Goal: Information Seeking & Learning: Learn about a topic

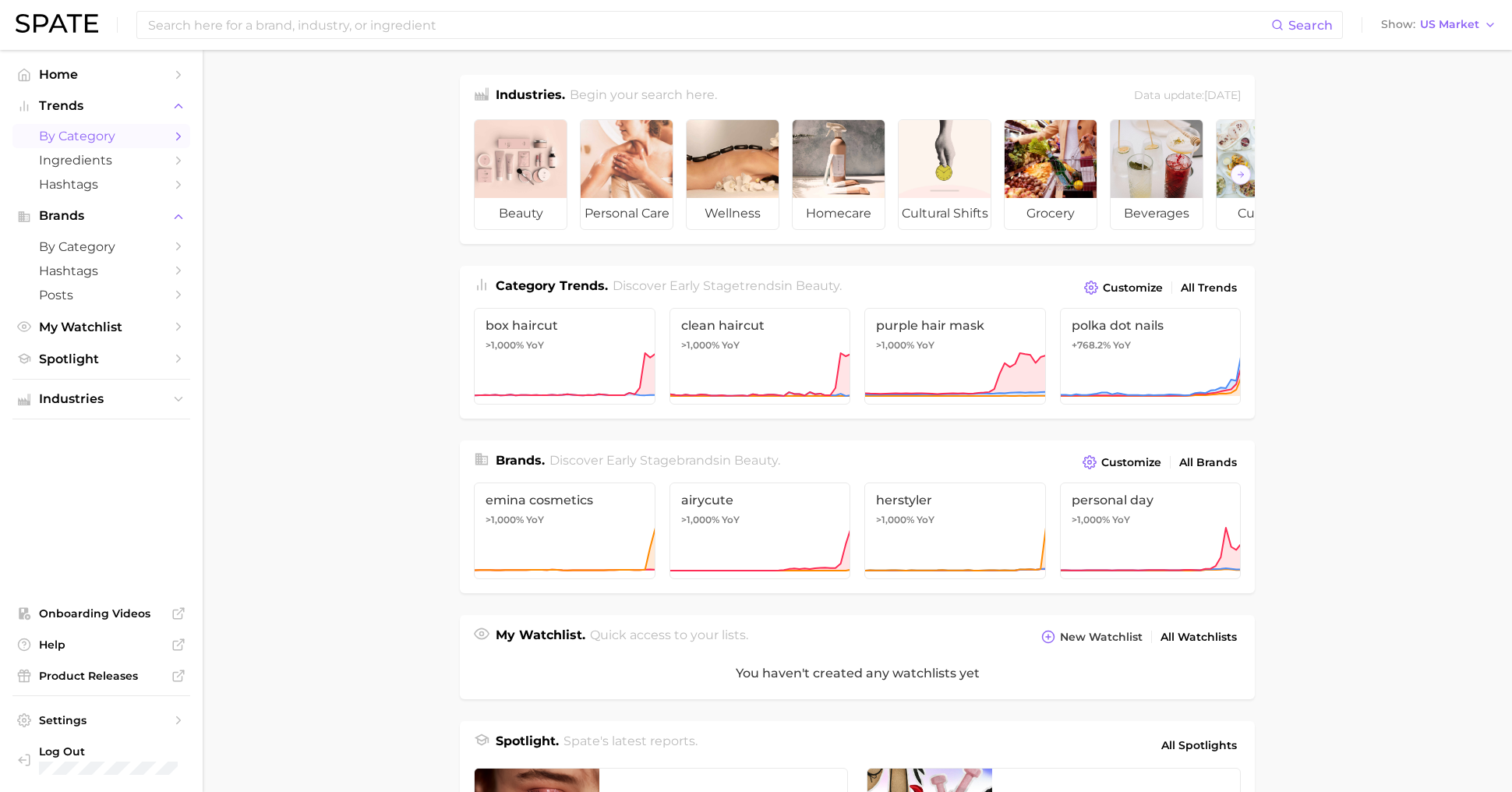
click at [78, 136] on span "by Category" at bounding box center [101, 136] width 124 height 14
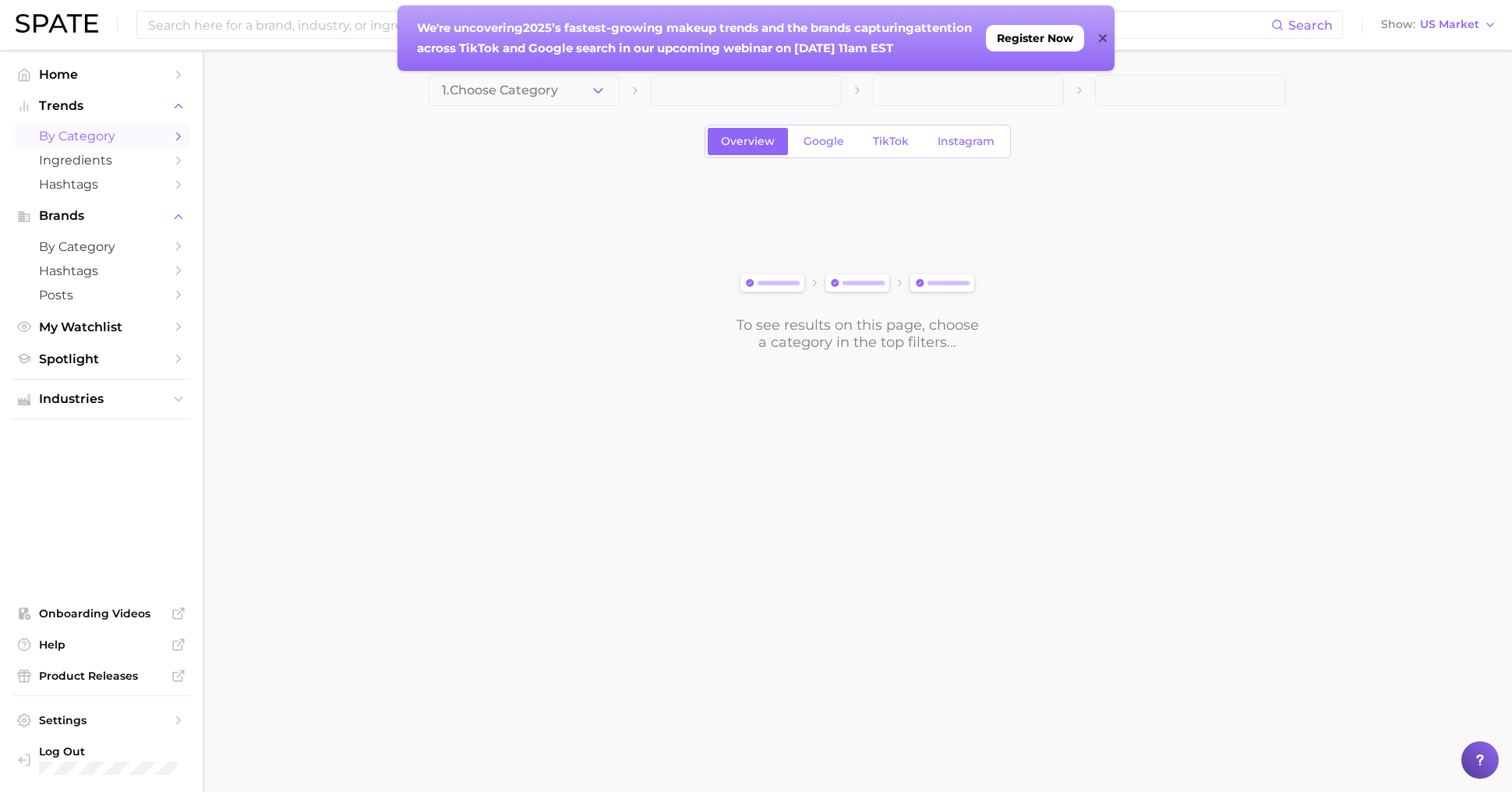
click at [1108, 38] on div "We're uncovering 2025’s fastest-growing makeup trends and the brands capturing …" at bounding box center [756, 38] width 717 height 66
click at [1102, 38] on icon at bounding box center [1101, 38] width 8 height 8
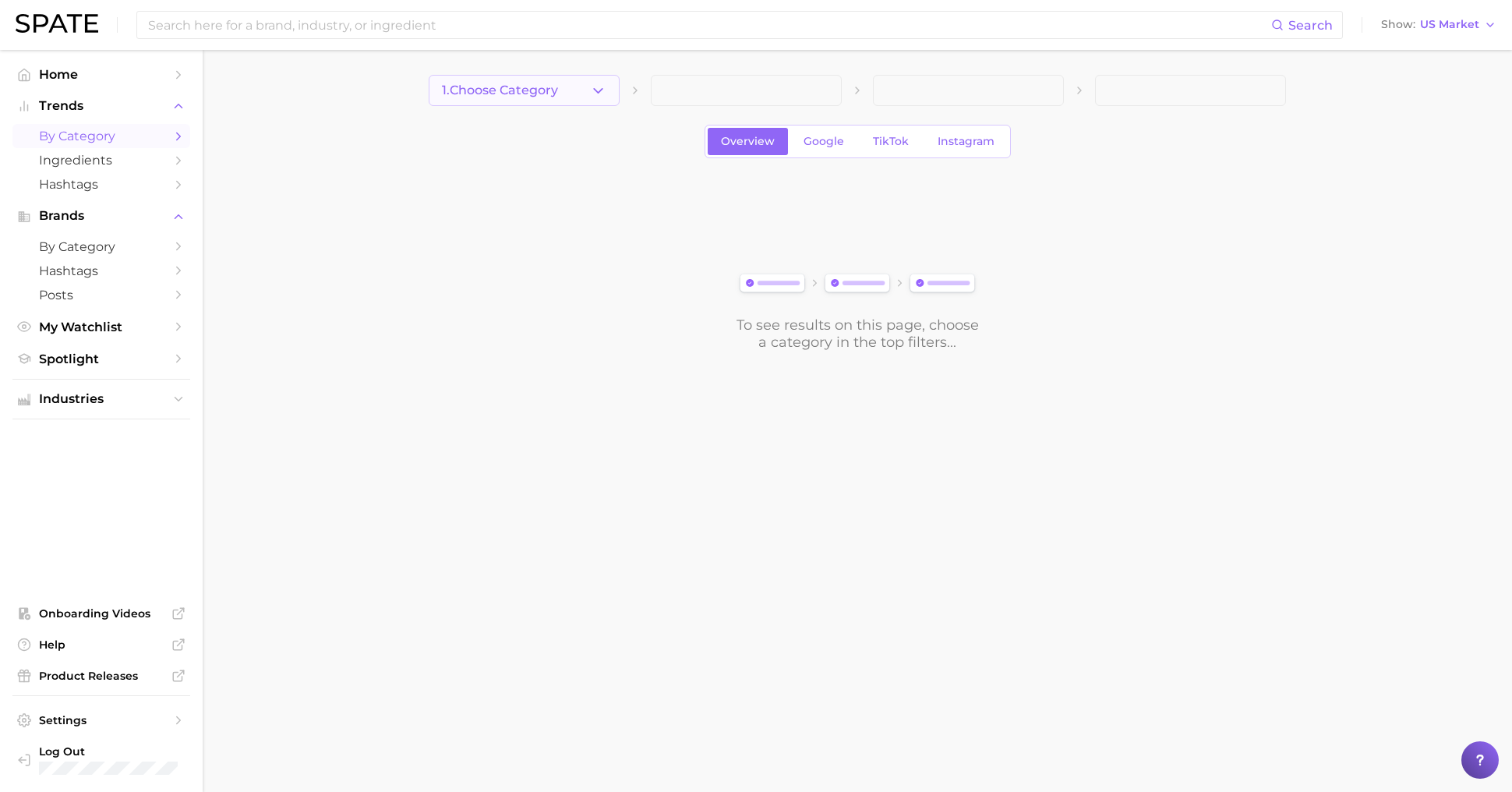
click at [504, 96] on span "1. Choose Category" at bounding box center [500, 91] width 116 height 14
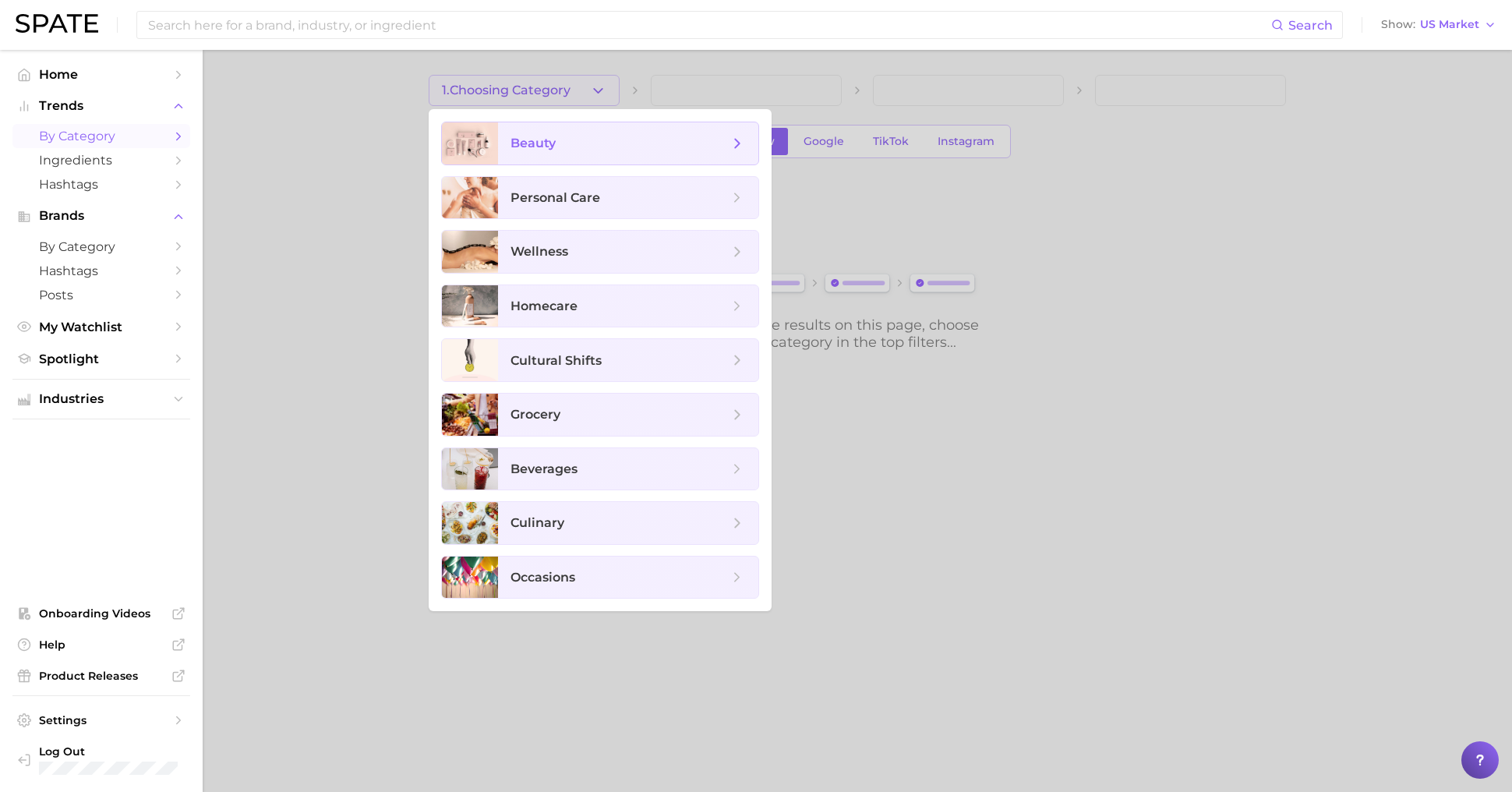
click at [524, 145] on span "beauty" at bounding box center [533, 143] width 45 height 14
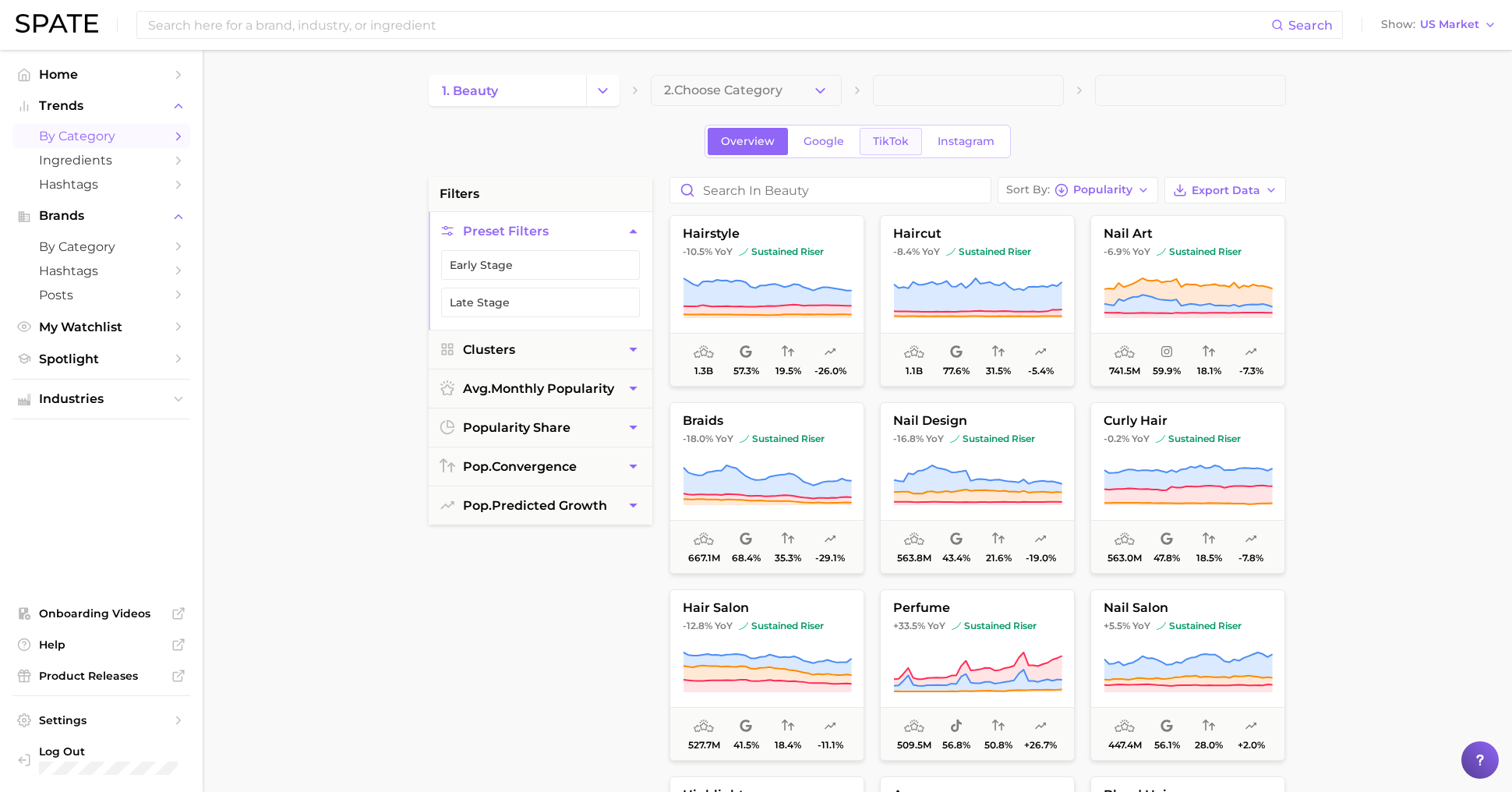
click at [898, 137] on span "TikTok" at bounding box center [891, 141] width 36 height 14
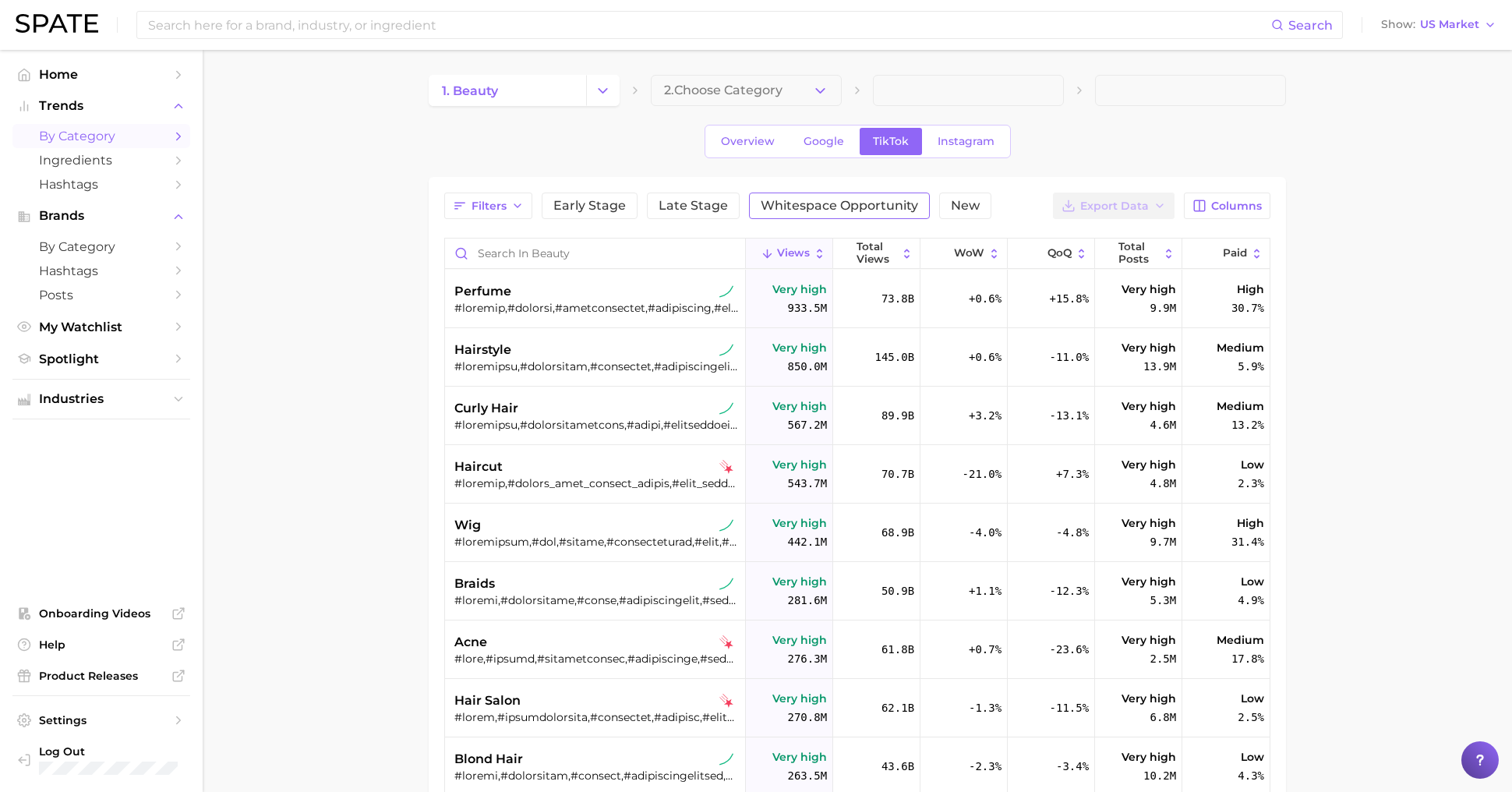
click at [852, 211] on span "Whitespace Opportunity" at bounding box center [839, 206] width 158 height 13
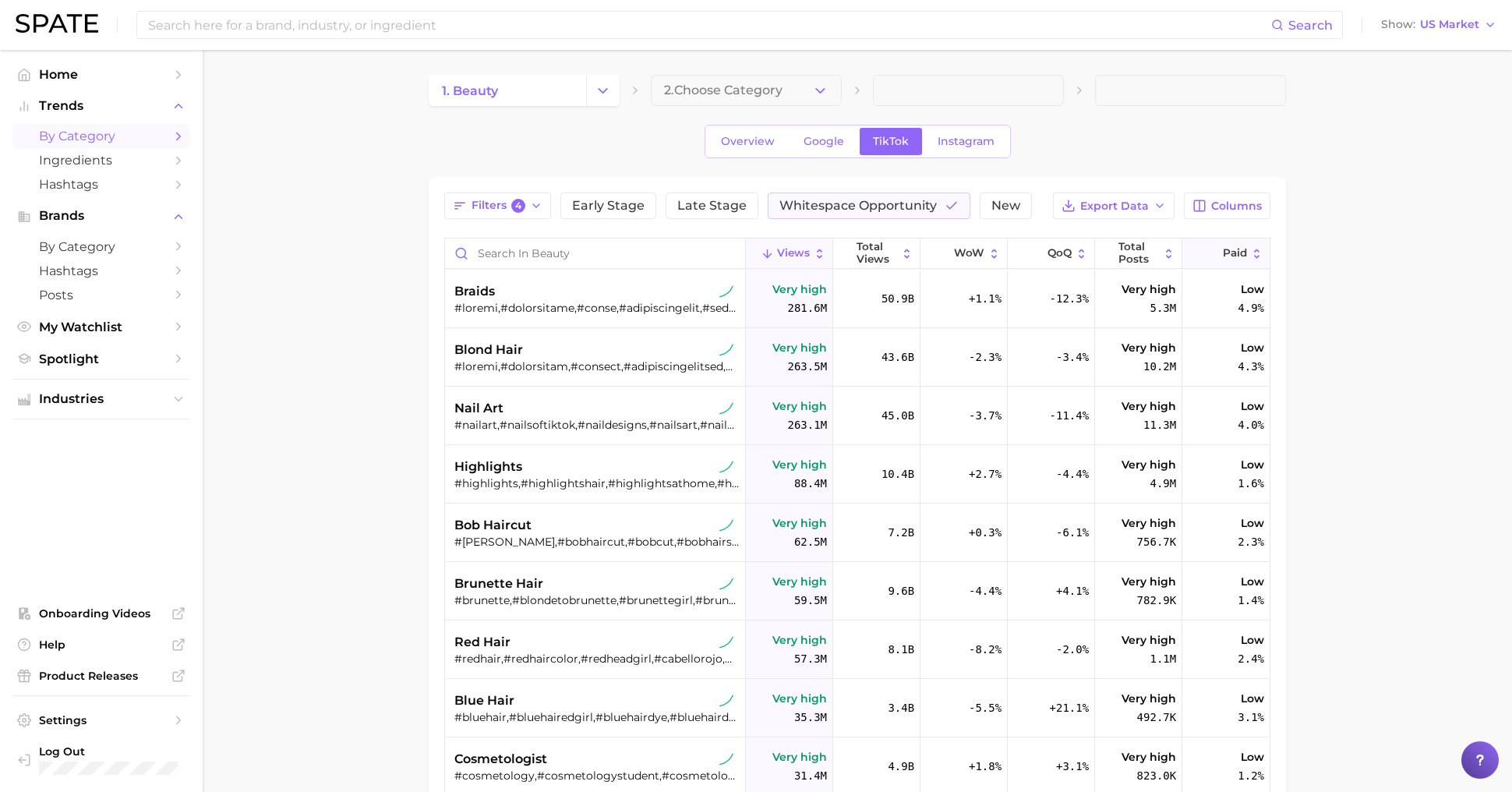
click at [1231, 250] on span "Paid" at bounding box center [1235, 253] width 24 height 13
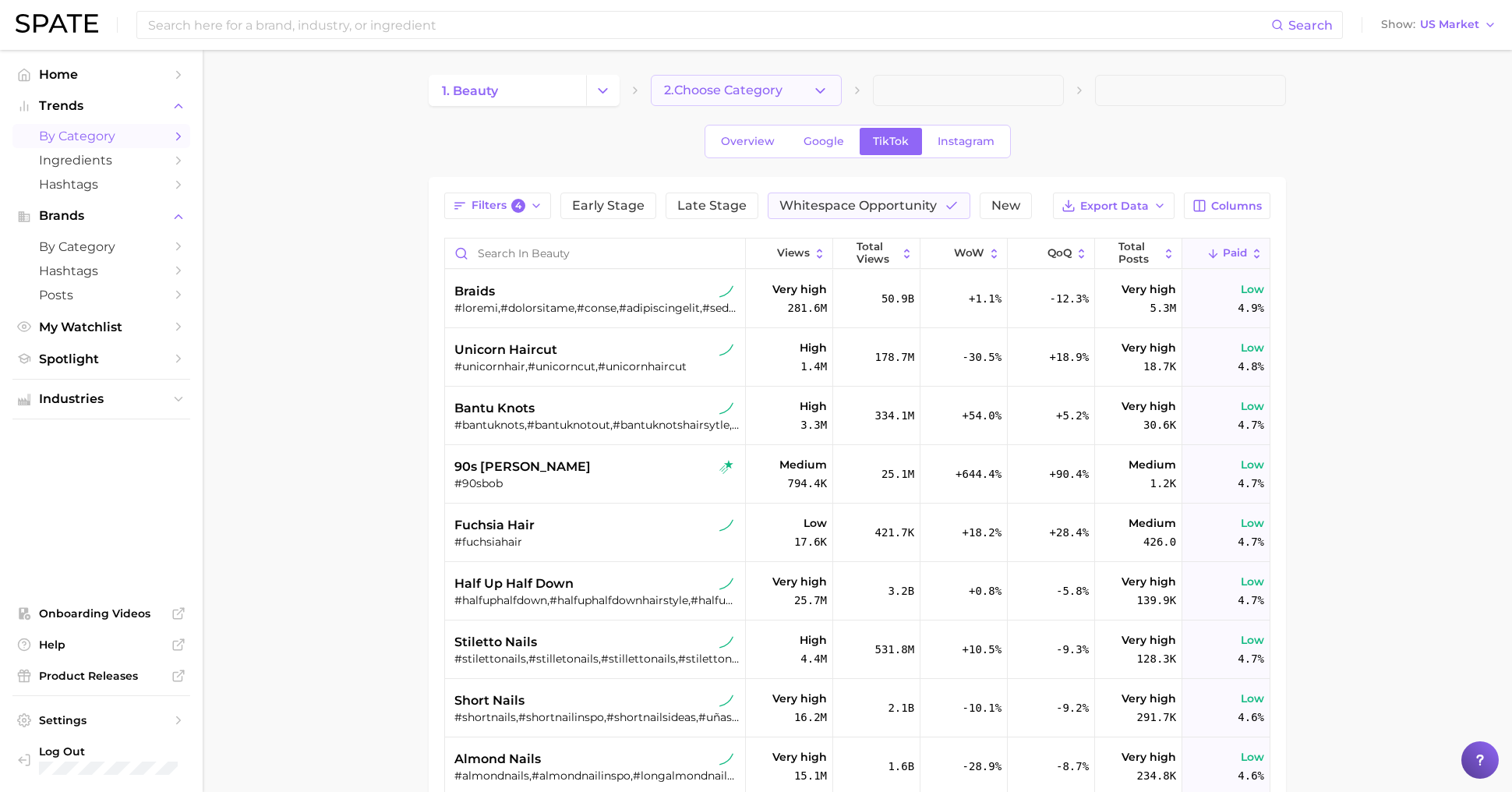
click at [777, 84] on span "2. Choose Category" at bounding box center [723, 91] width 119 height 14
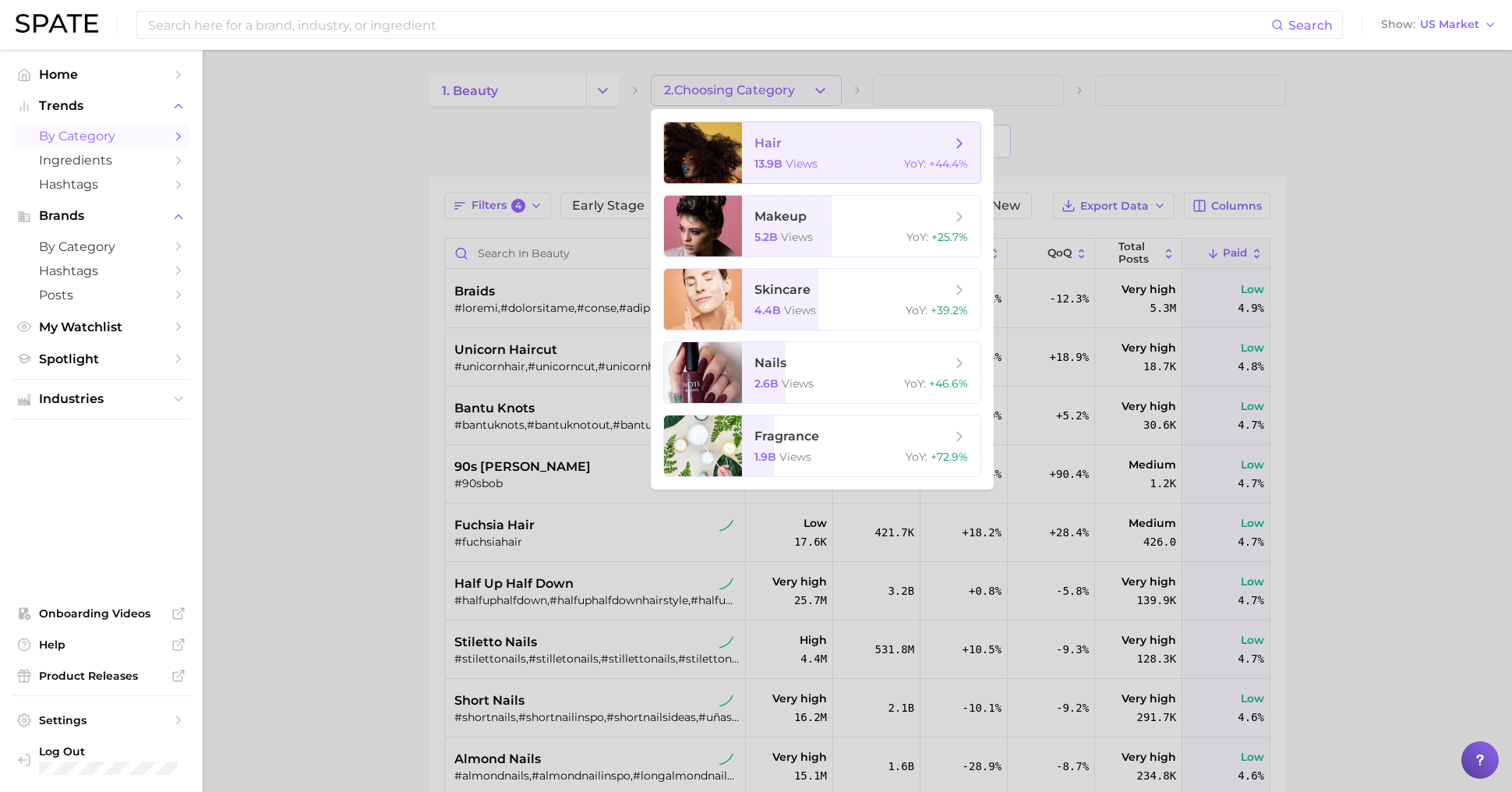
click at [853, 141] on span "hair" at bounding box center [853, 143] width 196 height 17
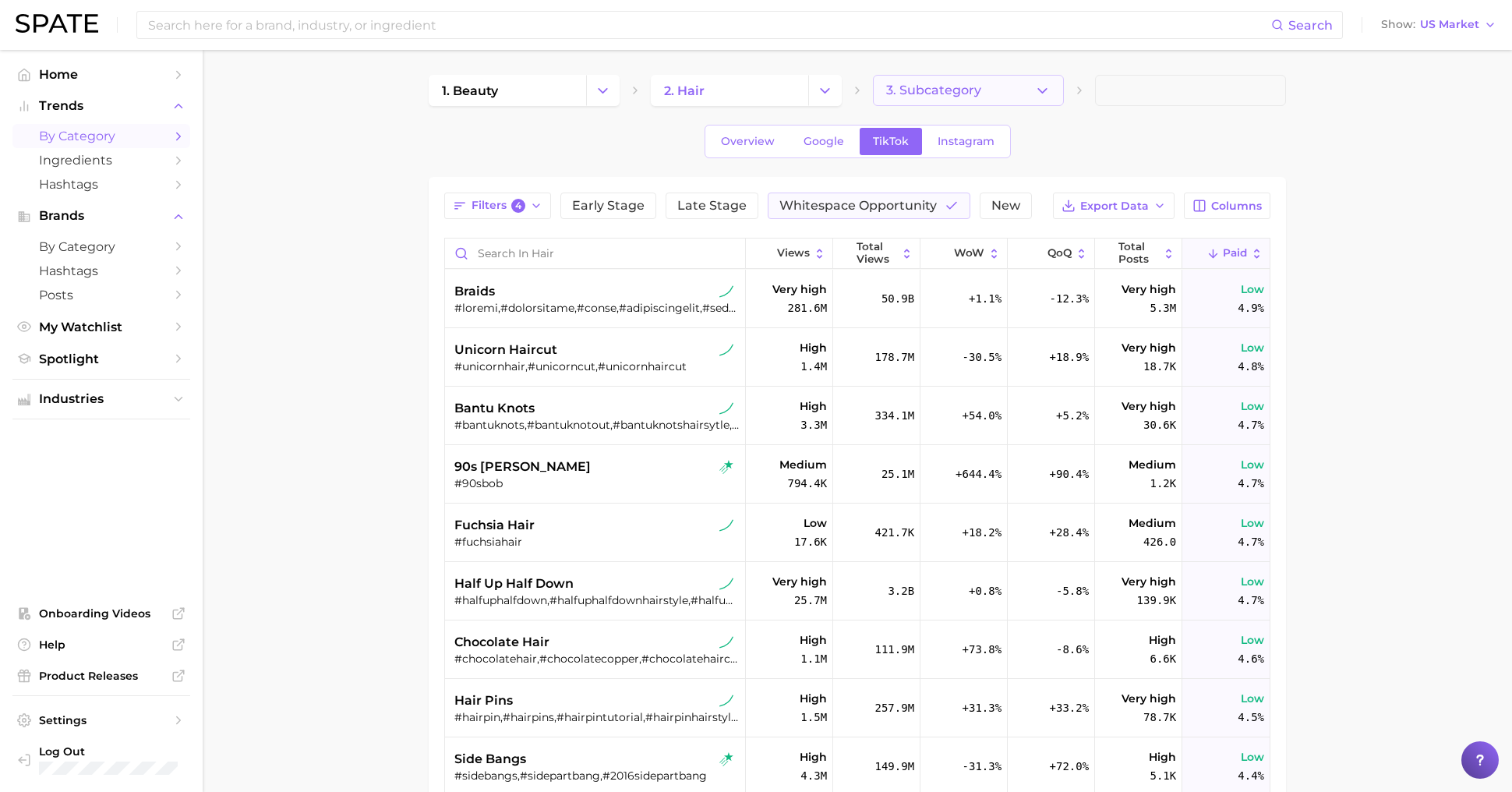
click at [951, 81] on button "3. Subcategory" at bounding box center [968, 90] width 191 height 32
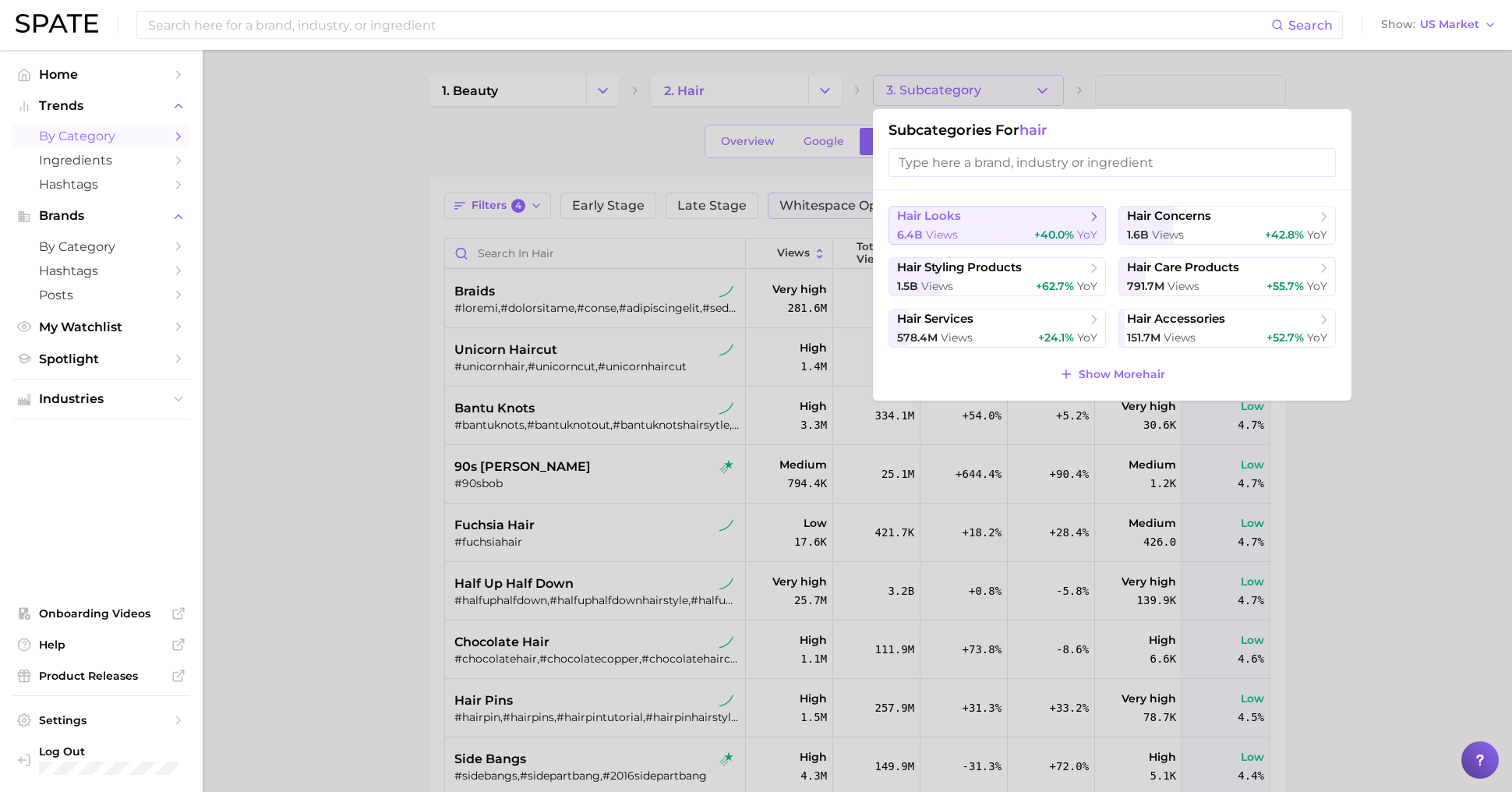
click at [1040, 234] on span "+40.0%" at bounding box center [1054, 235] width 40 height 14
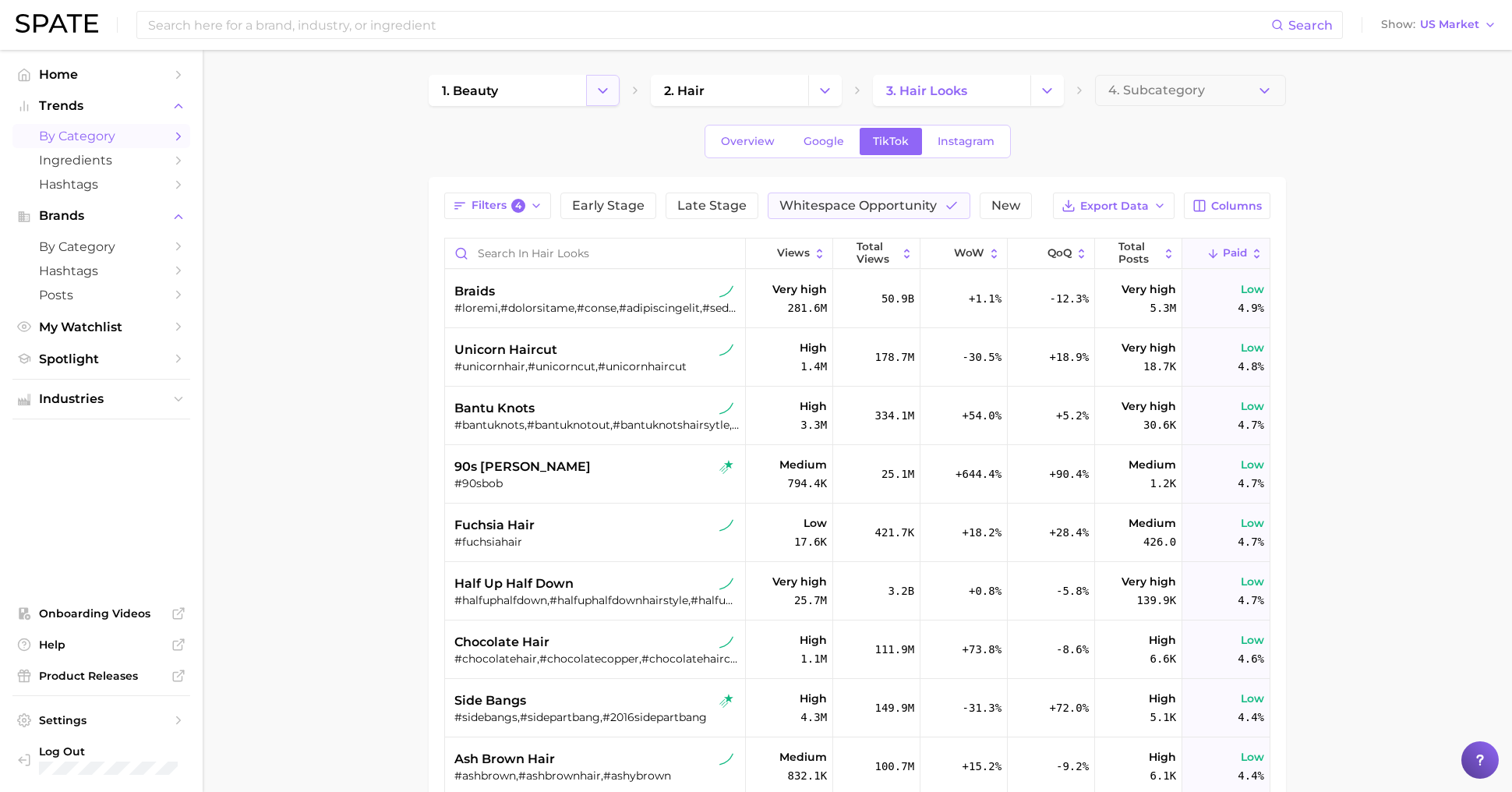
click at [601, 95] on icon "Change Category" at bounding box center [602, 91] width 16 height 16
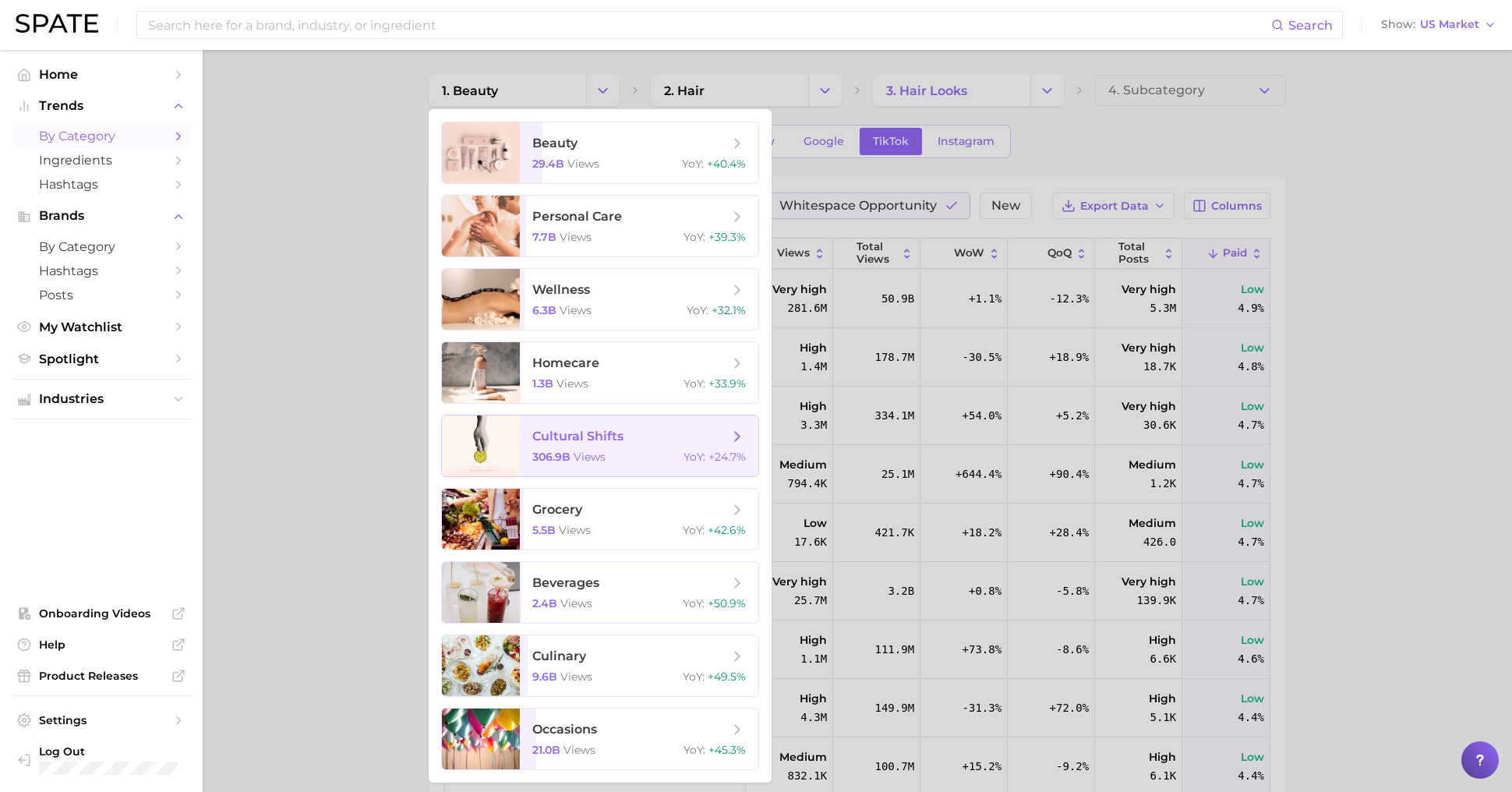
click at [619, 461] on div "306.9b views YoY : +24.7%" at bounding box center [638, 457] width 213 height 14
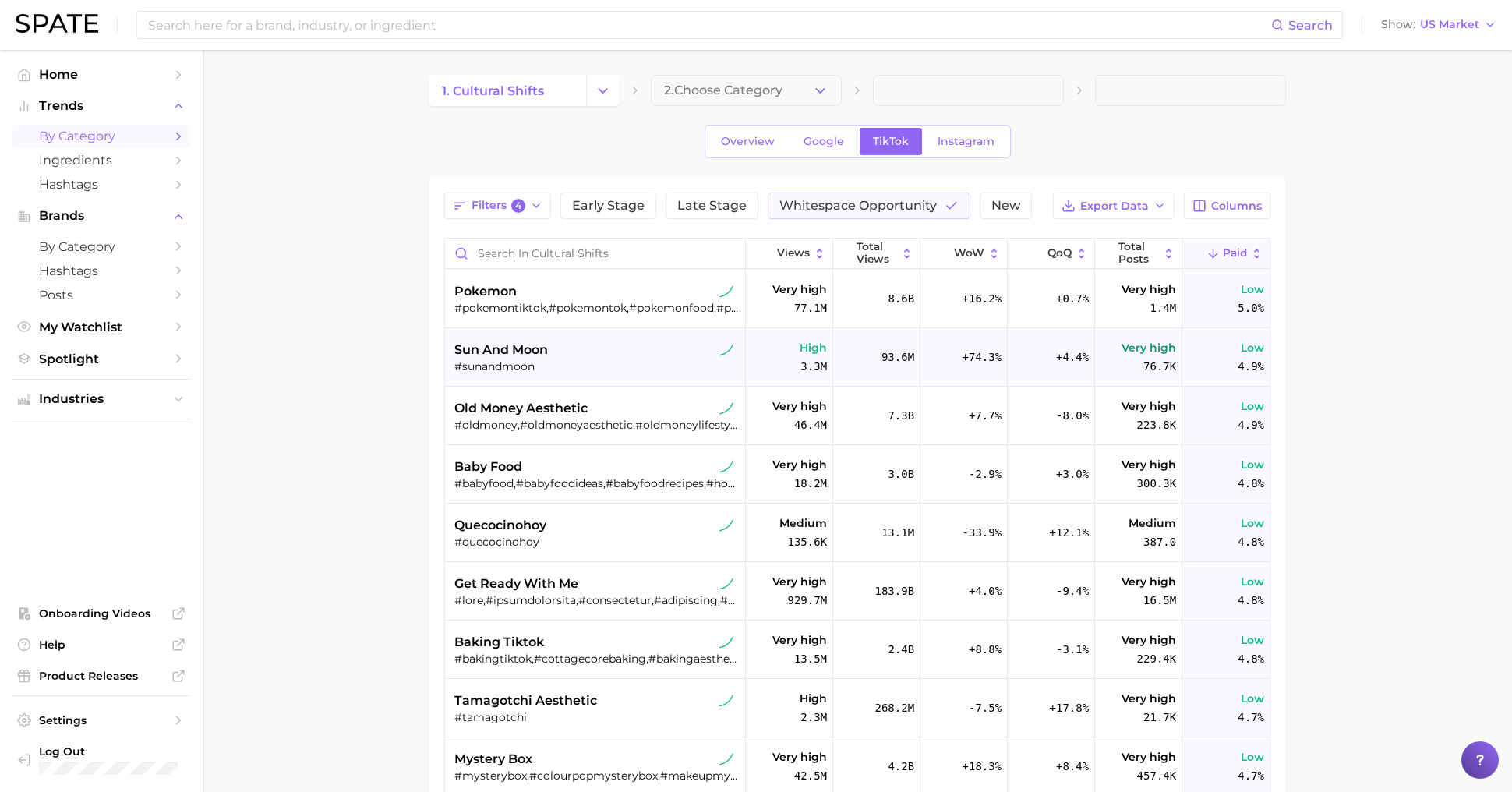
click at [605, 369] on div "#sunandmoon" at bounding box center [597, 367] width 285 height 14
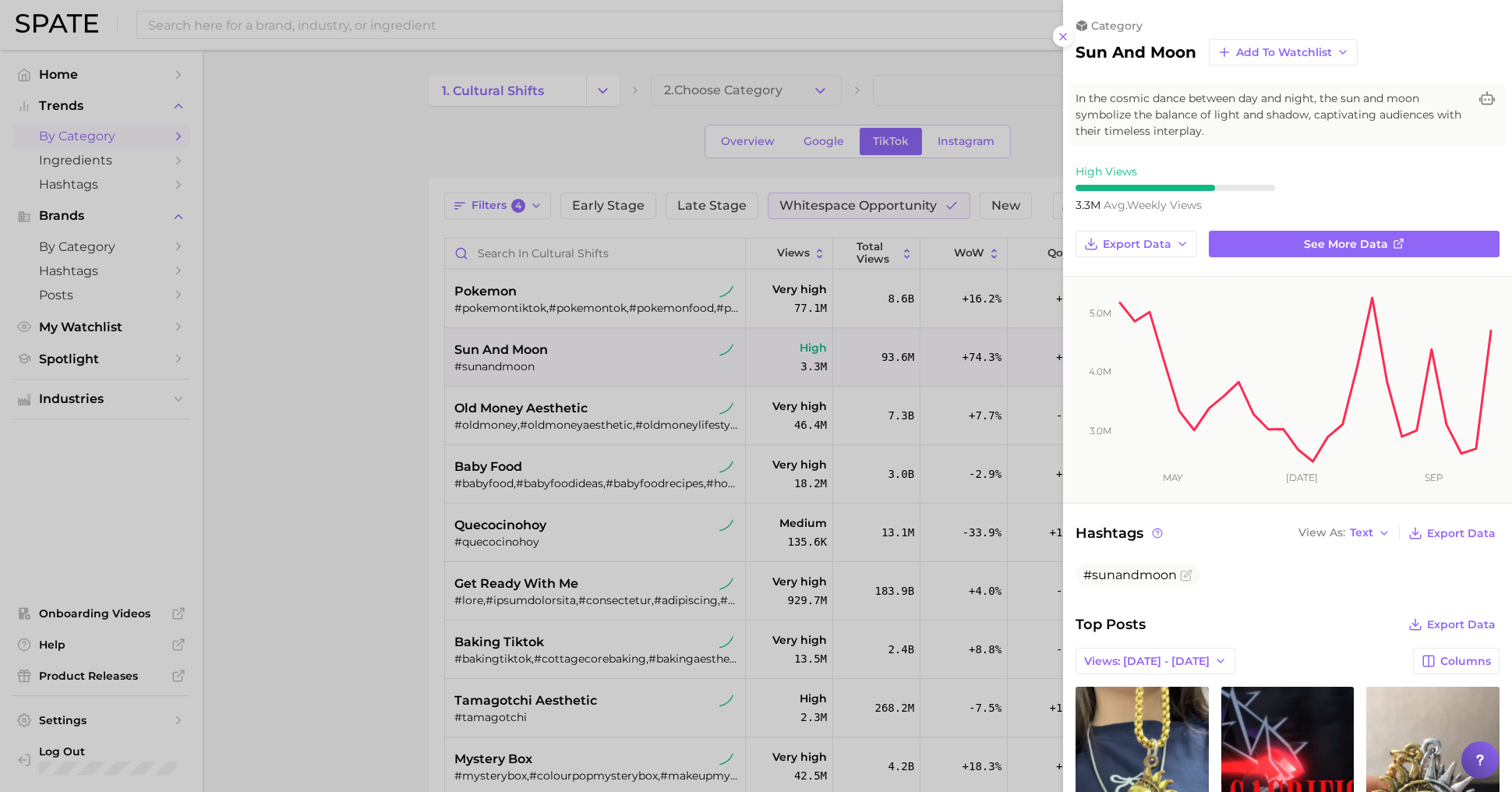
click at [345, 376] on div at bounding box center [756, 396] width 1512 height 792
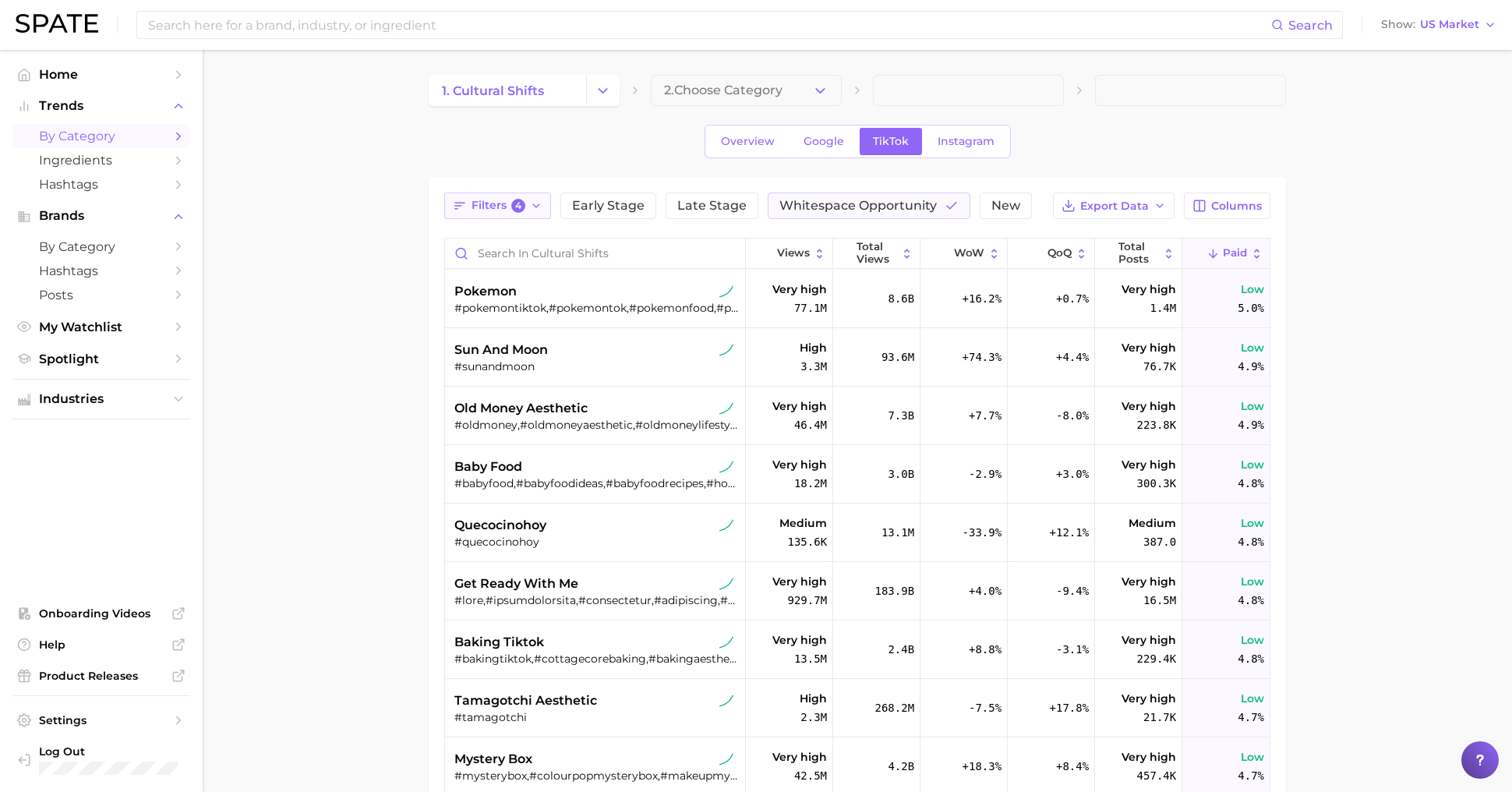
click at [526, 210] on button "Filters 4" at bounding box center [497, 205] width 107 height 26
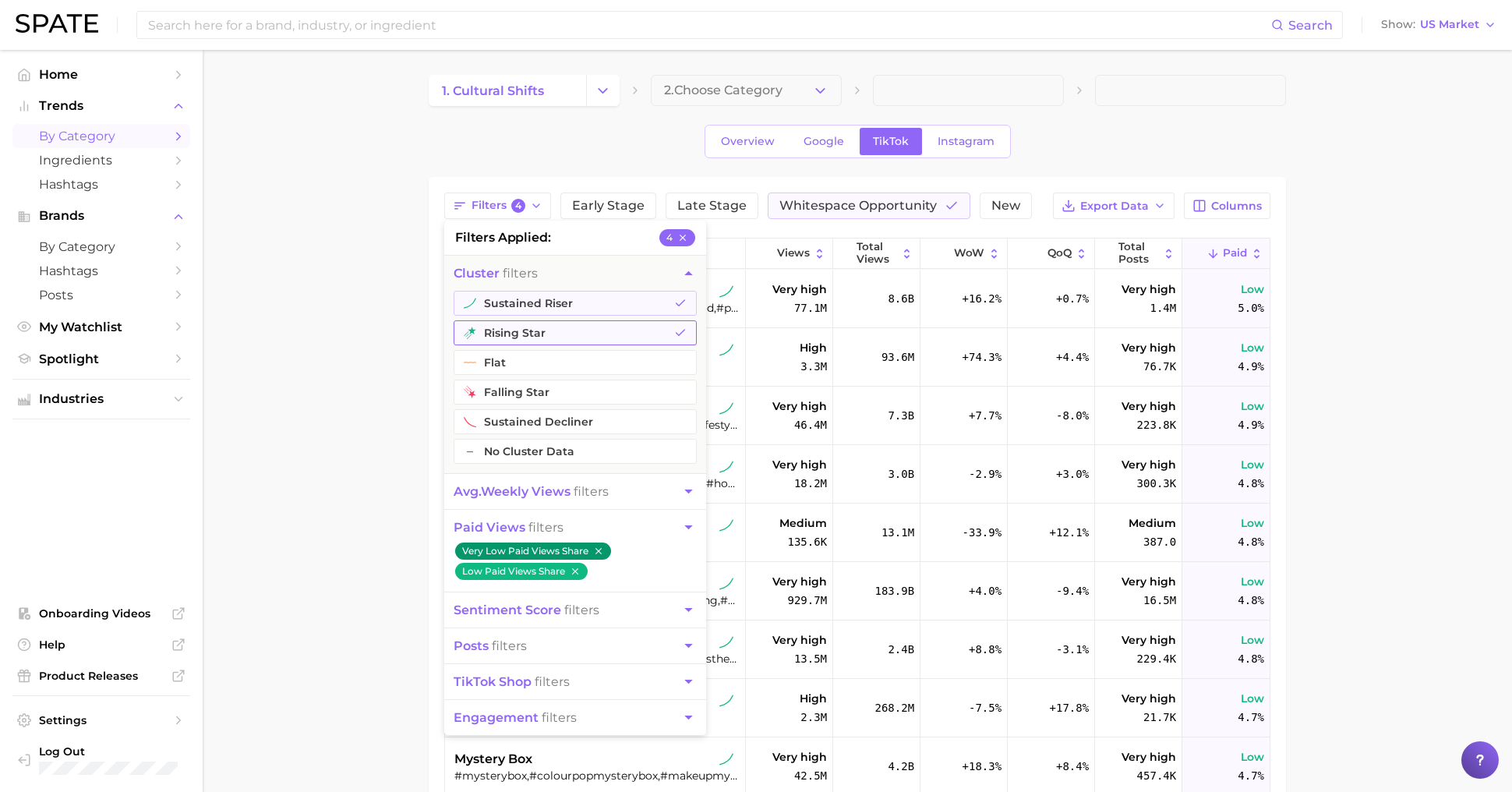
click at [551, 333] on button "rising star" at bounding box center [575, 333] width 243 height 25
click at [530, 609] on span "sentiment score" at bounding box center [507, 610] width 107 height 14
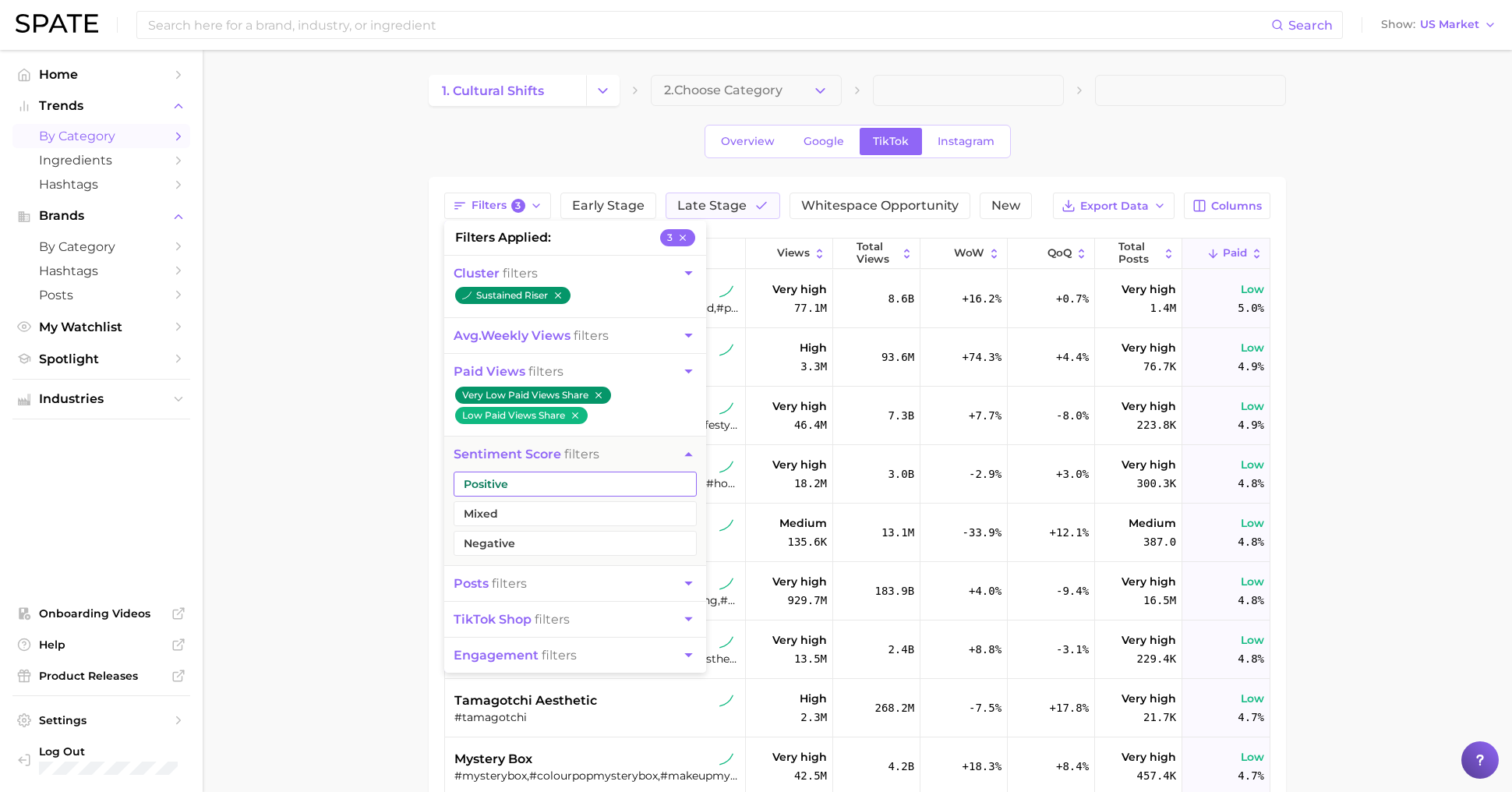
click at [548, 481] on button "Positive" at bounding box center [575, 485] width 243 height 25
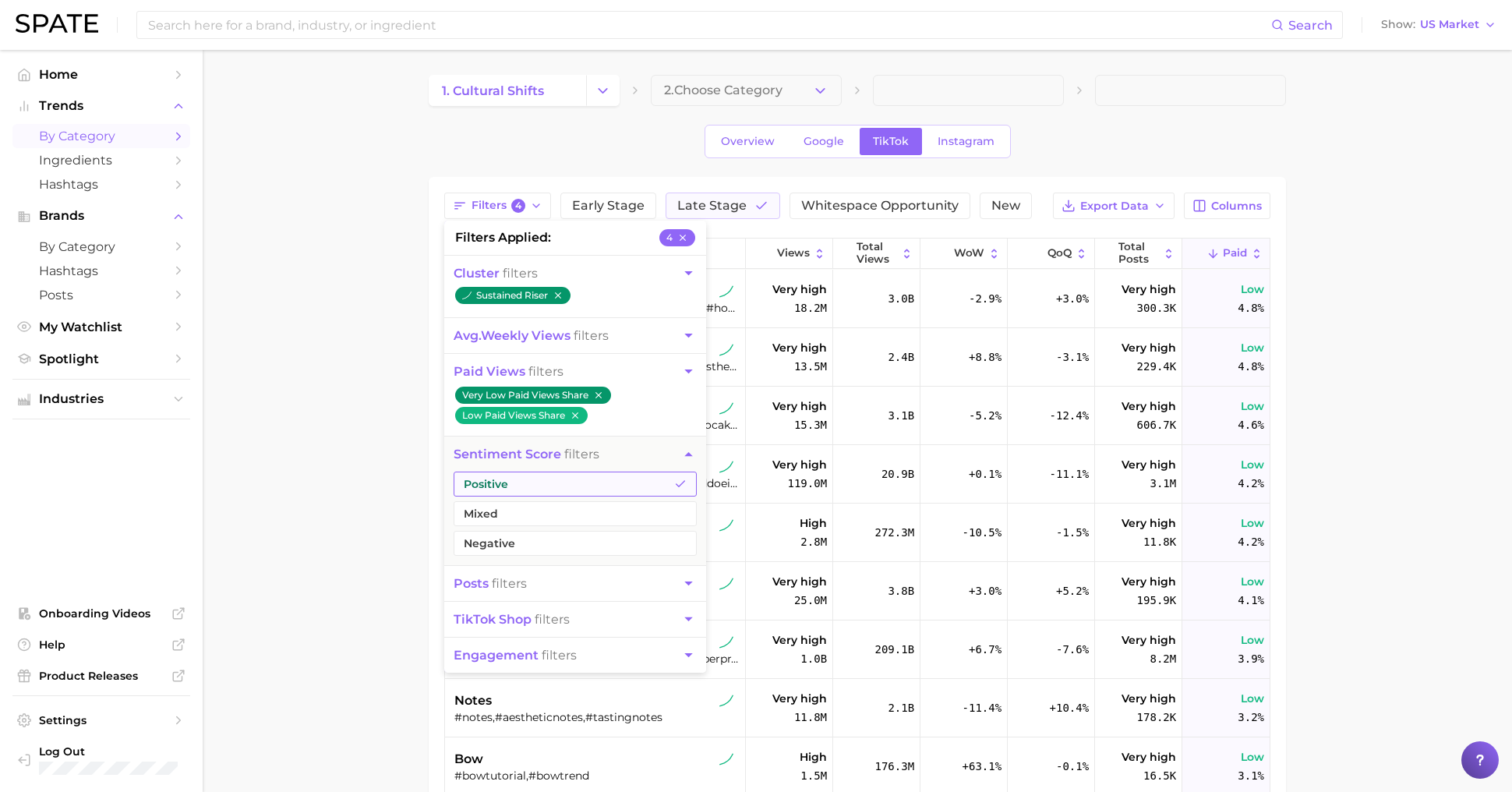
click at [530, 490] on button "Positive" at bounding box center [575, 485] width 243 height 25
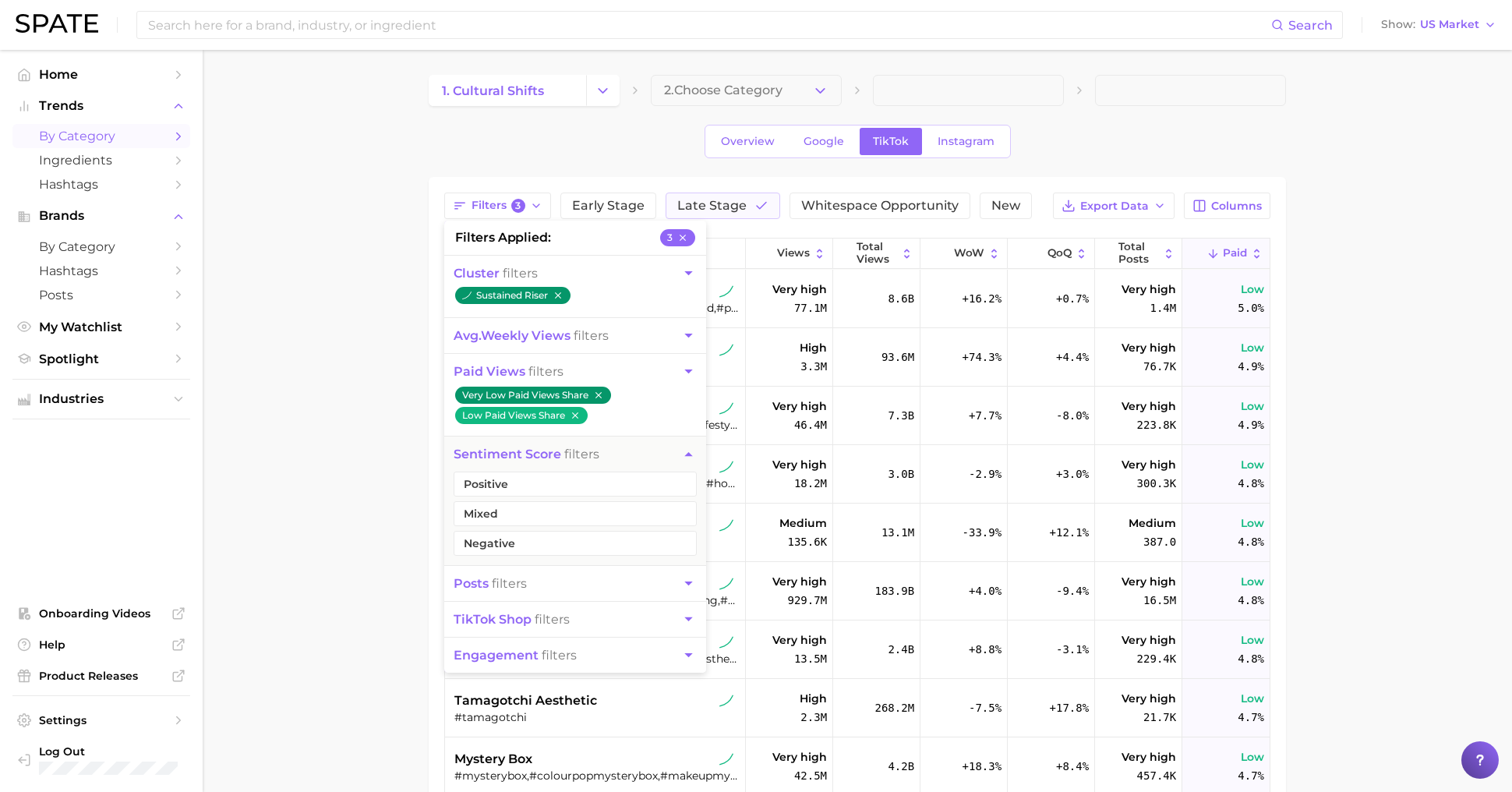
click at [558, 338] on span "avg. weekly views" at bounding box center [512, 335] width 117 height 14
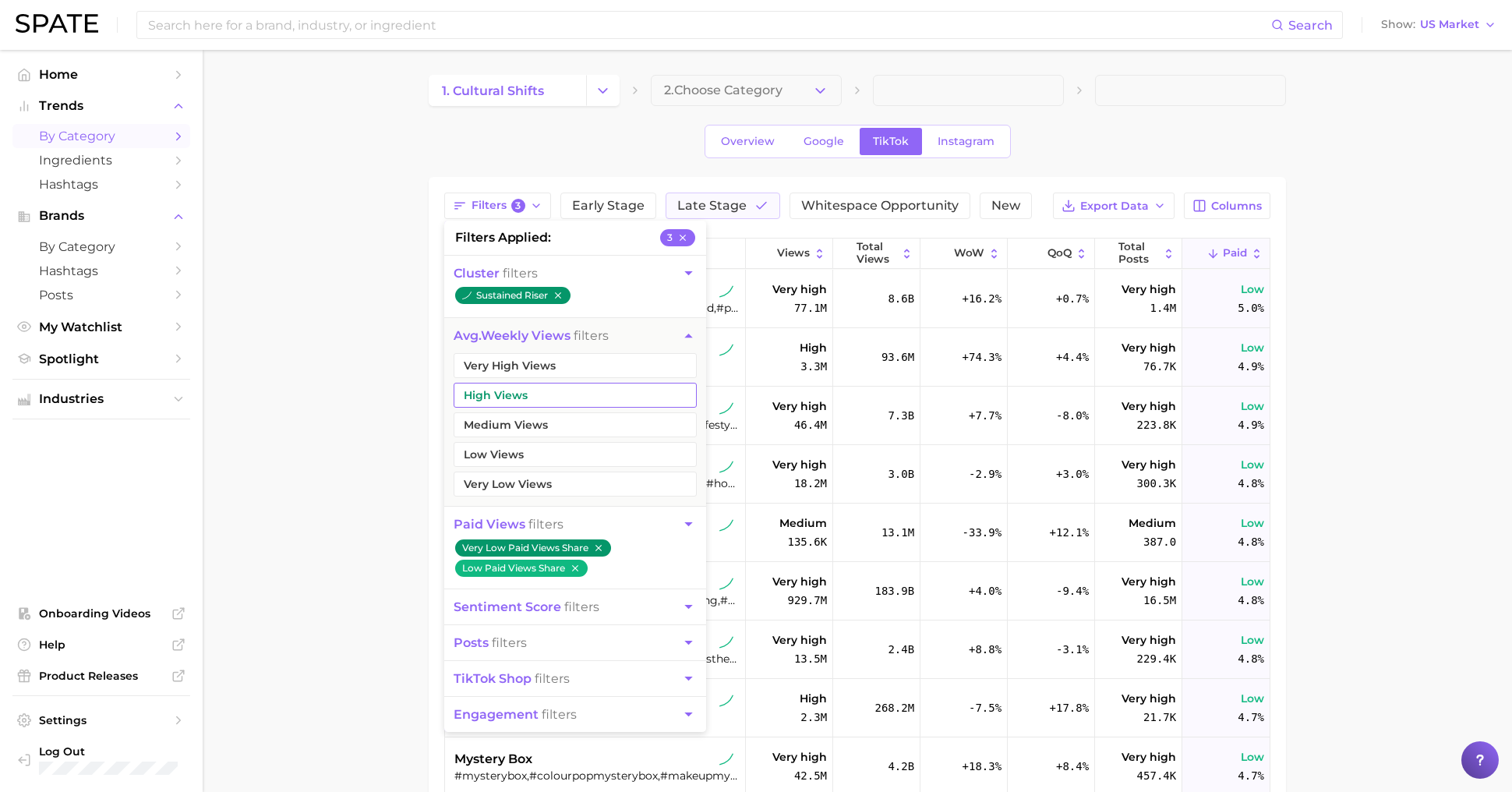
click at [557, 392] on button "High Views" at bounding box center [575, 396] width 243 height 25
click at [557, 364] on button "Very High Views" at bounding box center [575, 366] width 243 height 25
click at [367, 424] on main "1. cultural shifts 2. Choose Category Overview Google TikTok Instagram Filters …" at bounding box center [857, 587] width 1309 height 1074
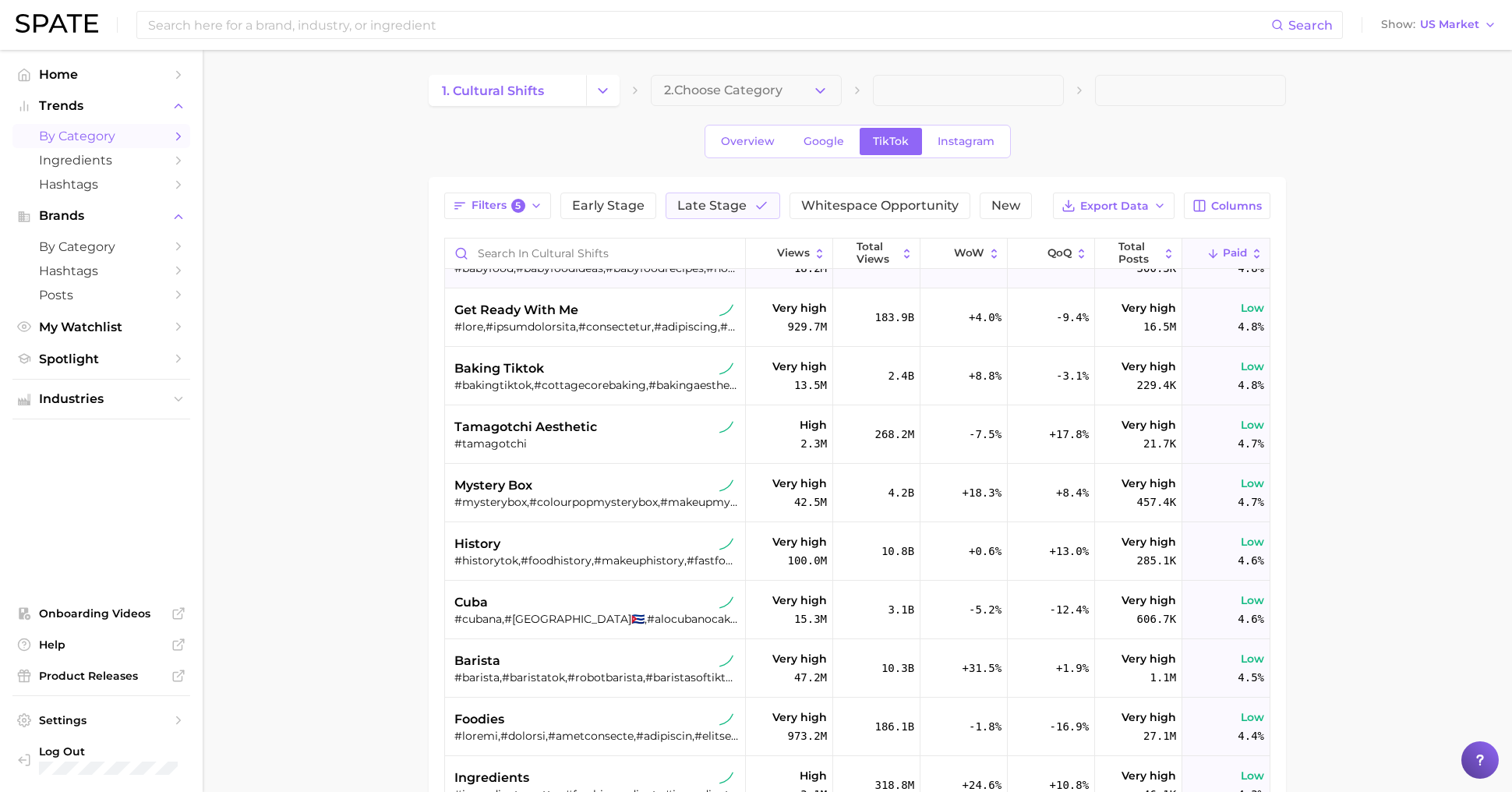
scroll to position [216, 0]
click at [586, 556] on div "#historytok,#foodhistory,#makeuphistory,#fastfoodhistory,#hairhistory,#perfumeh…" at bounding box center [597, 560] width 285 height 14
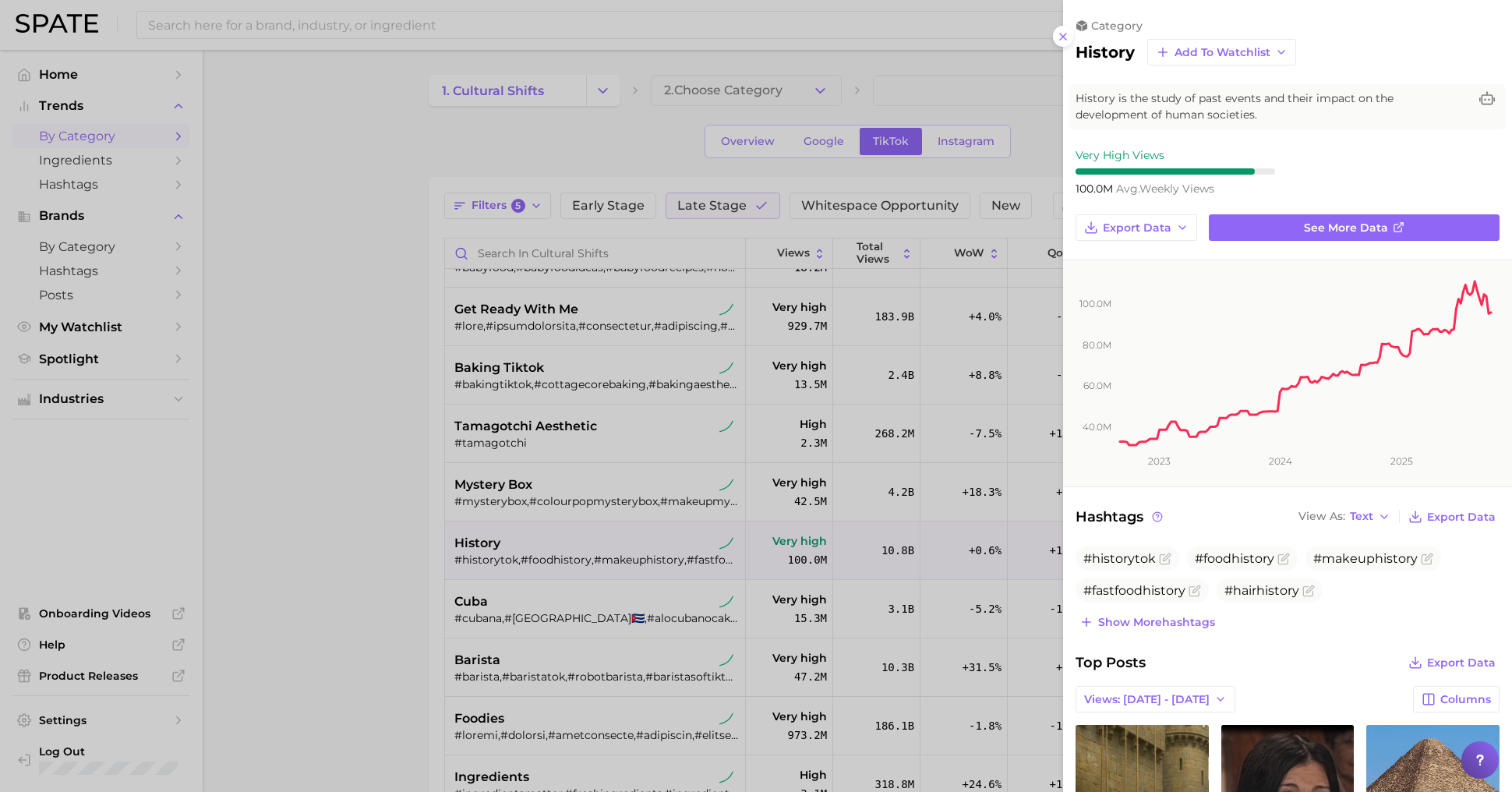
scroll to position [159, 0]
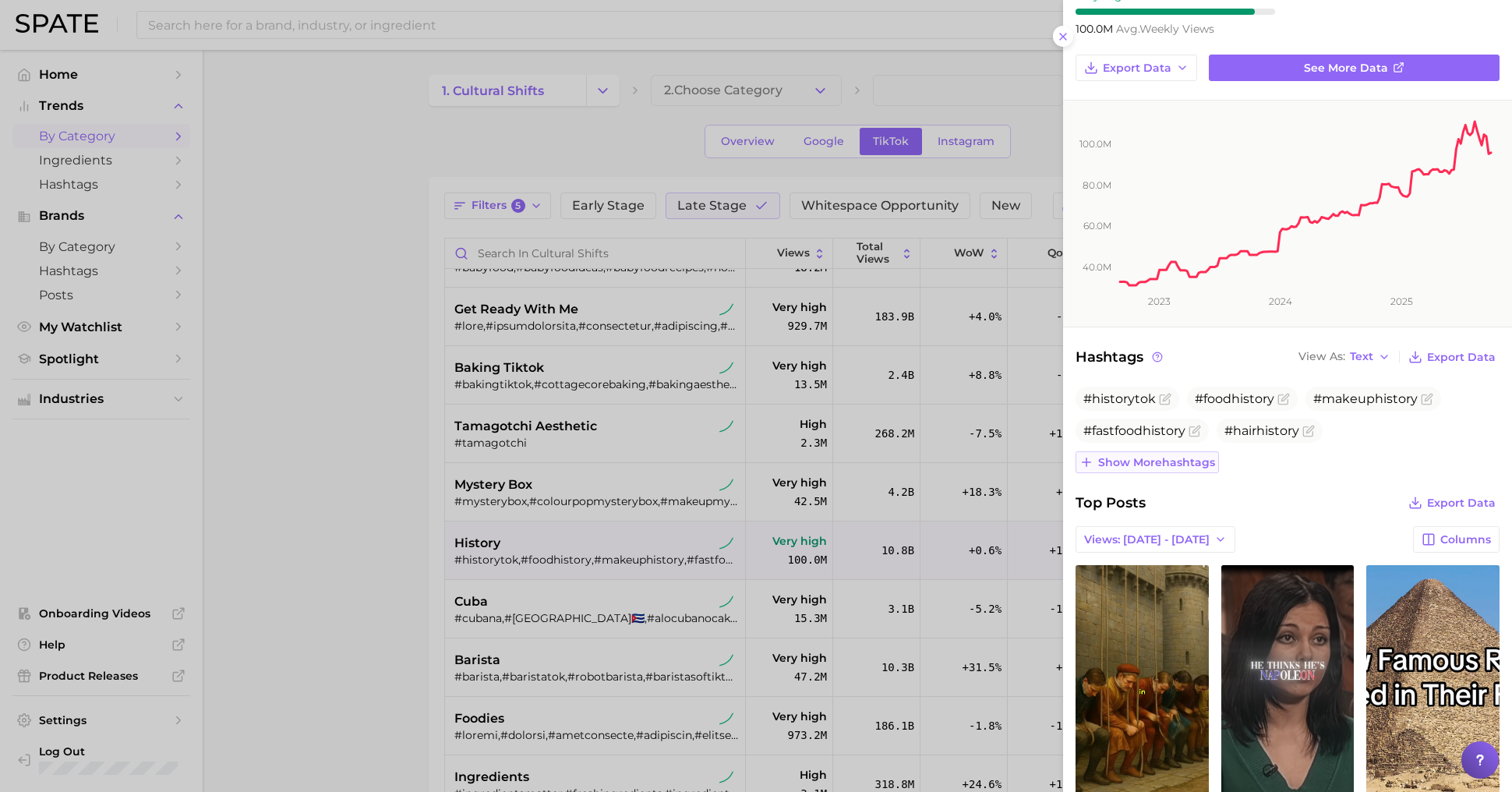
click at [1196, 468] on button "Show more hashtags" at bounding box center [1146, 462] width 143 height 22
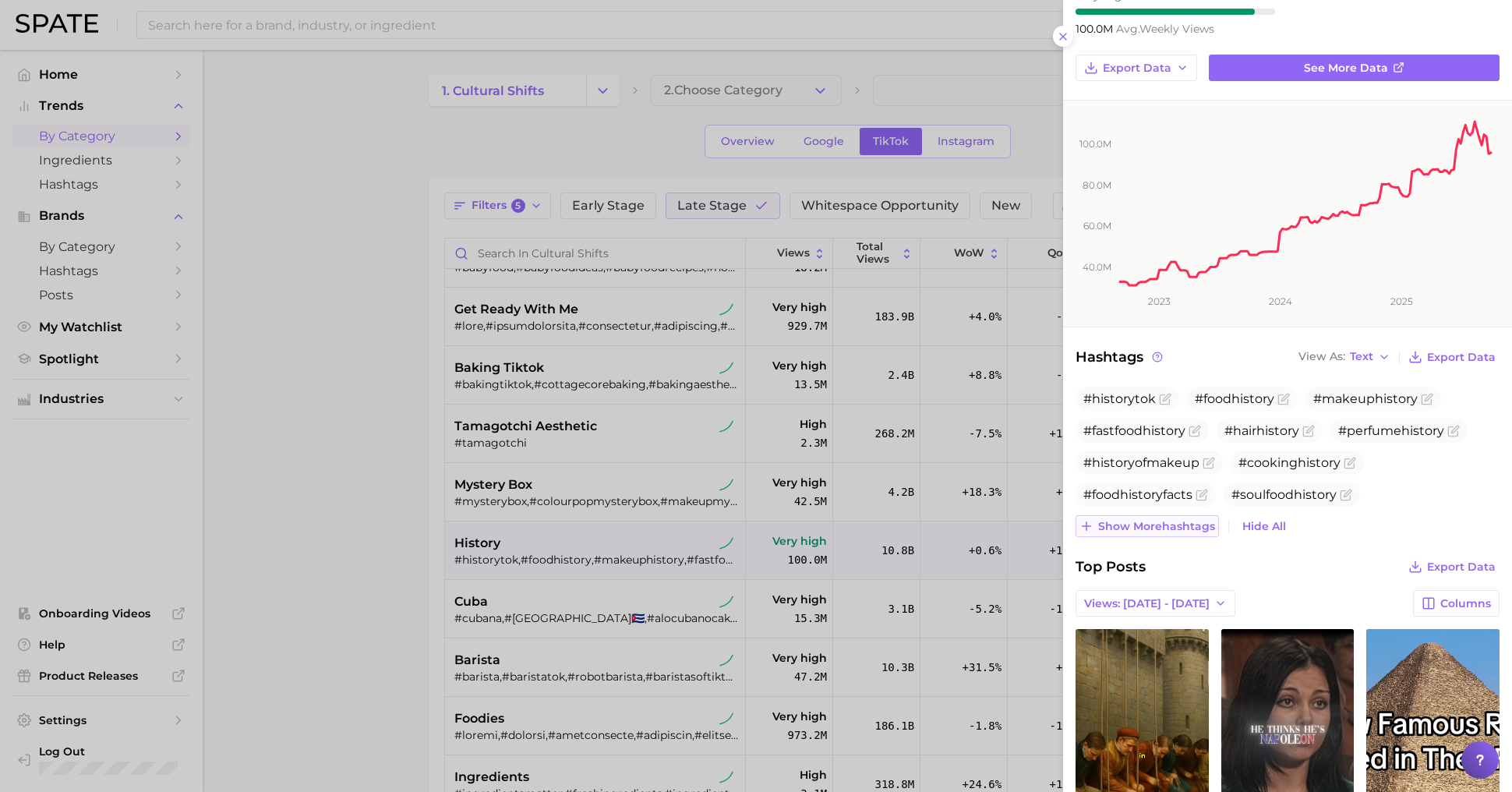
click at [1165, 530] on button "Show more hashtags" at bounding box center [1146, 526] width 143 height 22
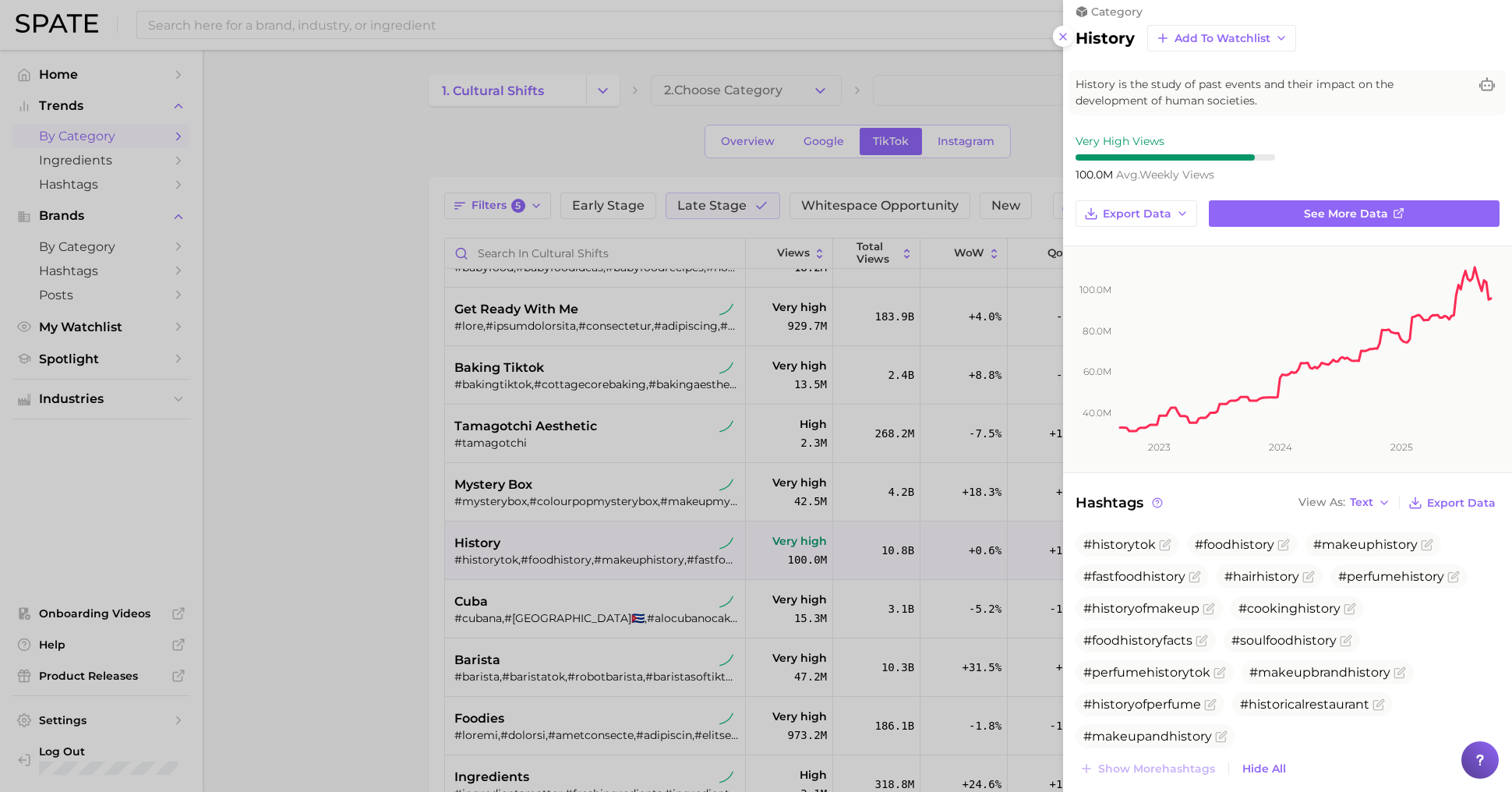
scroll to position [16, 0]
click at [300, 433] on div at bounding box center [756, 396] width 1512 height 792
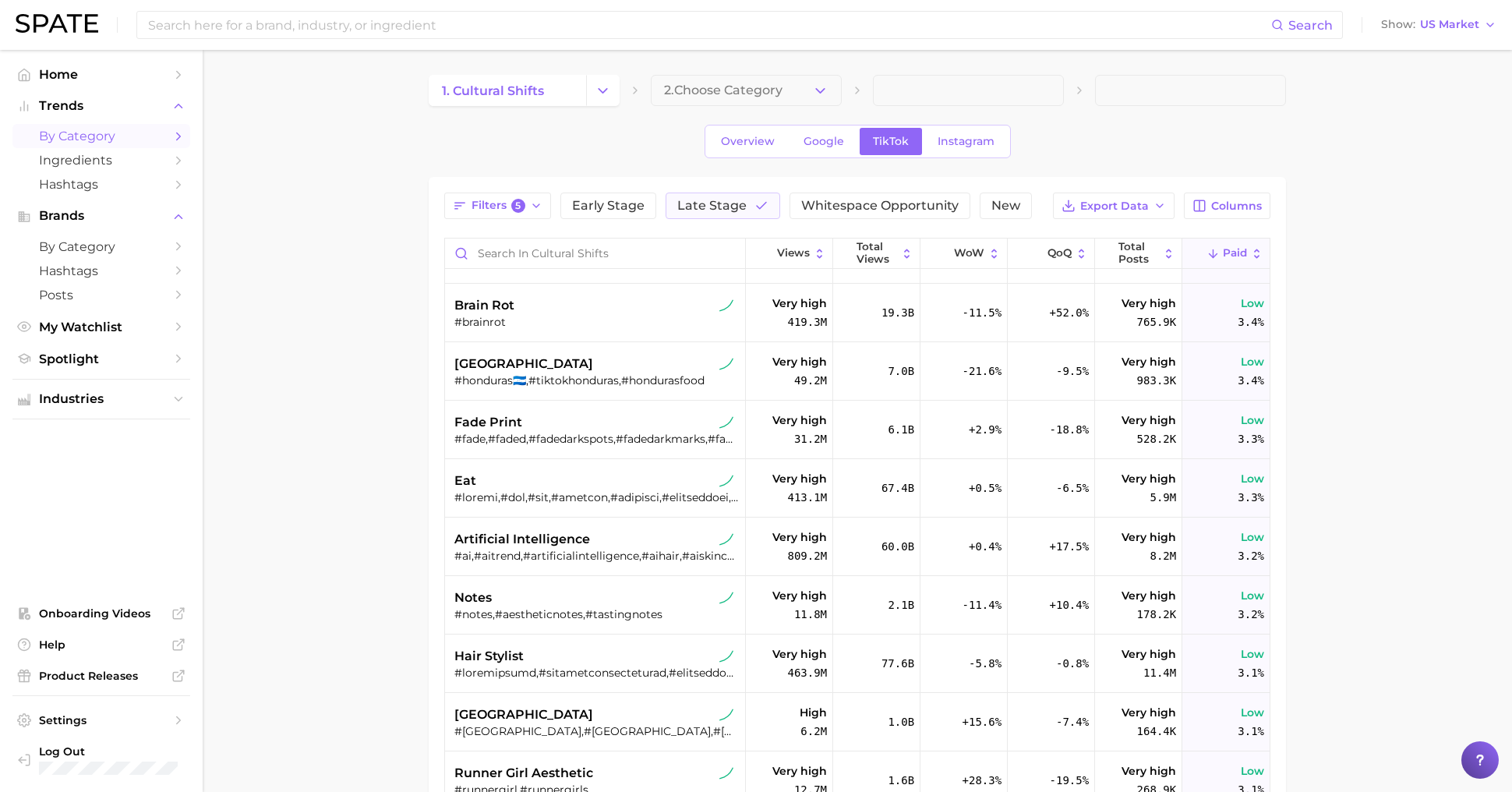
scroll to position [1688, 0]
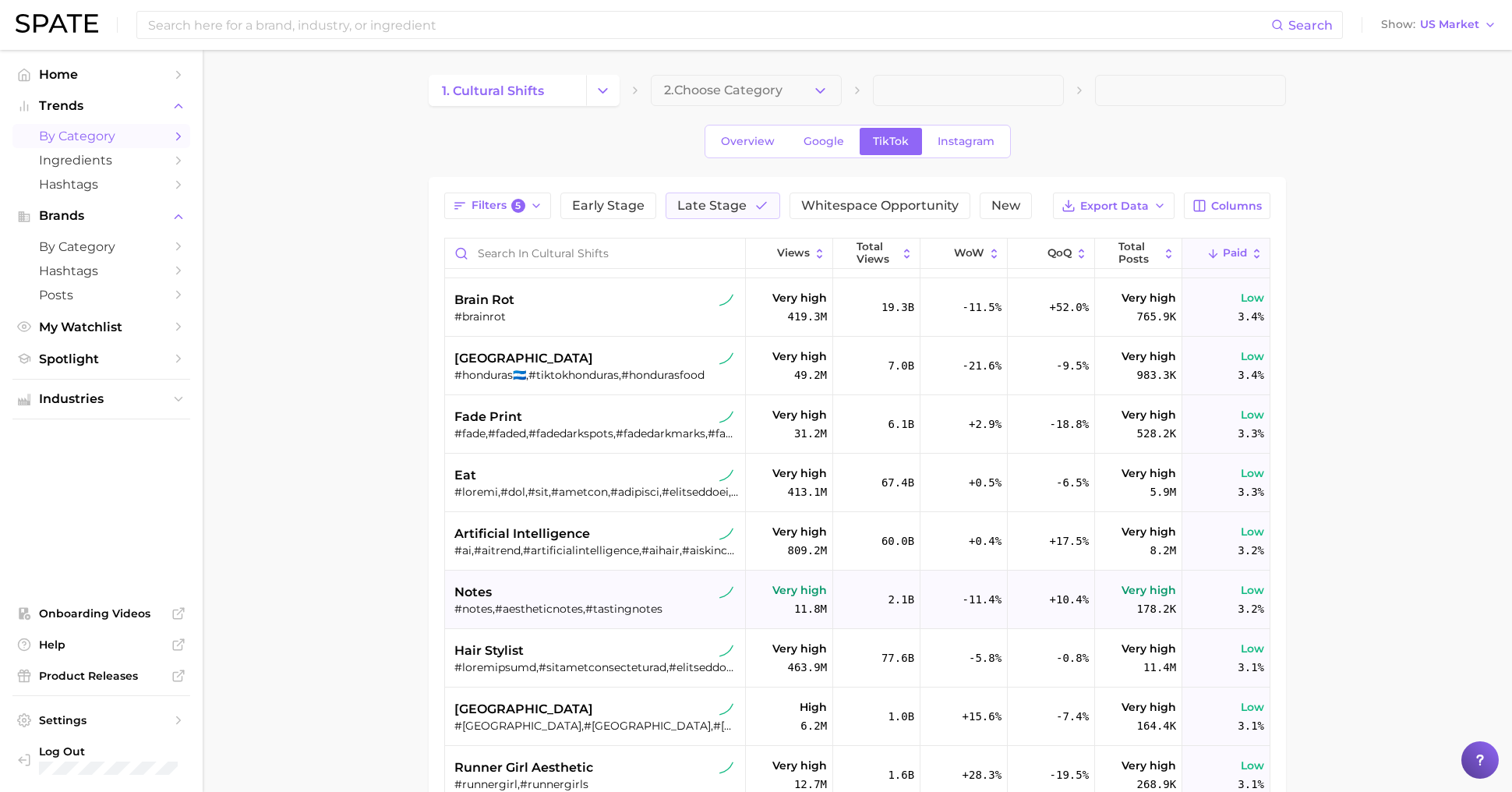
click at [629, 584] on div "notes" at bounding box center [597, 592] width 285 height 19
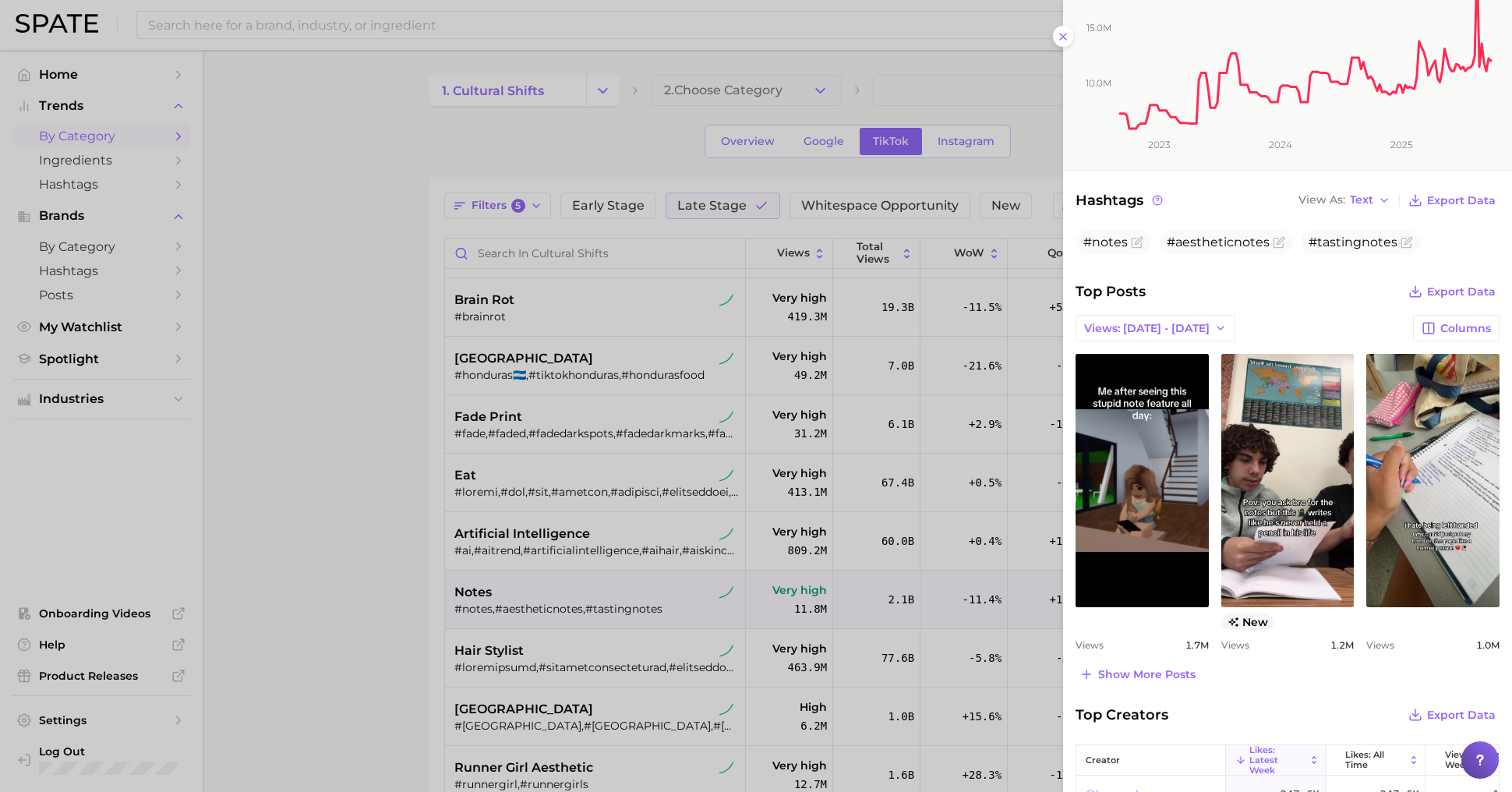
scroll to position [316, 0]
click at [308, 604] on div at bounding box center [756, 396] width 1512 height 792
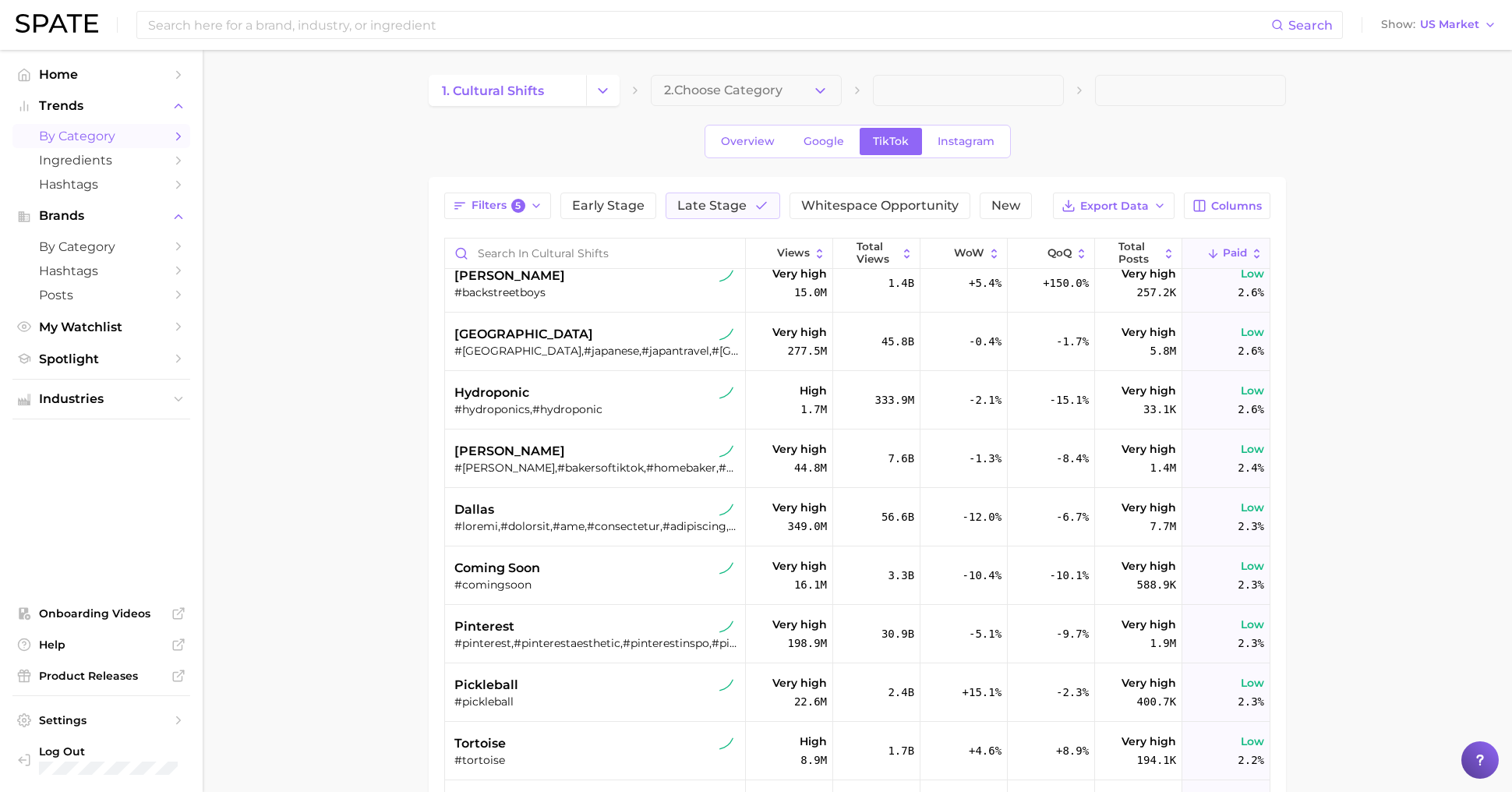
scroll to position [3644, 0]
click at [964, 244] on button "WoW" at bounding box center [964, 254] width 87 height 31
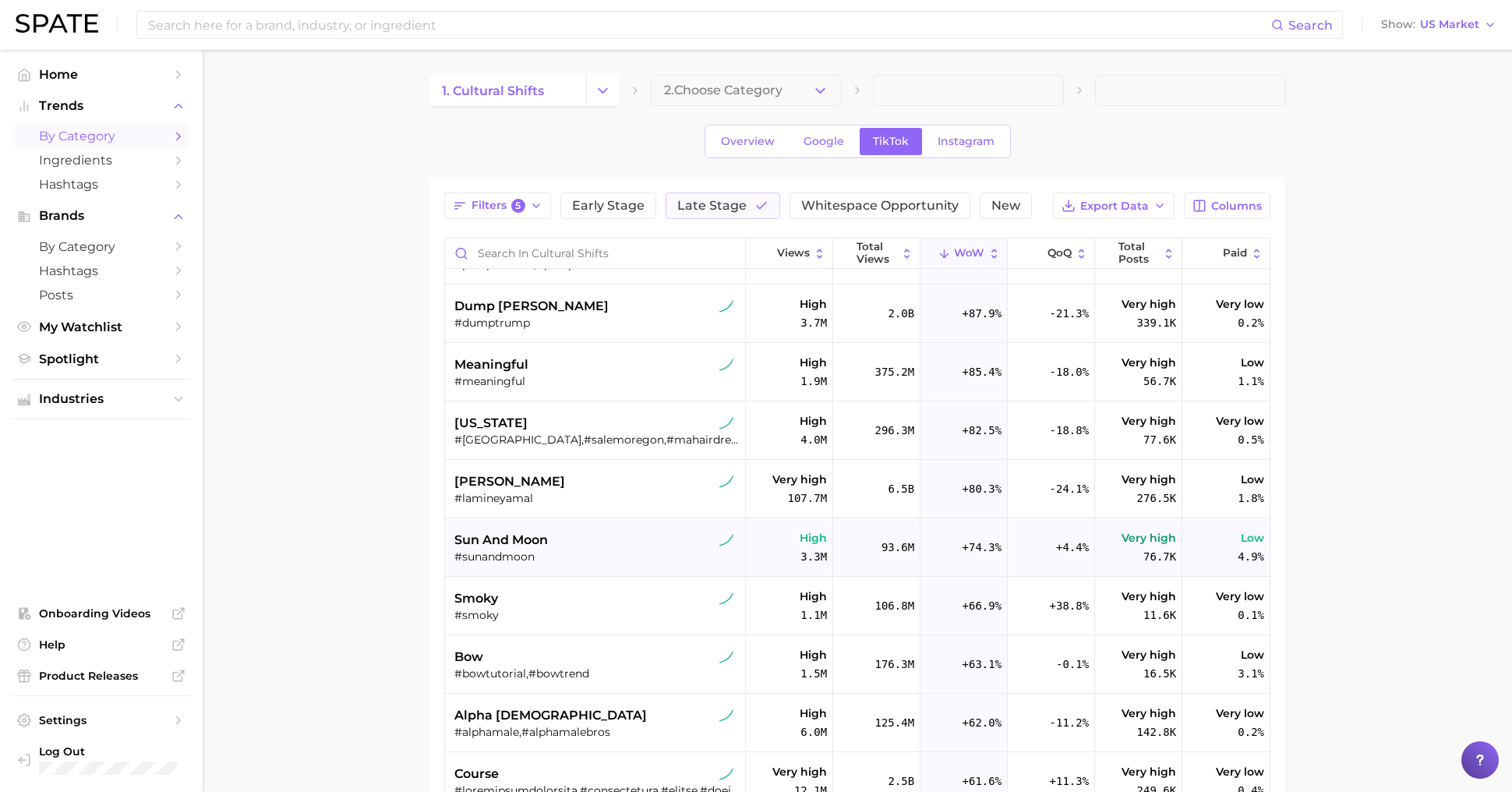
scroll to position [384, 0]
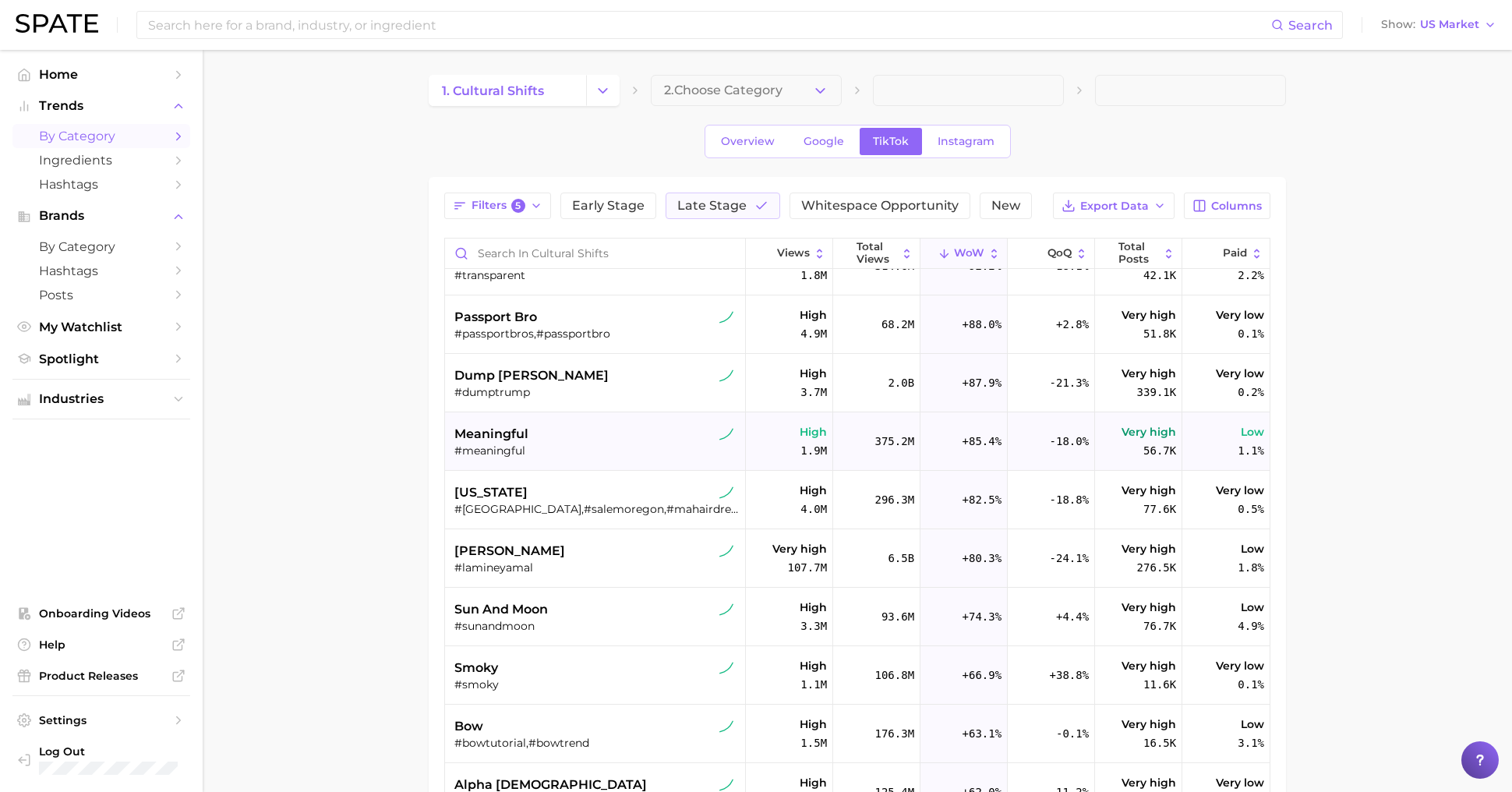
click at [622, 443] on div "#meaningful" at bounding box center [597, 451] width 285 height 14
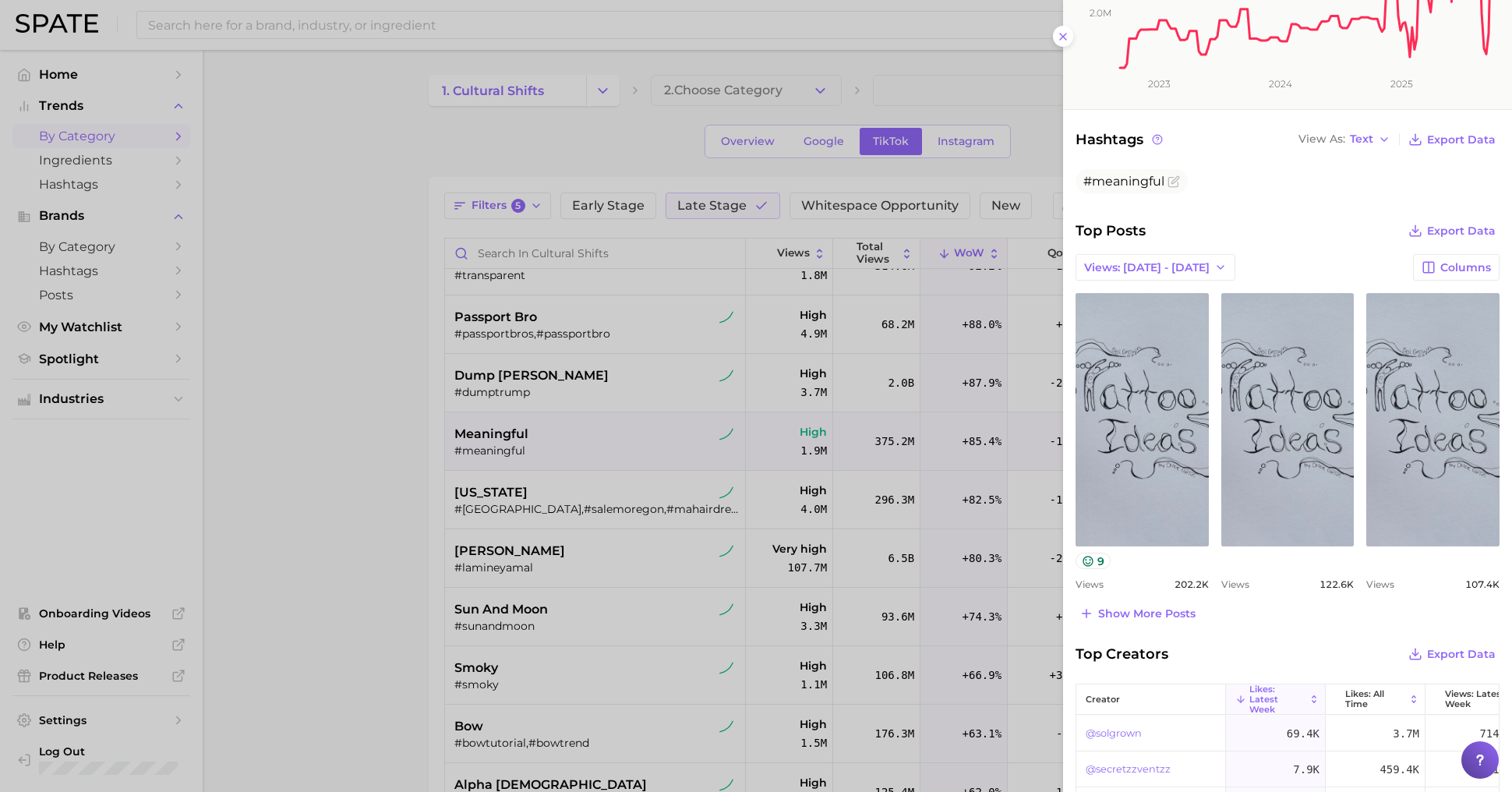
scroll to position [379, 0]
click at [483, 624] on div at bounding box center [756, 396] width 1512 height 792
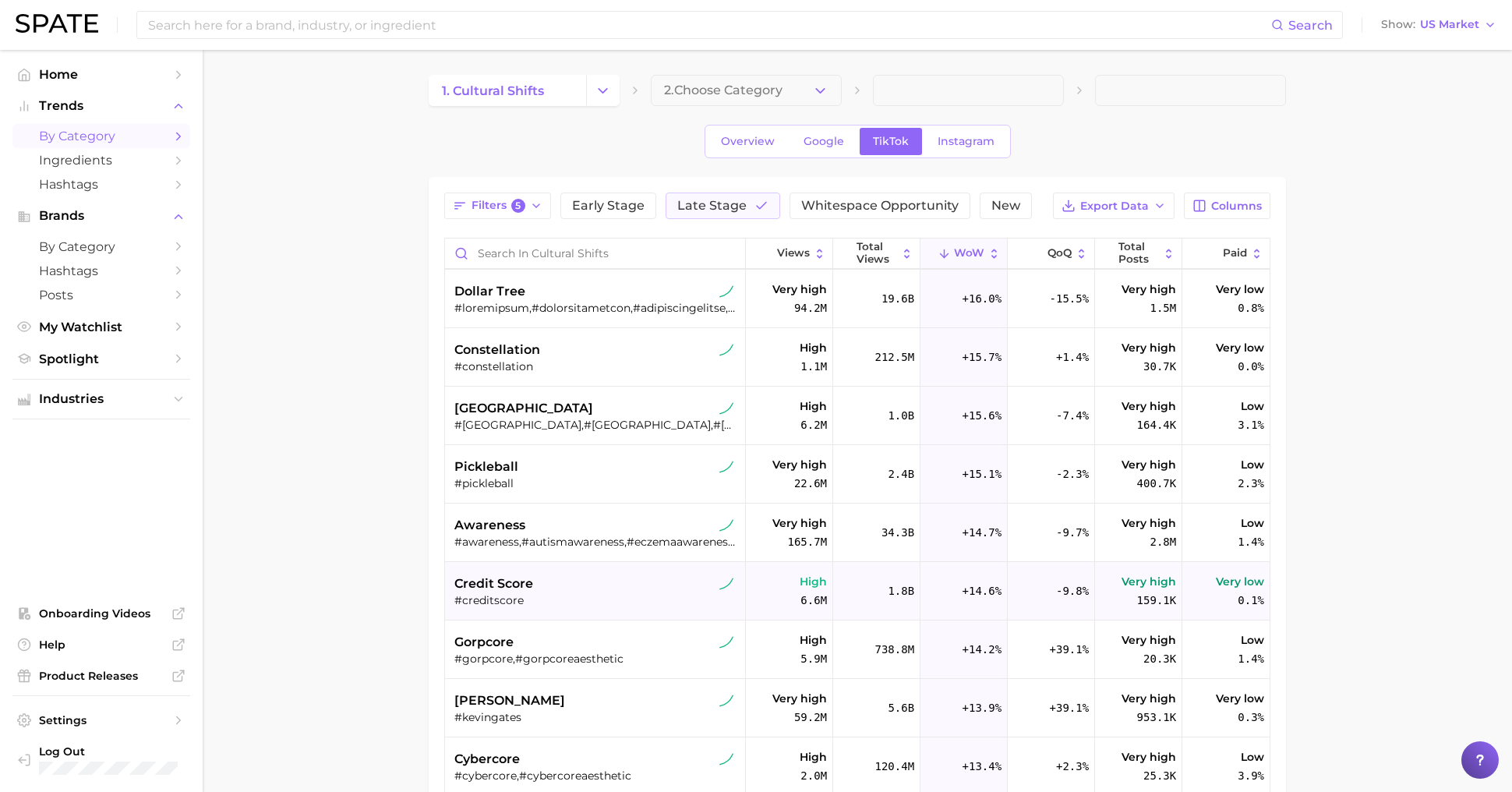
scroll to position [4901, 0]
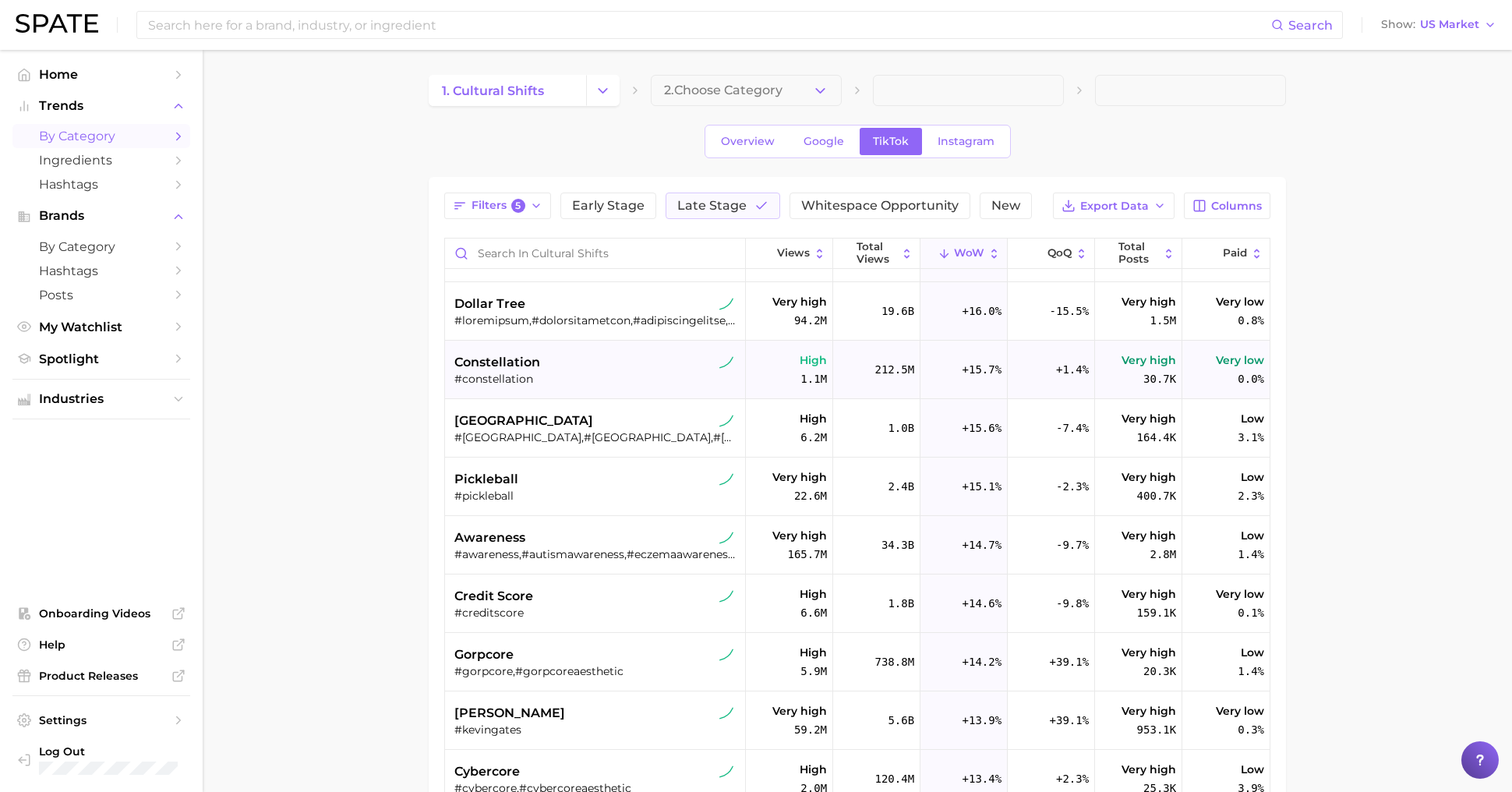
click at [618, 353] on div "constellation" at bounding box center [597, 362] width 285 height 19
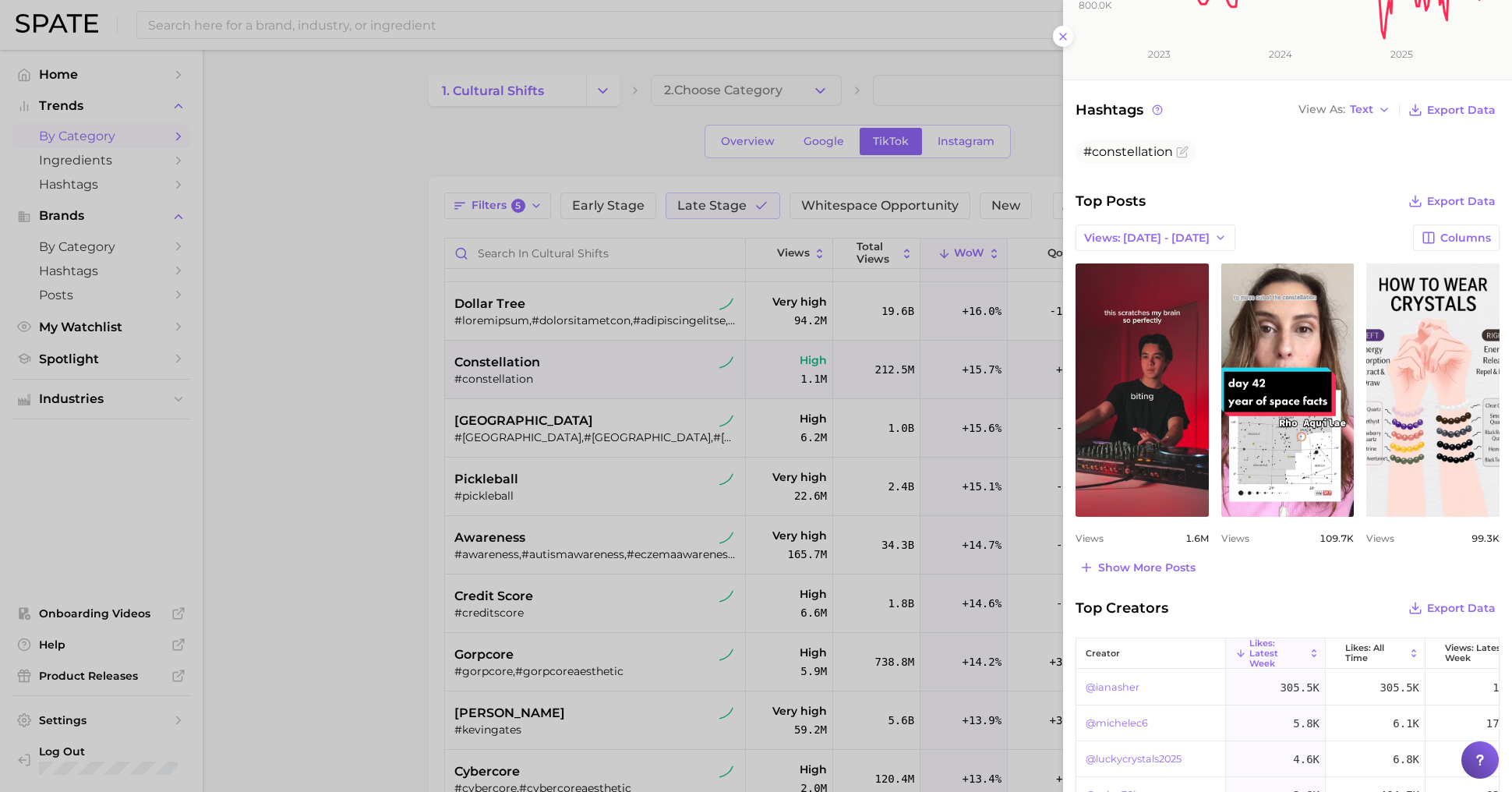
scroll to position [412, 0]
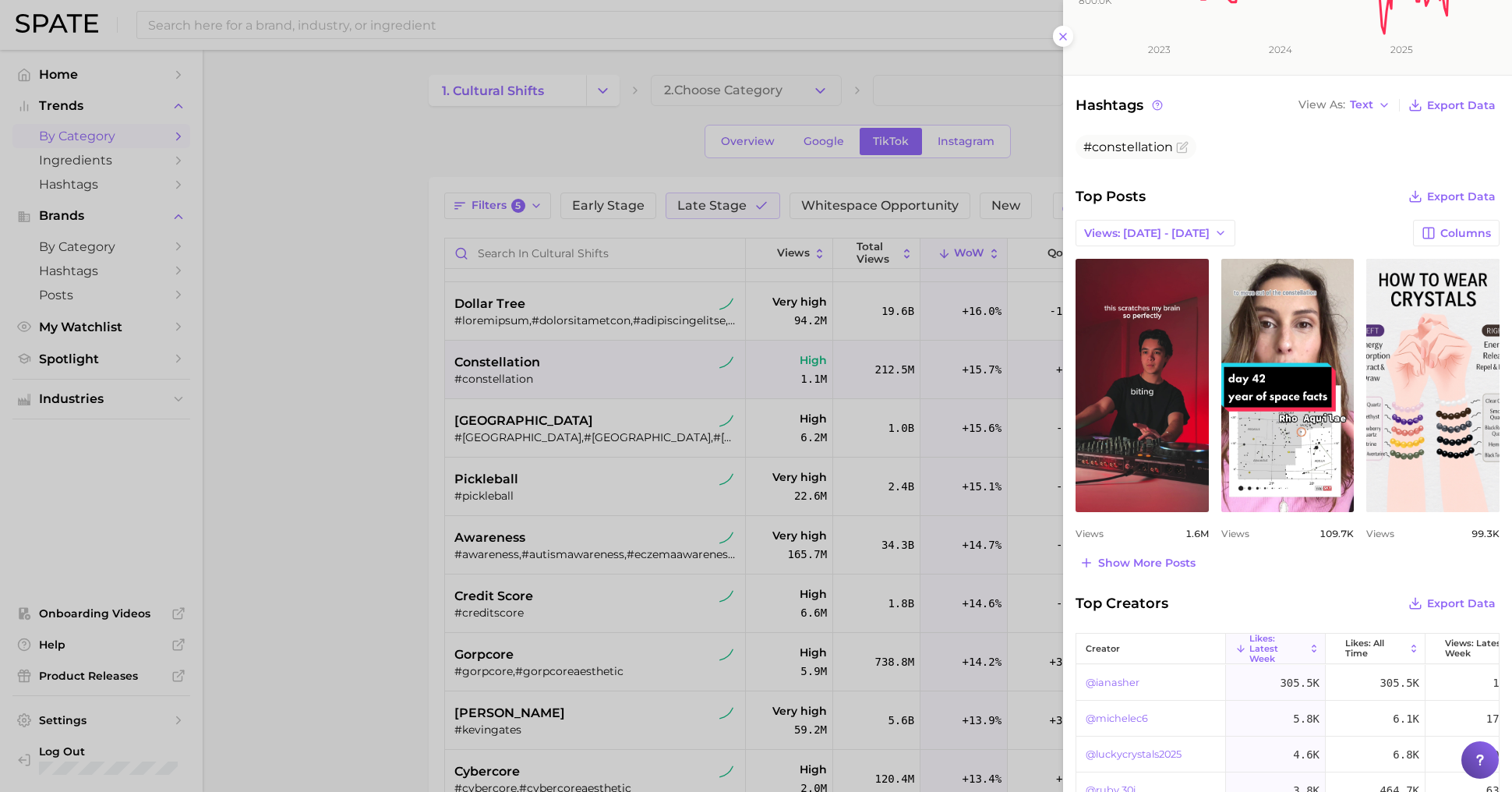
click at [747, 642] on div at bounding box center [756, 396] width 1512 height 792
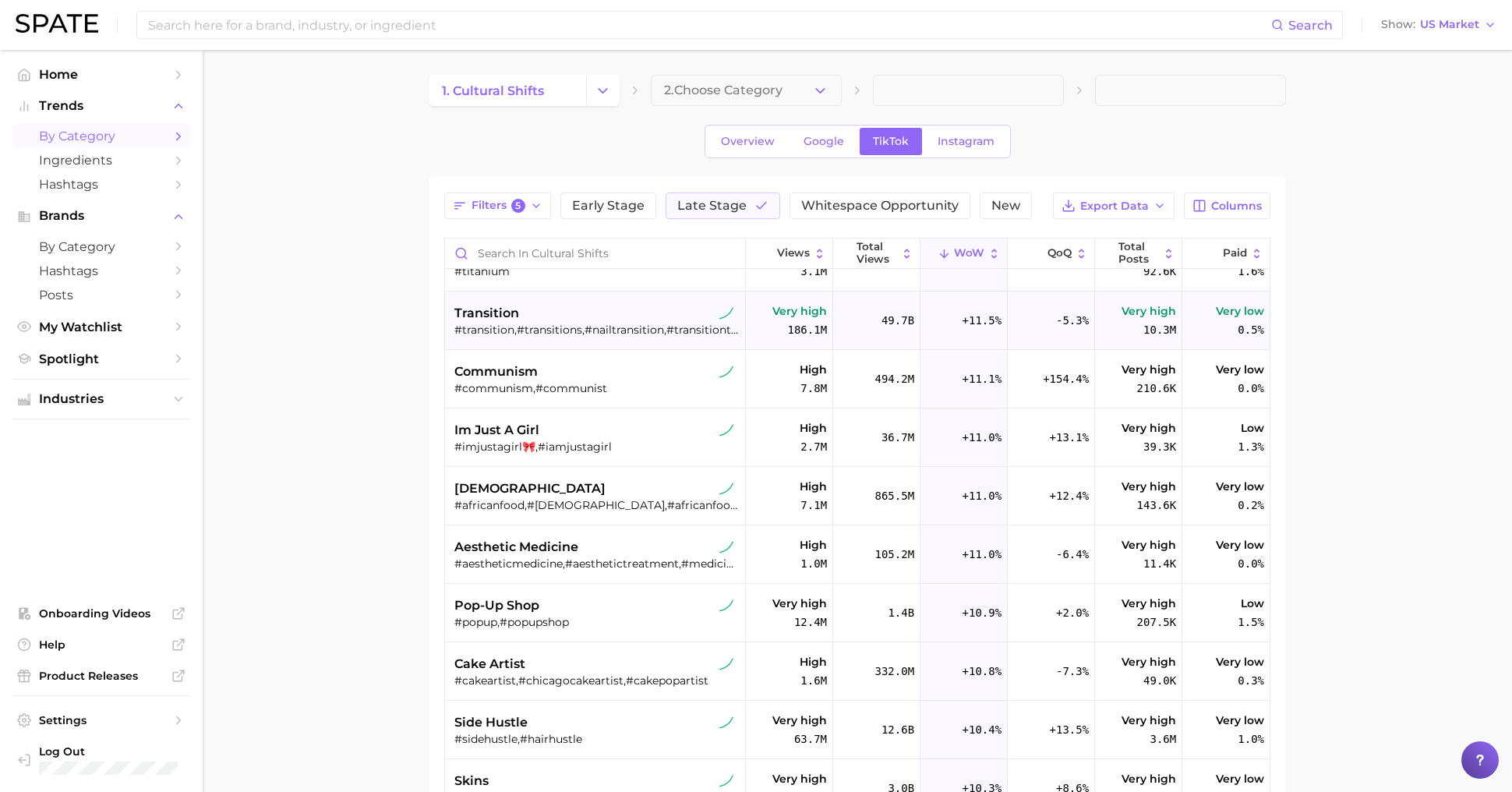
scroll to position [5947, 0]
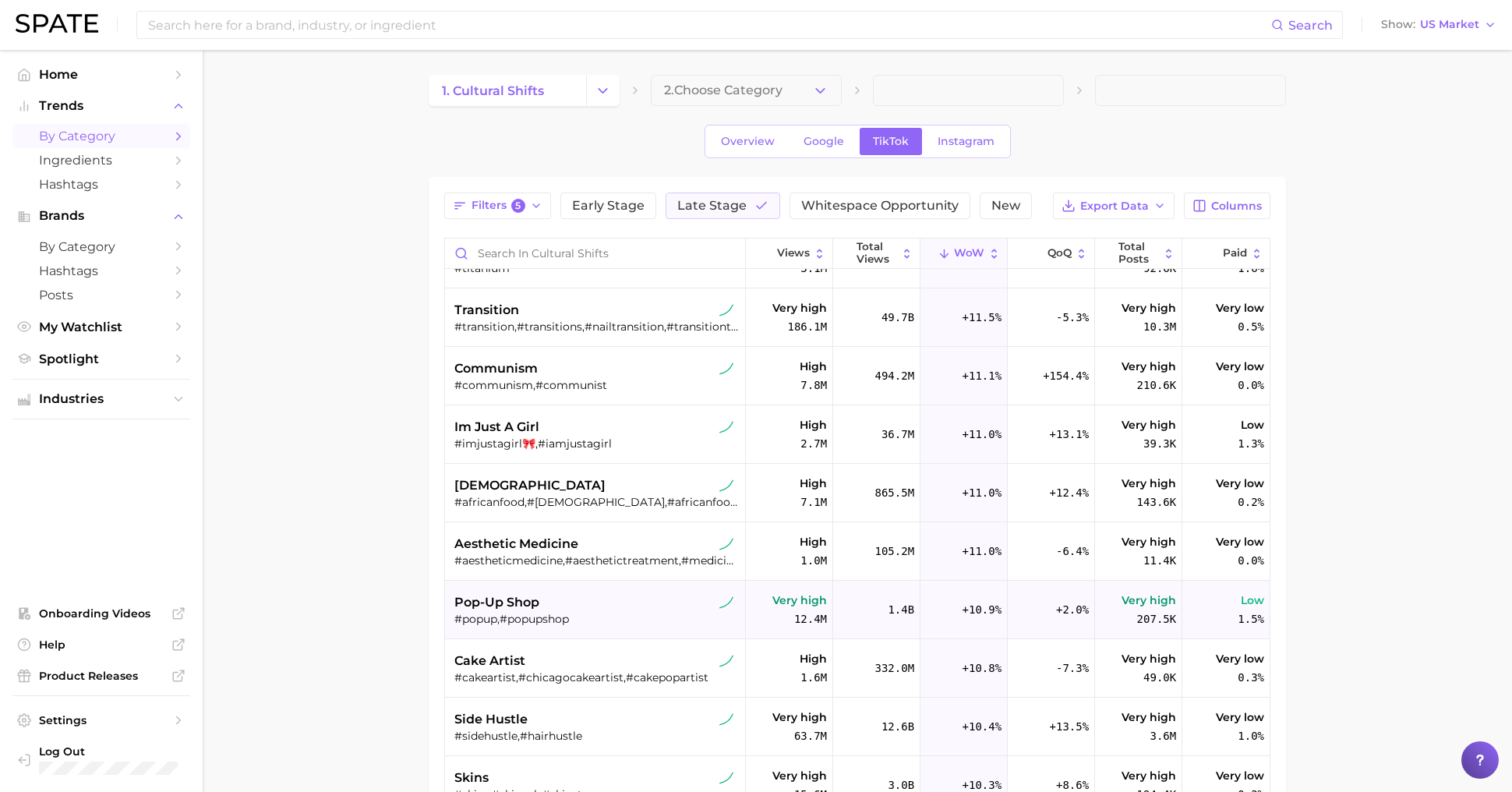
click at [635, 602] on div "pop-up shop" at bounding box center [597, 603] width 285 height 19
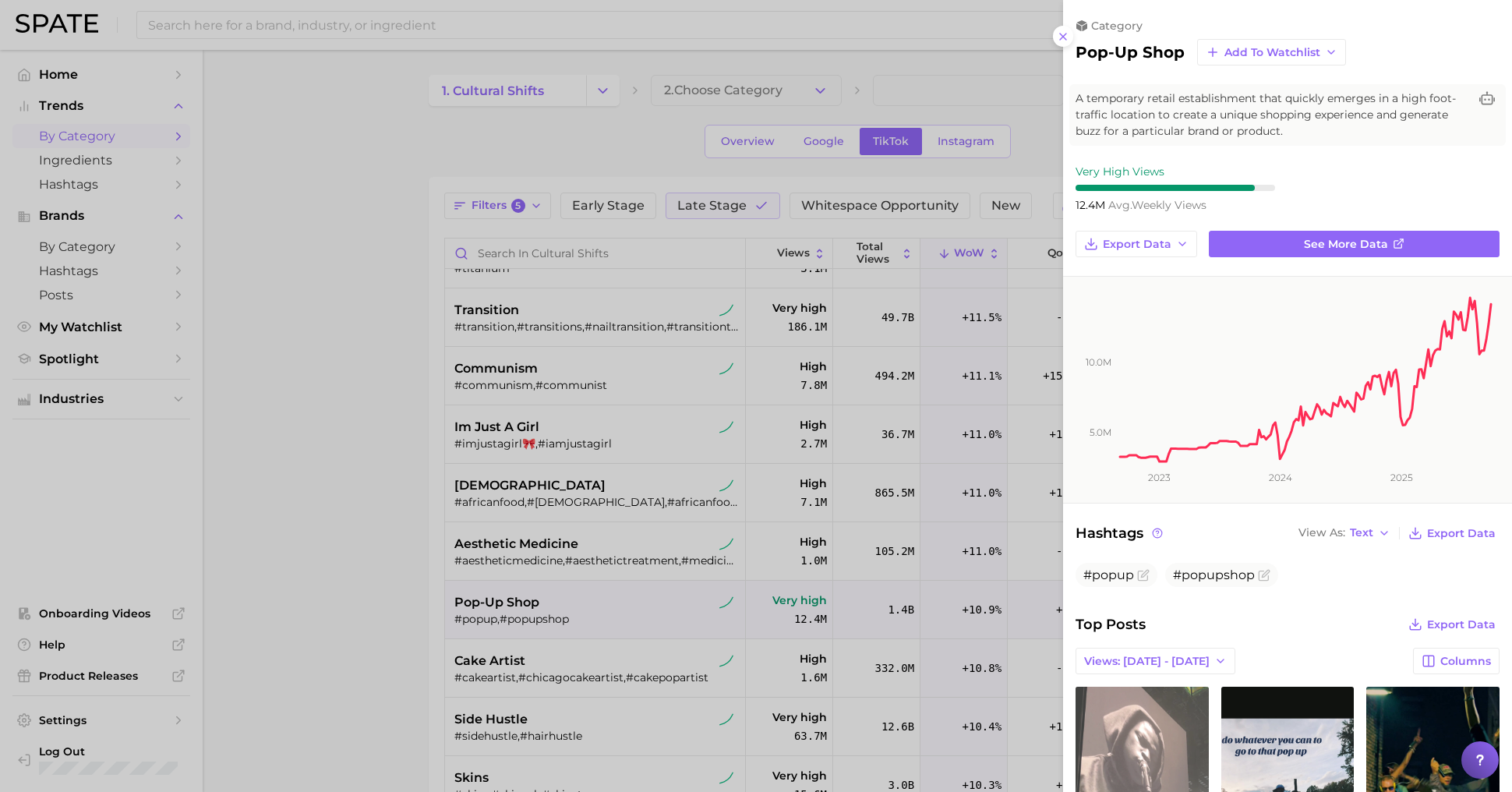
scroll to position [0, 0]
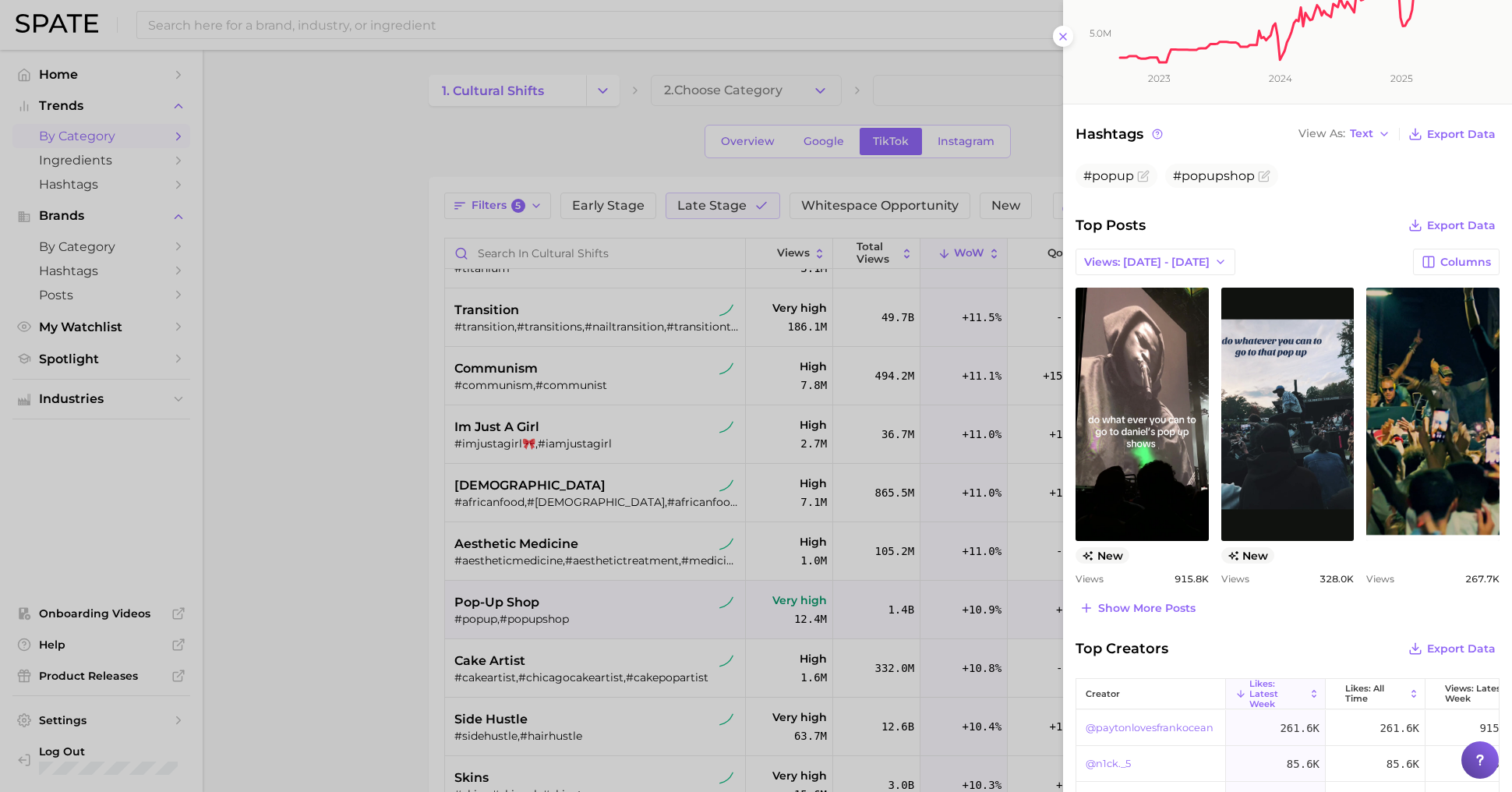
click at [609, 588] on div at bounding box center [756, 396] width 1512 height 792
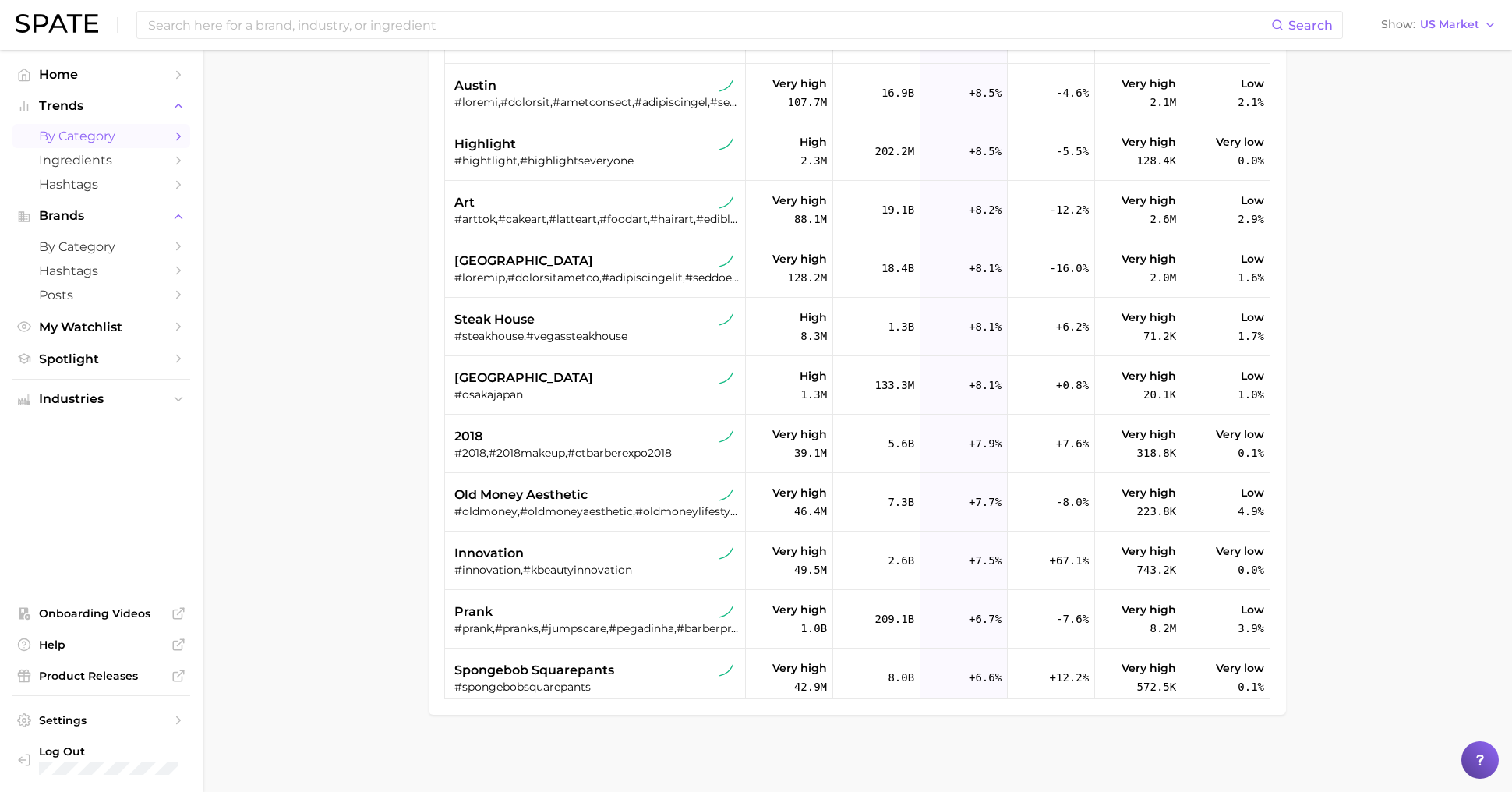
scroll to position [6896, 0]
click at [646, 556] on div "innovation" at bounding box center [597, 551] width 285 height 19
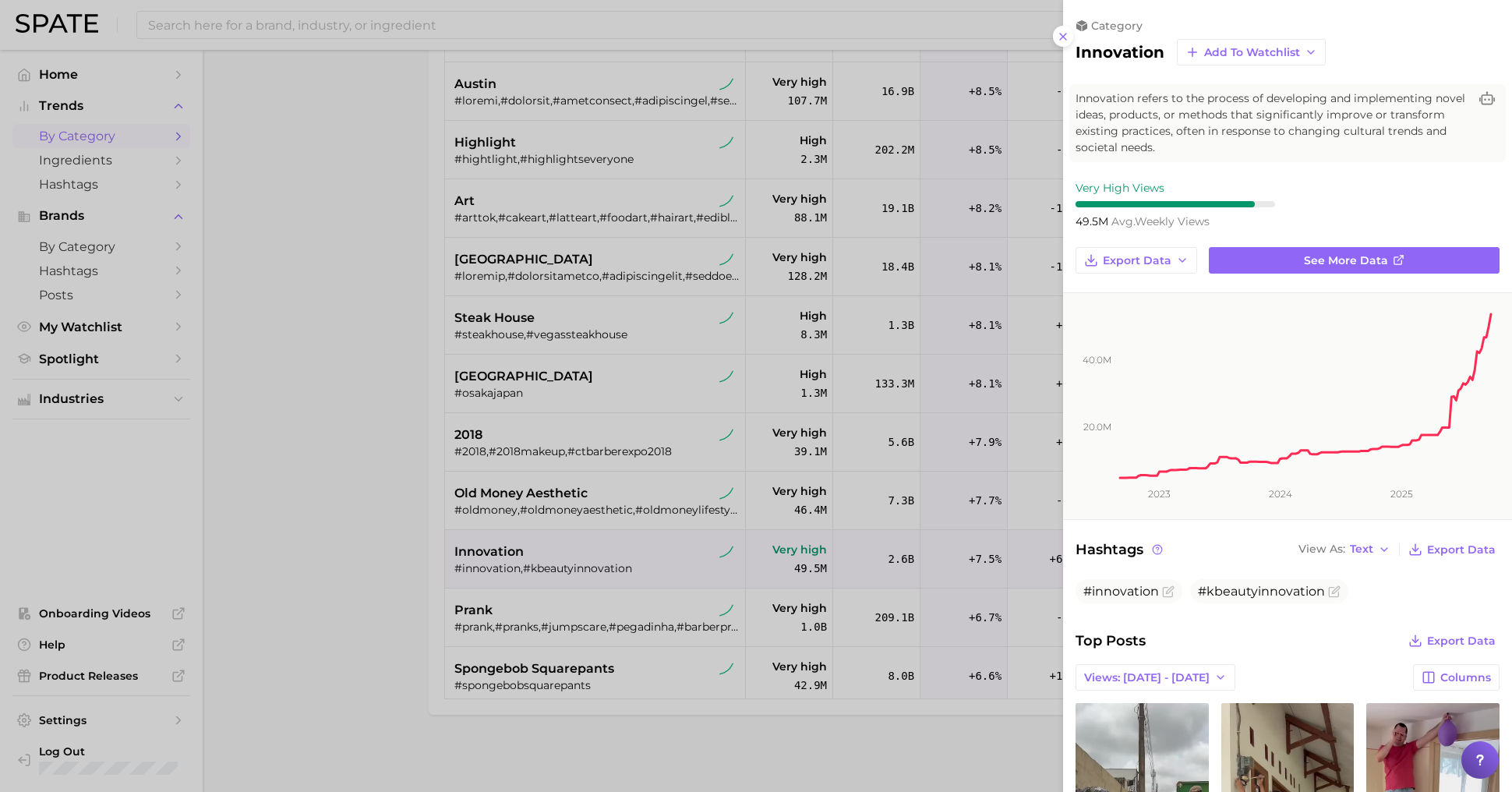
scroll to position [0, 0]
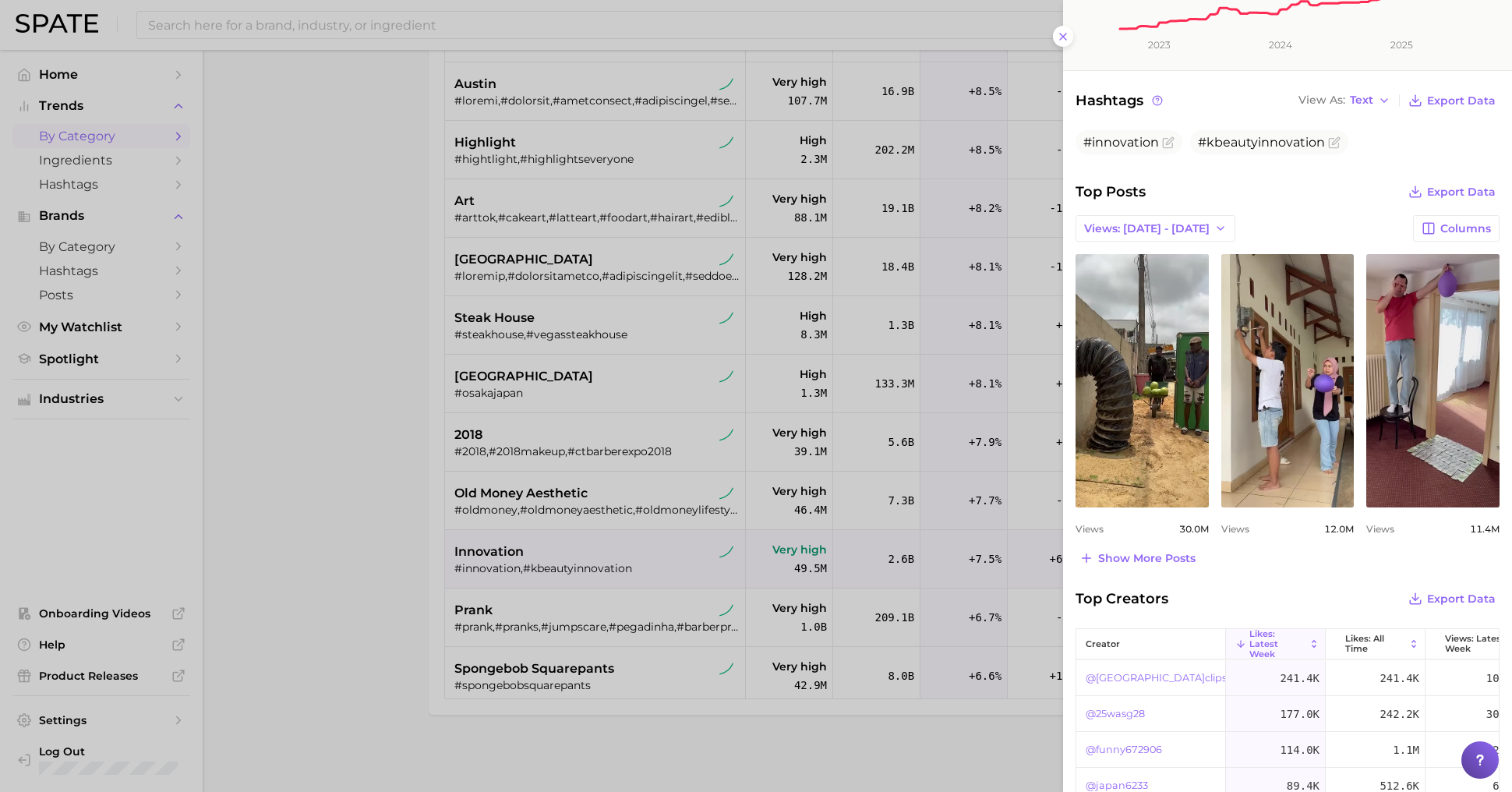
click at [543, 484] on div at bounding box center [756, 396] width 1512 height 792
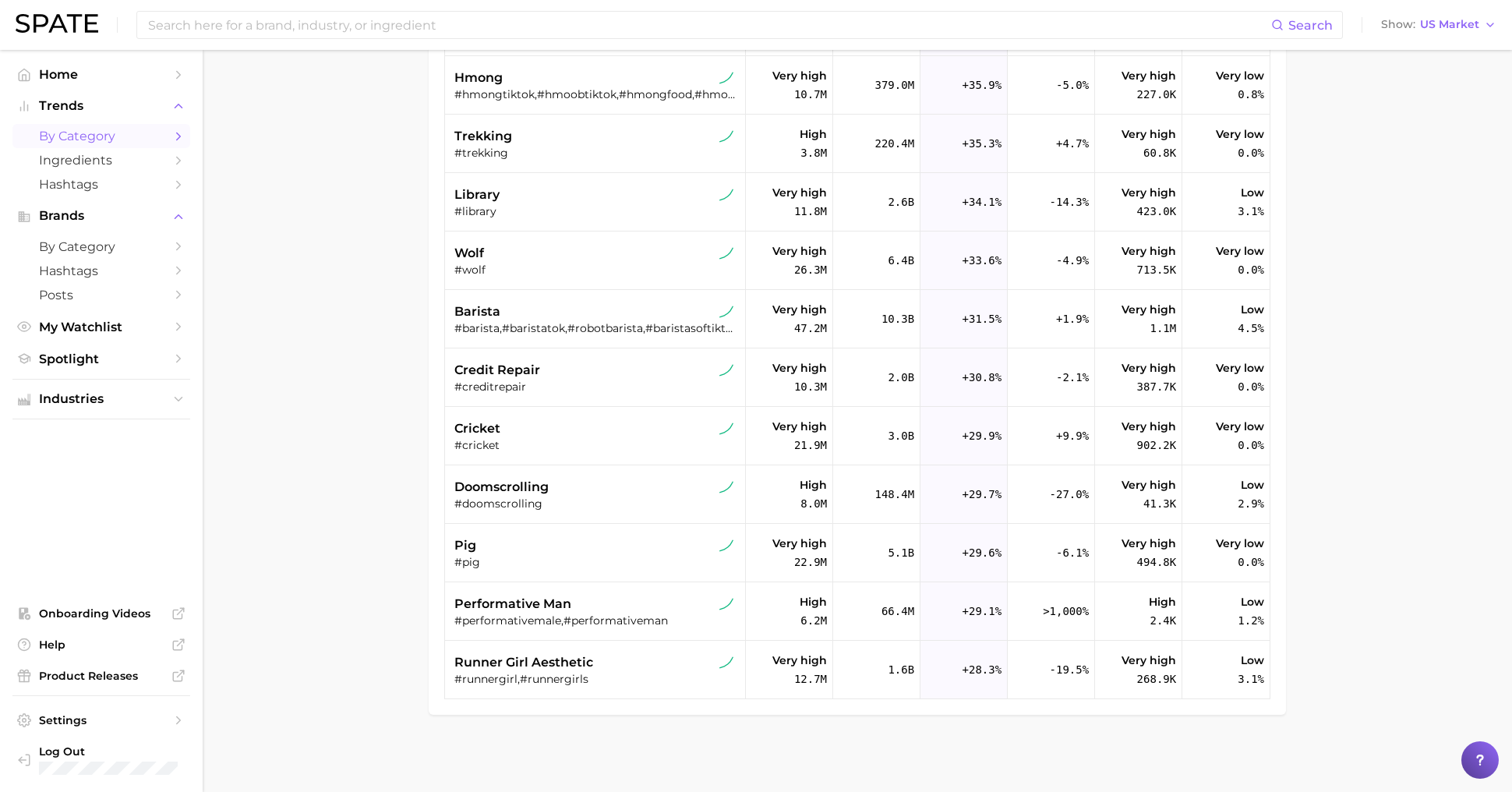
scroll to position [1145, 0]
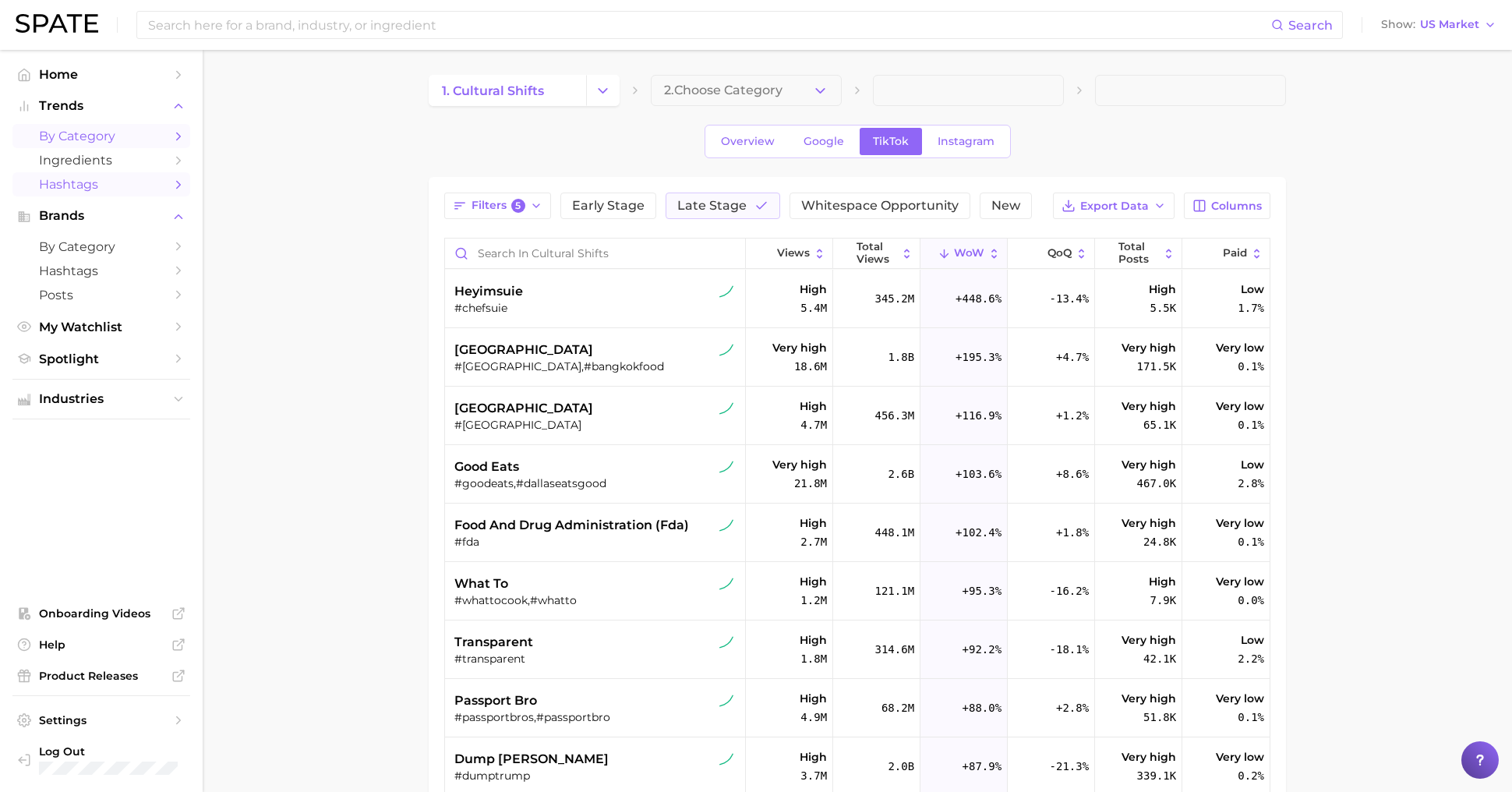
click at [85, 192] on span "Hashtags" at bounding box center [101, 184] width 124 height 14
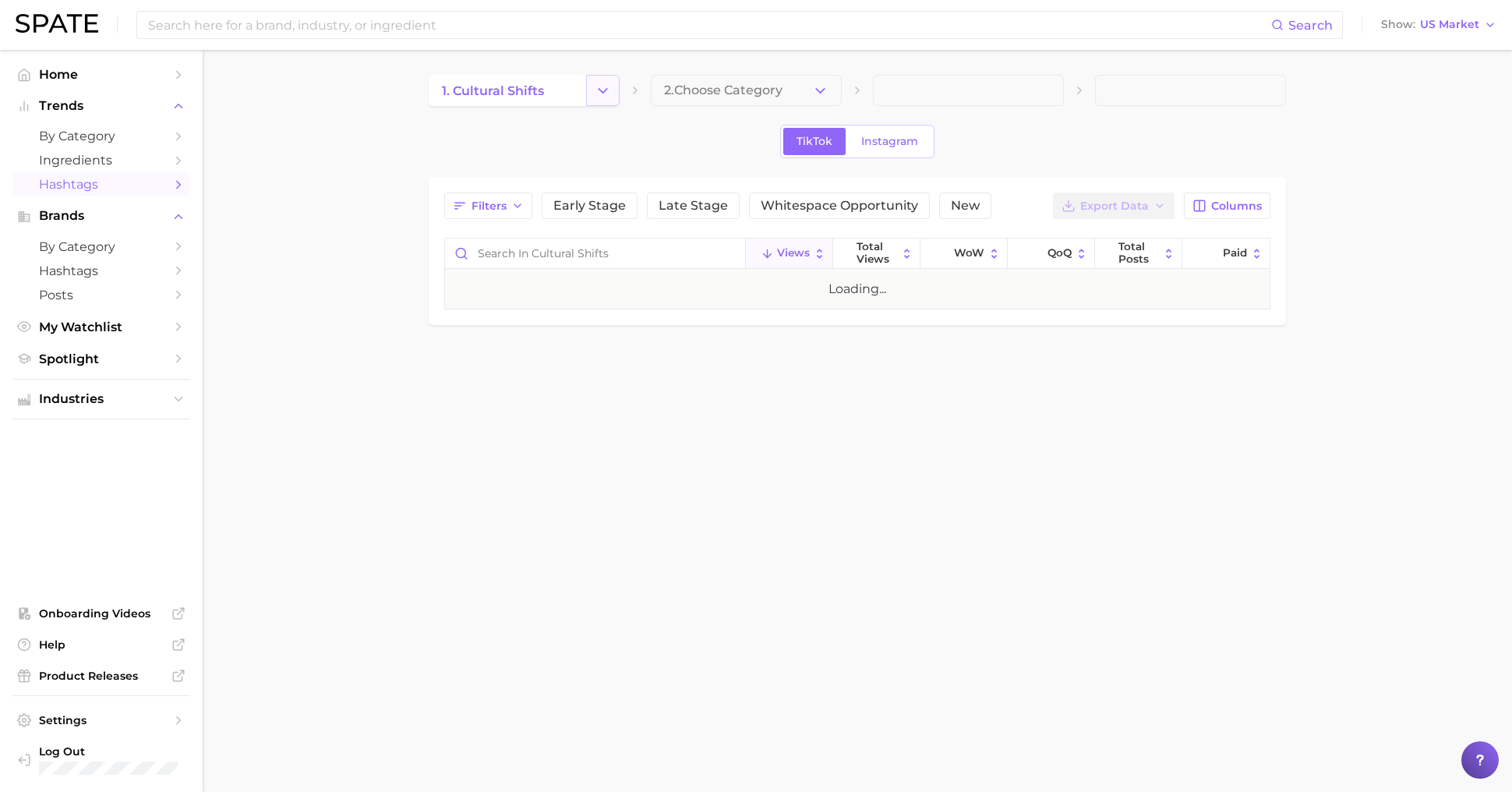
click at [605, 96] on icon "Change Category" at bounding box center [602, 91] width 16 height 16
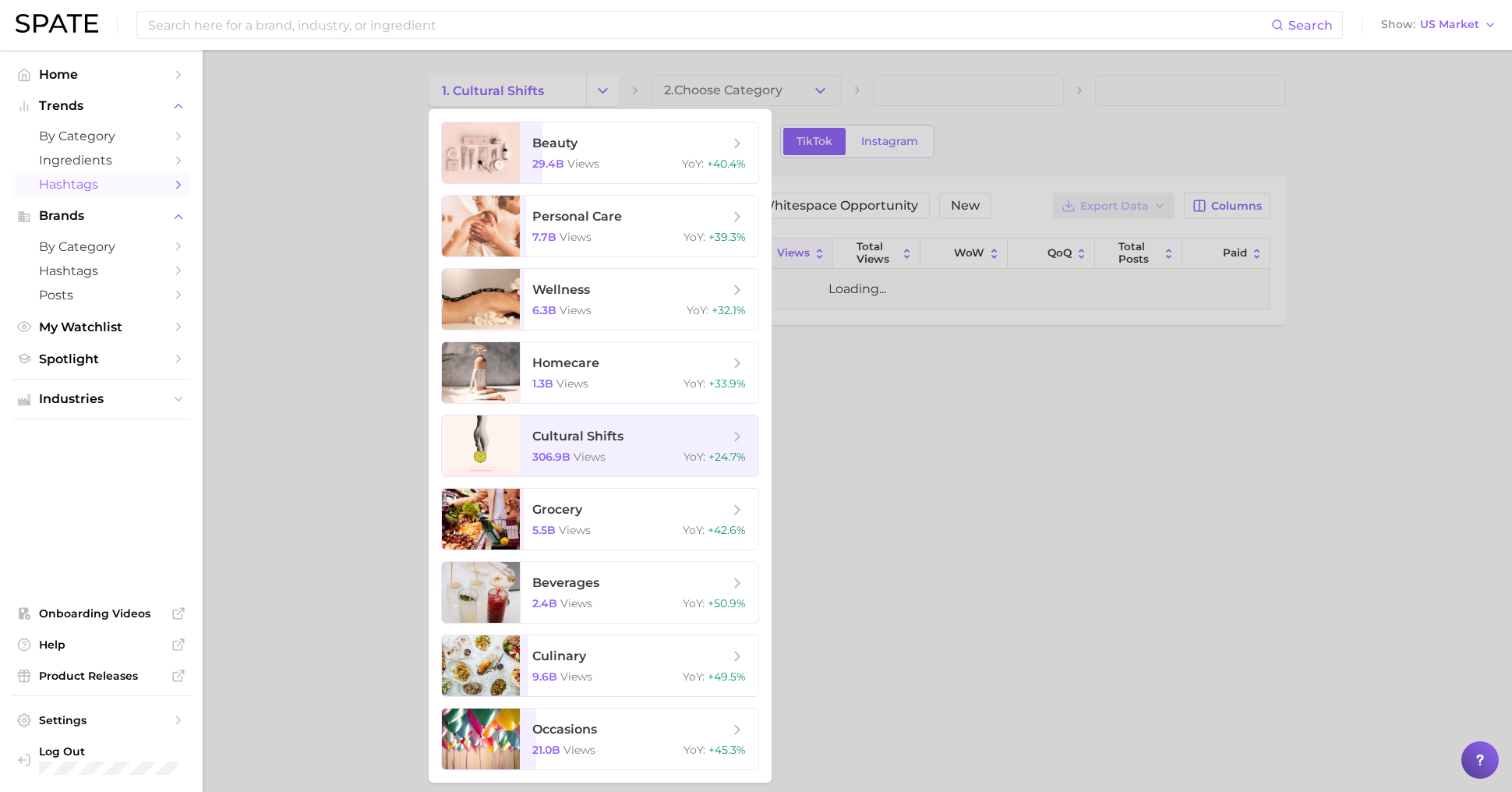
click at [306, 348] on div at bounding box center [756, 396] width 1512 height 792
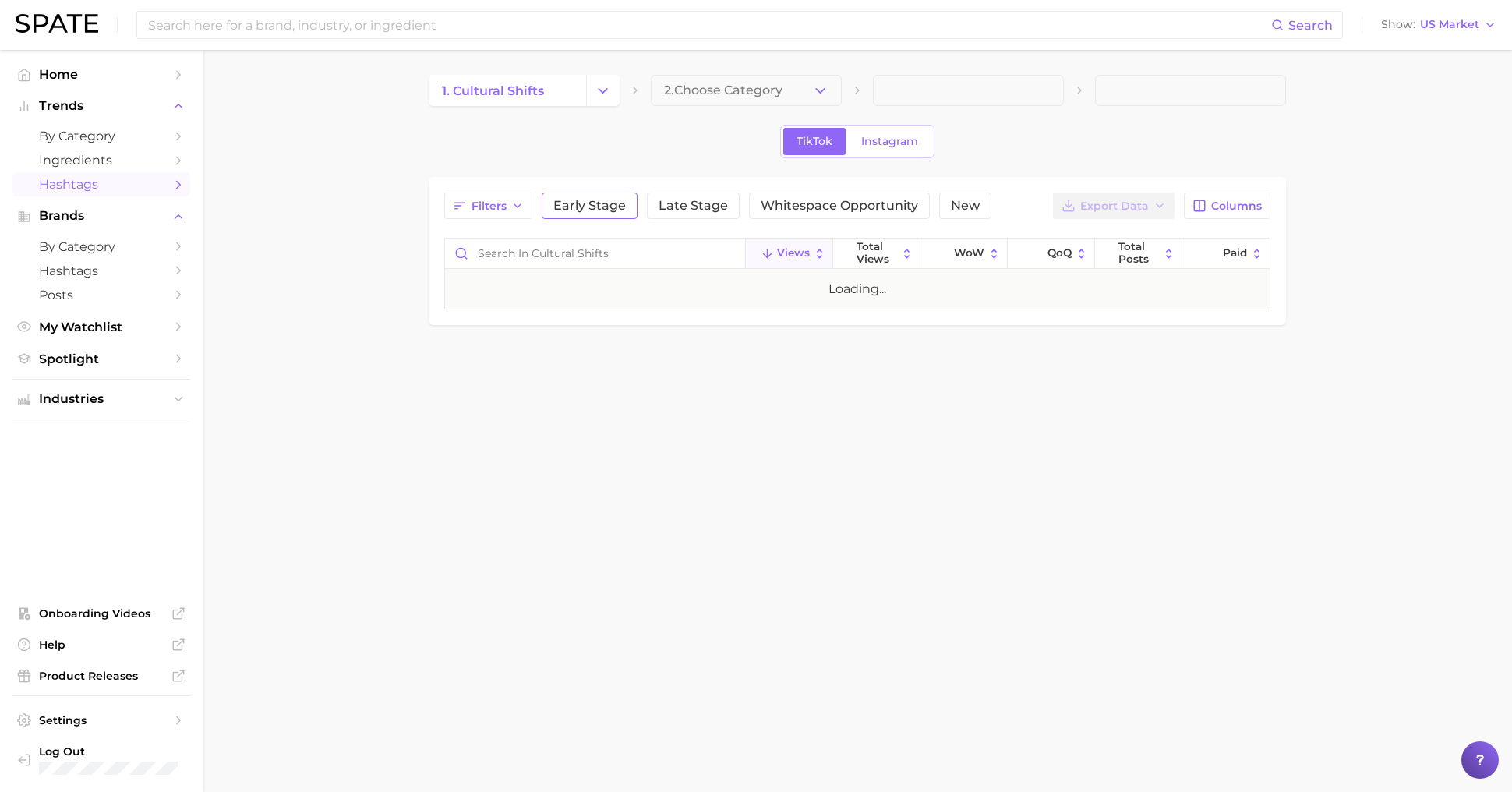
click at [588, 204] on span "Early Stage" at bounding box center [589, 206] width 72 height 13
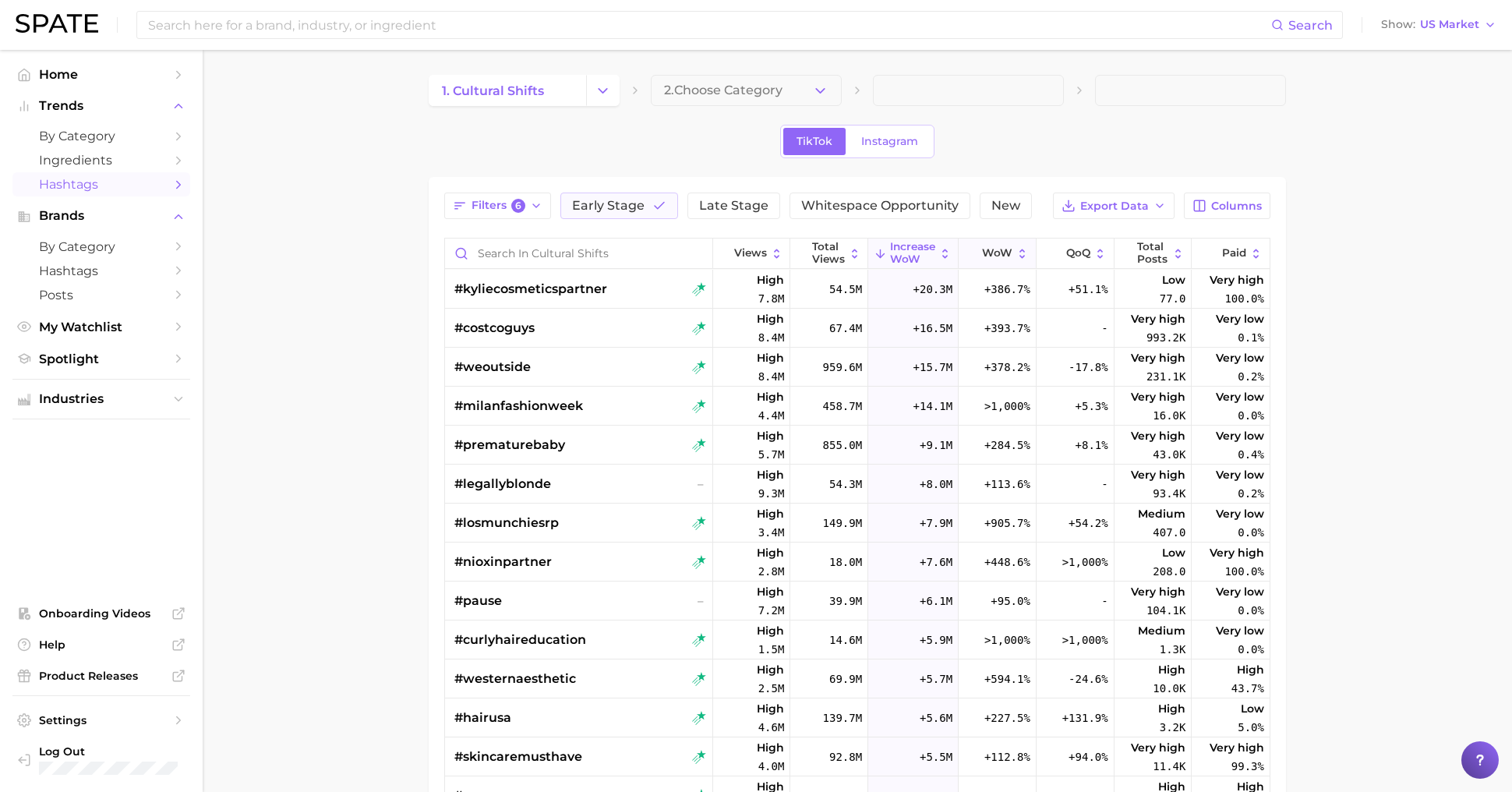
click at [993, 243] on button "WoW" at bounding box center [998, 254] width 78 height 31
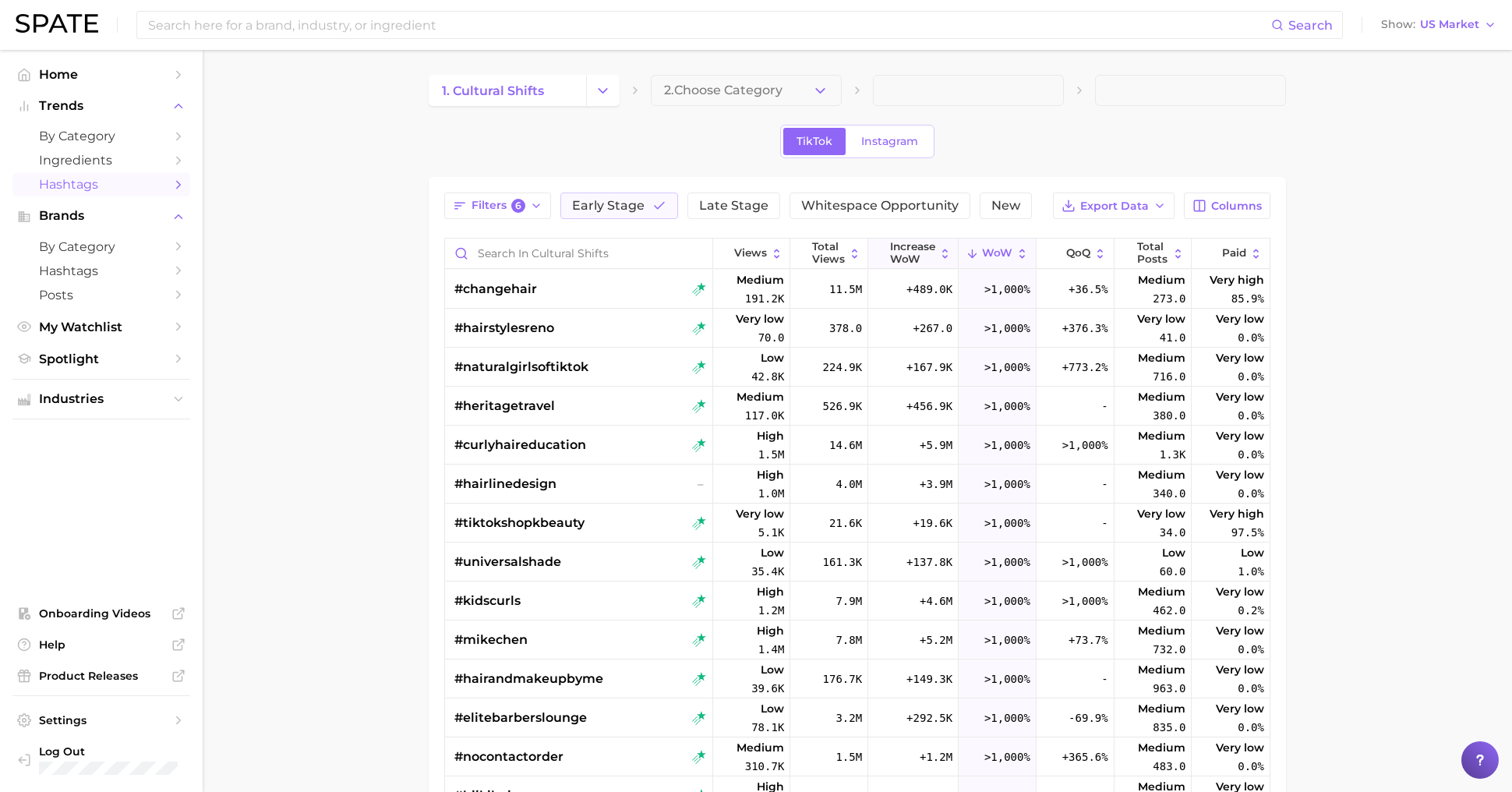
click at [924, 250] on span "Increase WoW" at bounding box center [912, 252] width 45 height 24
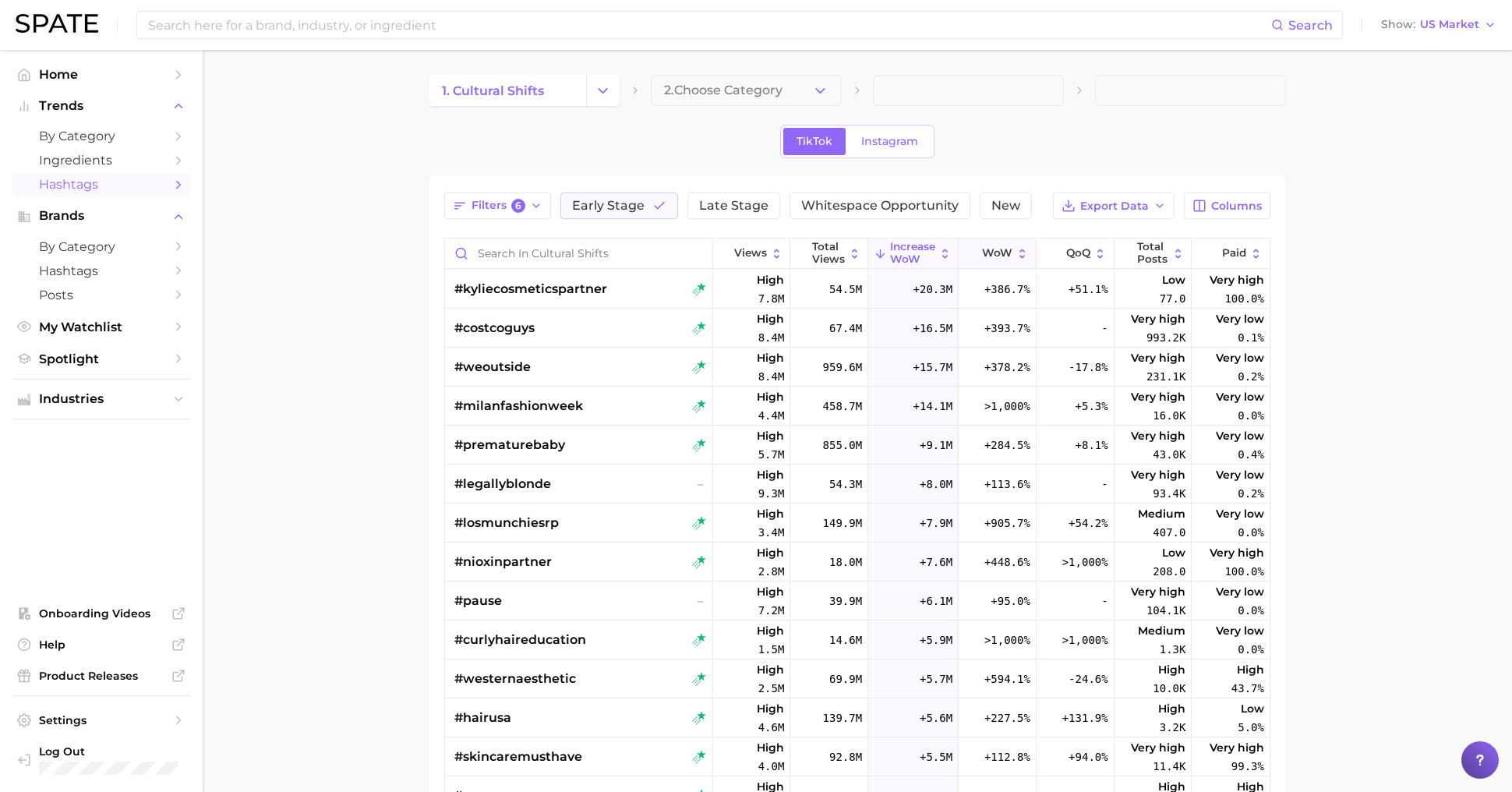
click at [1010, 251] on span "WoW" at bounding box center [997, 253] width 31 height 13
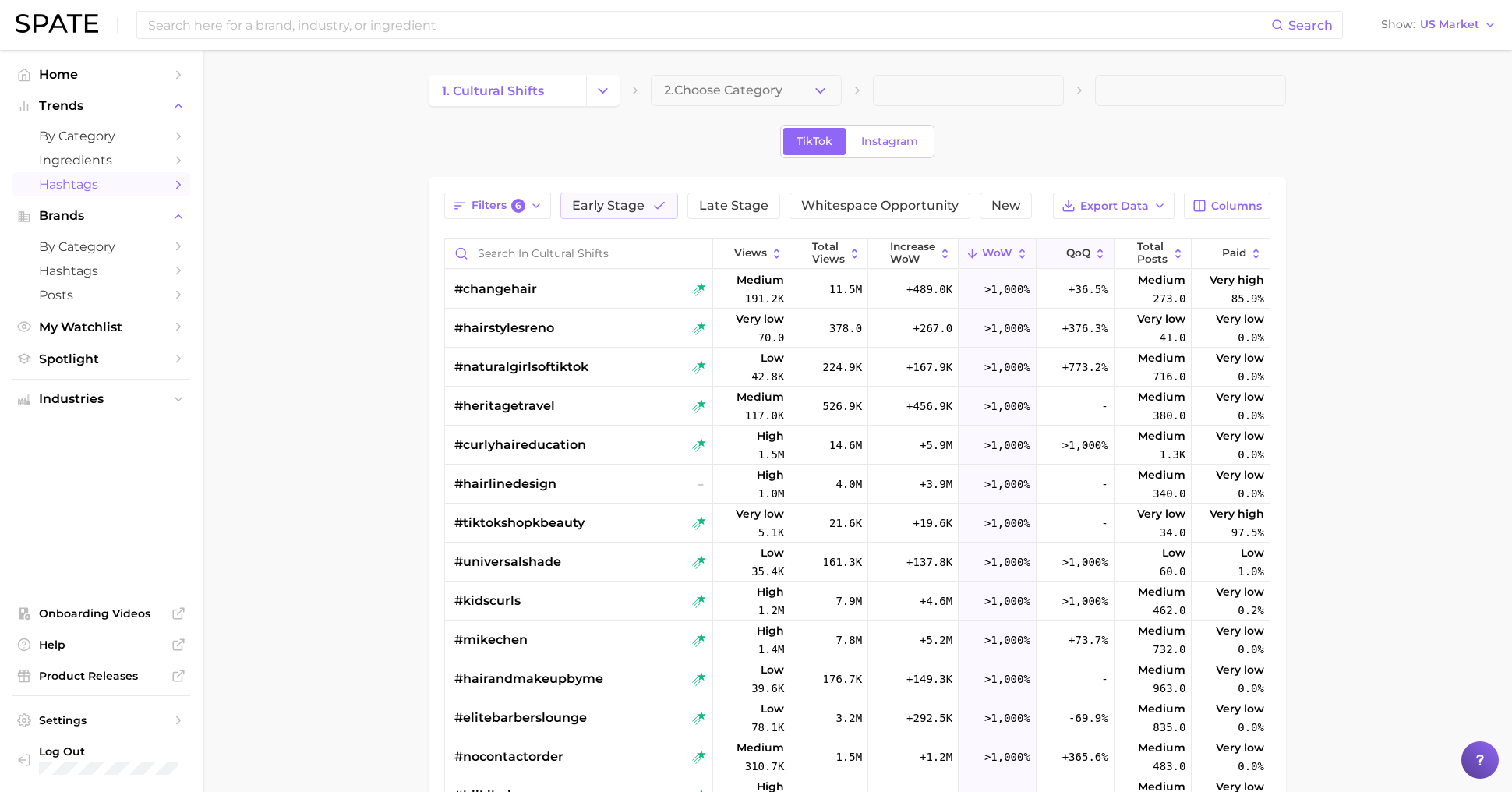
click at [1078, 258] on span "QoQ" at bounding box center [1078, 253] width 24 height 13
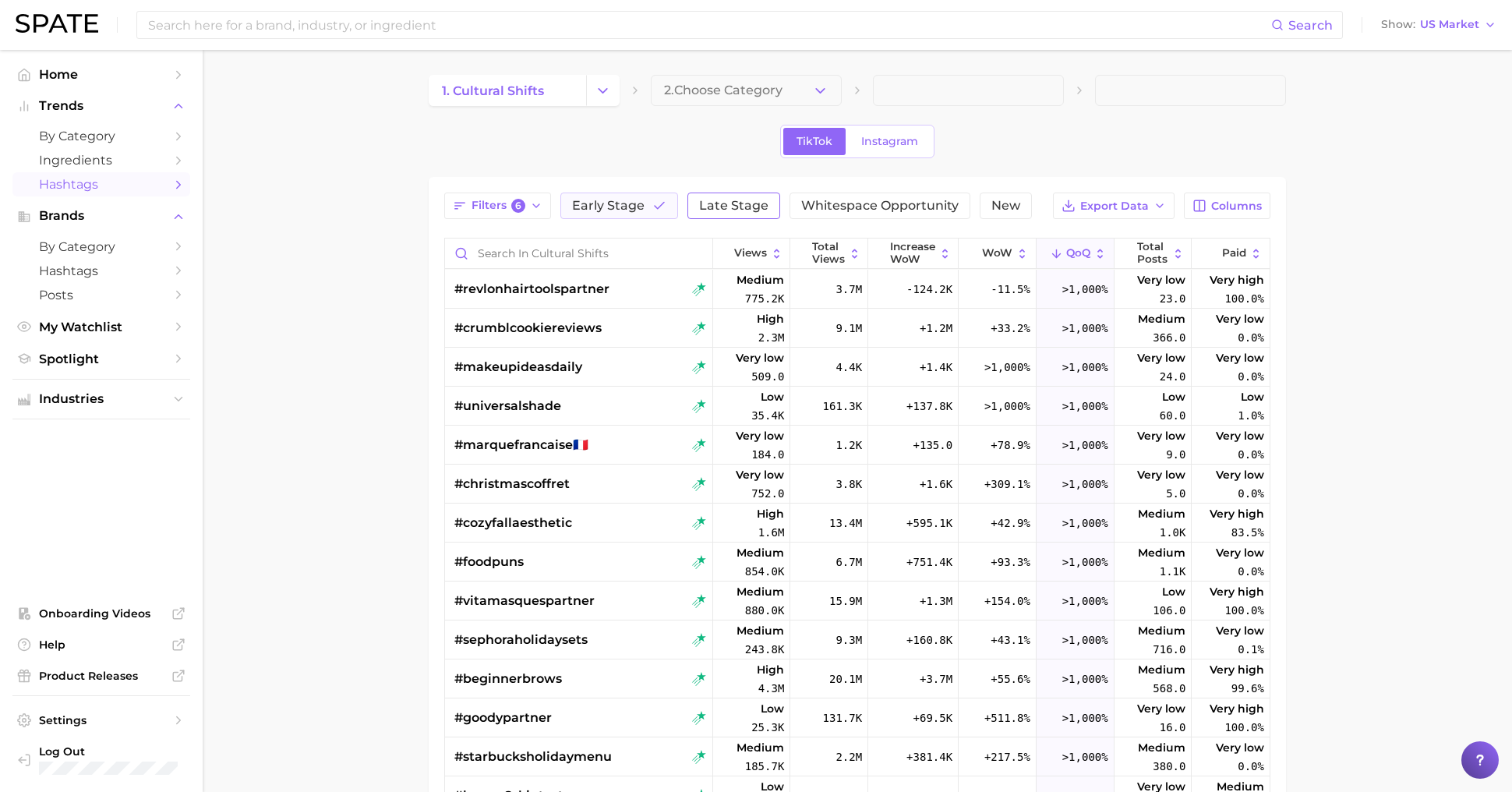
click at [720, 200] on span "Late Stage" at bounding box center [733, 206] width 69 height 13
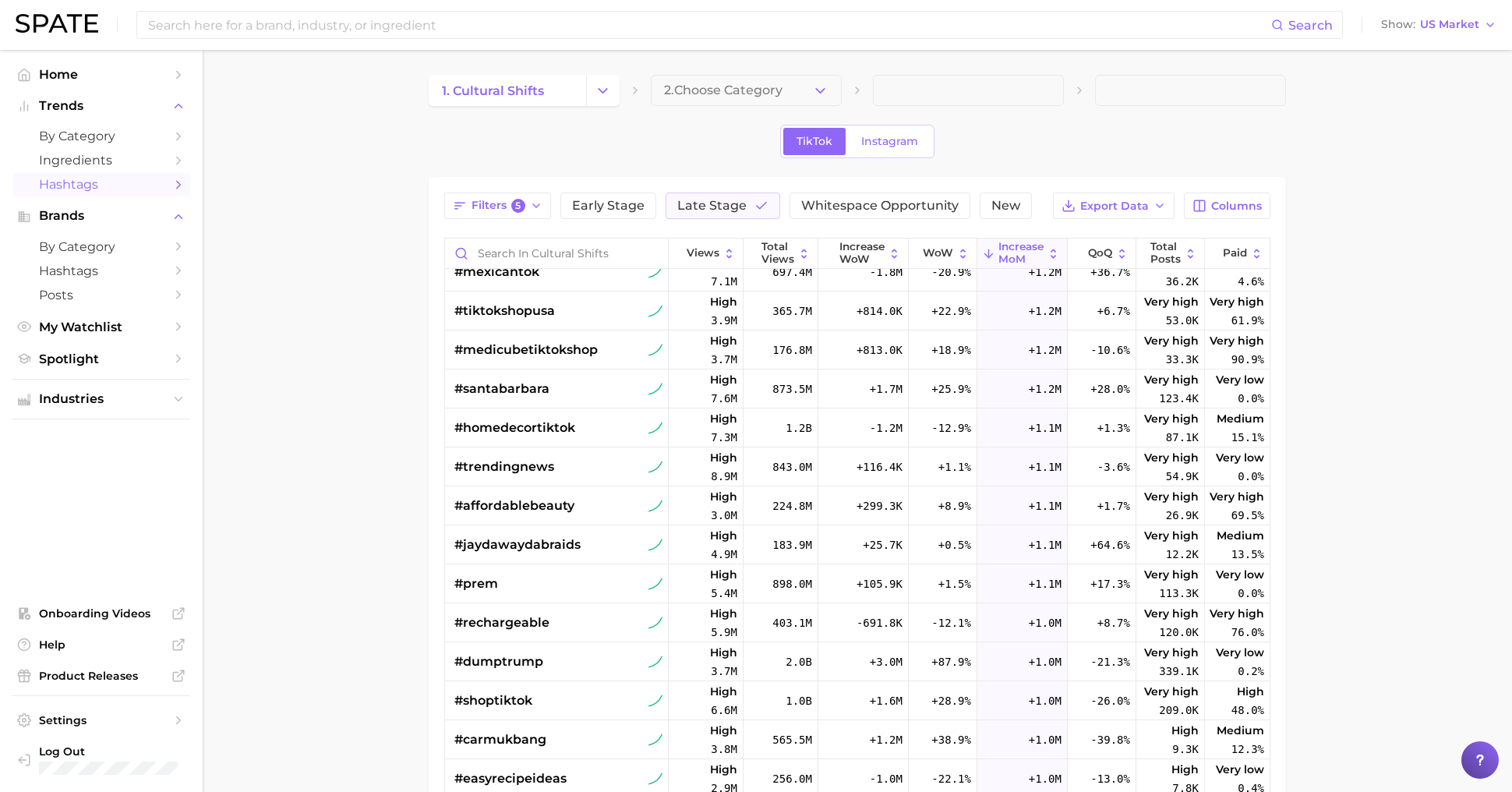
scroll to position [1227, 0]
click at [585, 469] on div "#trendingnews" at bounding box center [558, 465] width 208 height 39
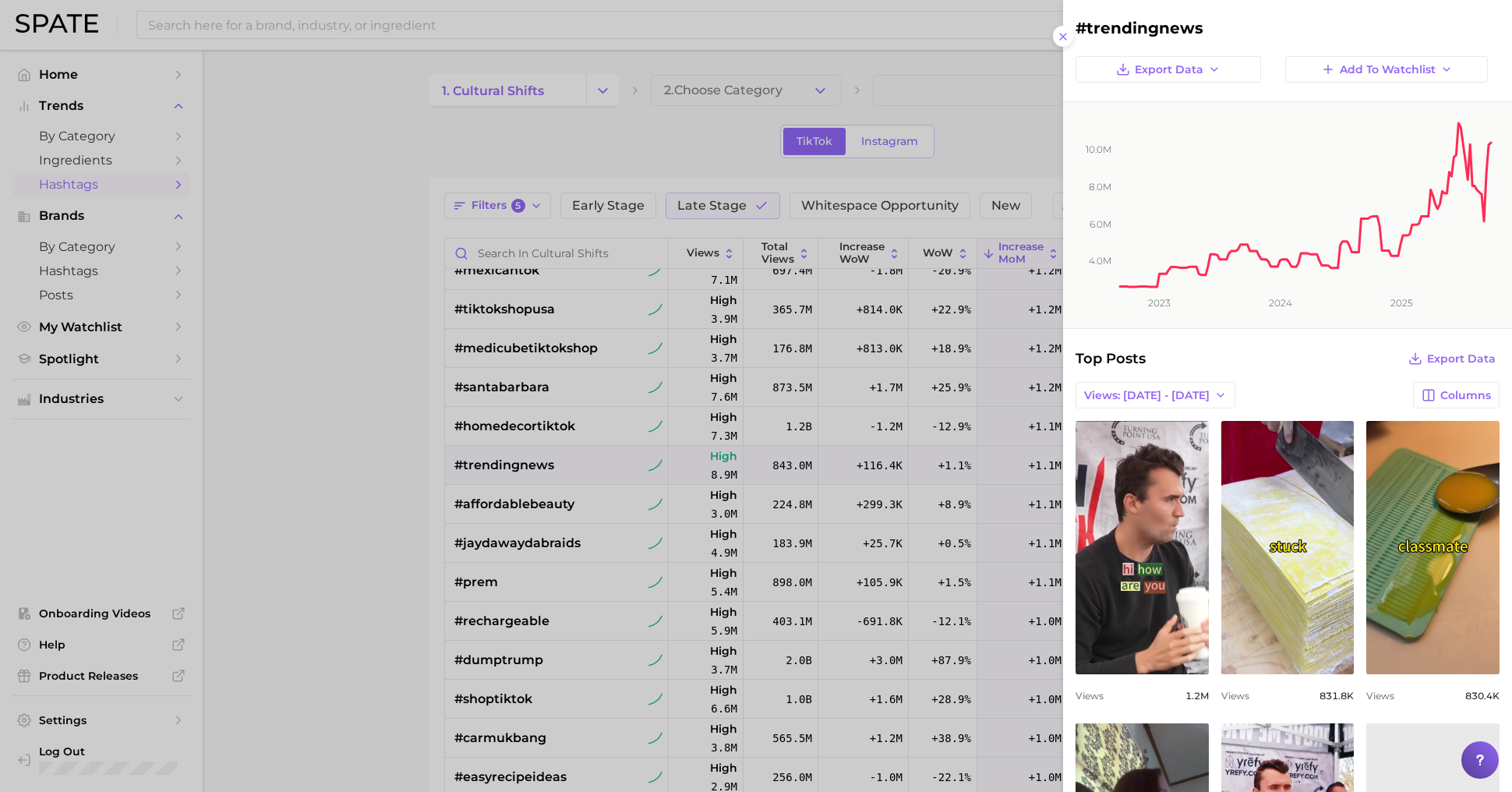
scroll to position [0, 0]
click at [495, 576] on div at bounding box center [756, 396] width 1512 height 792
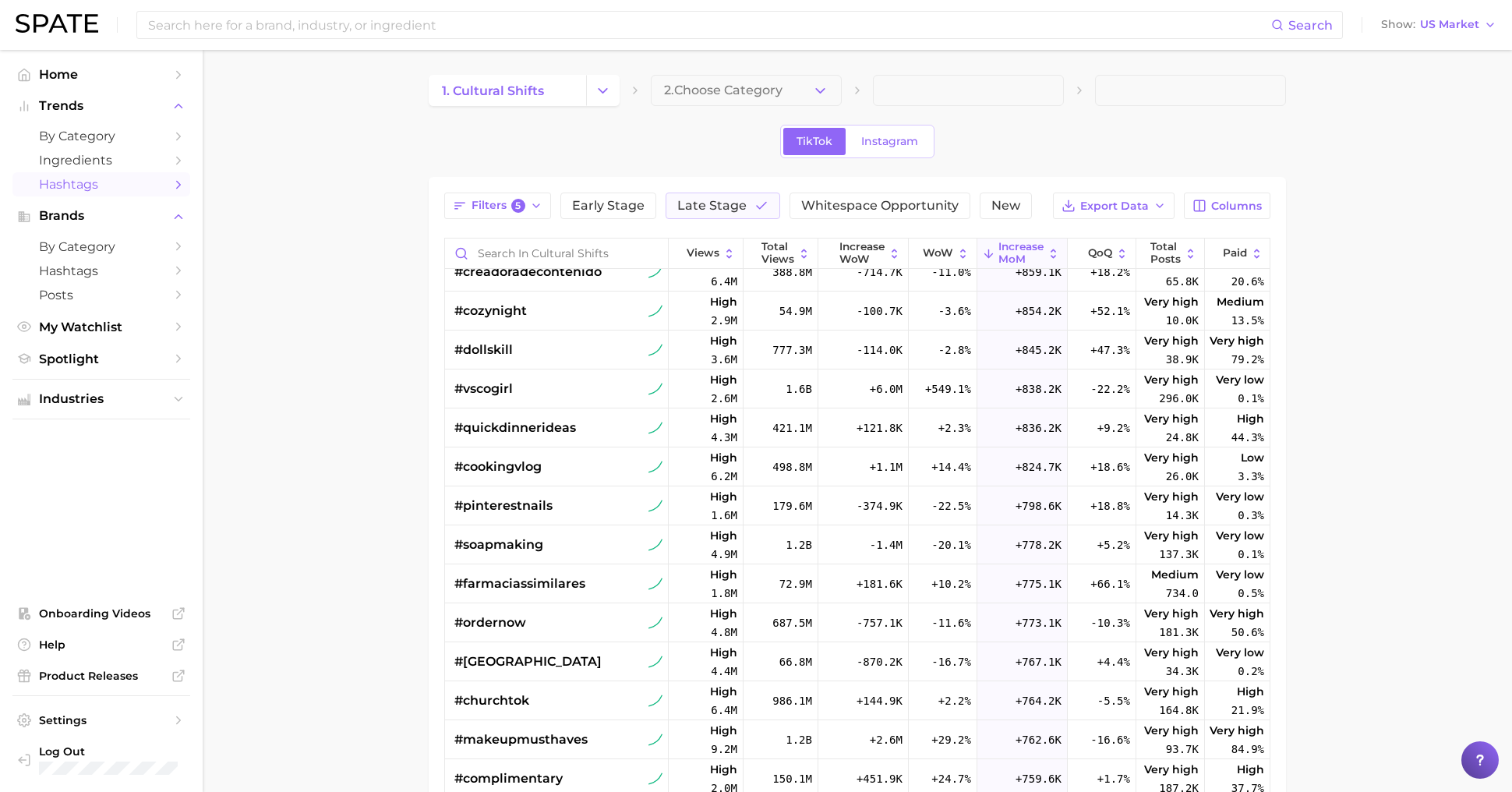
scroll to position [2047, 0]
click at [568, 659] on div "#[GEOGRAPHIC_DATA]" at bounding box center [558, 660] width 208 height 39
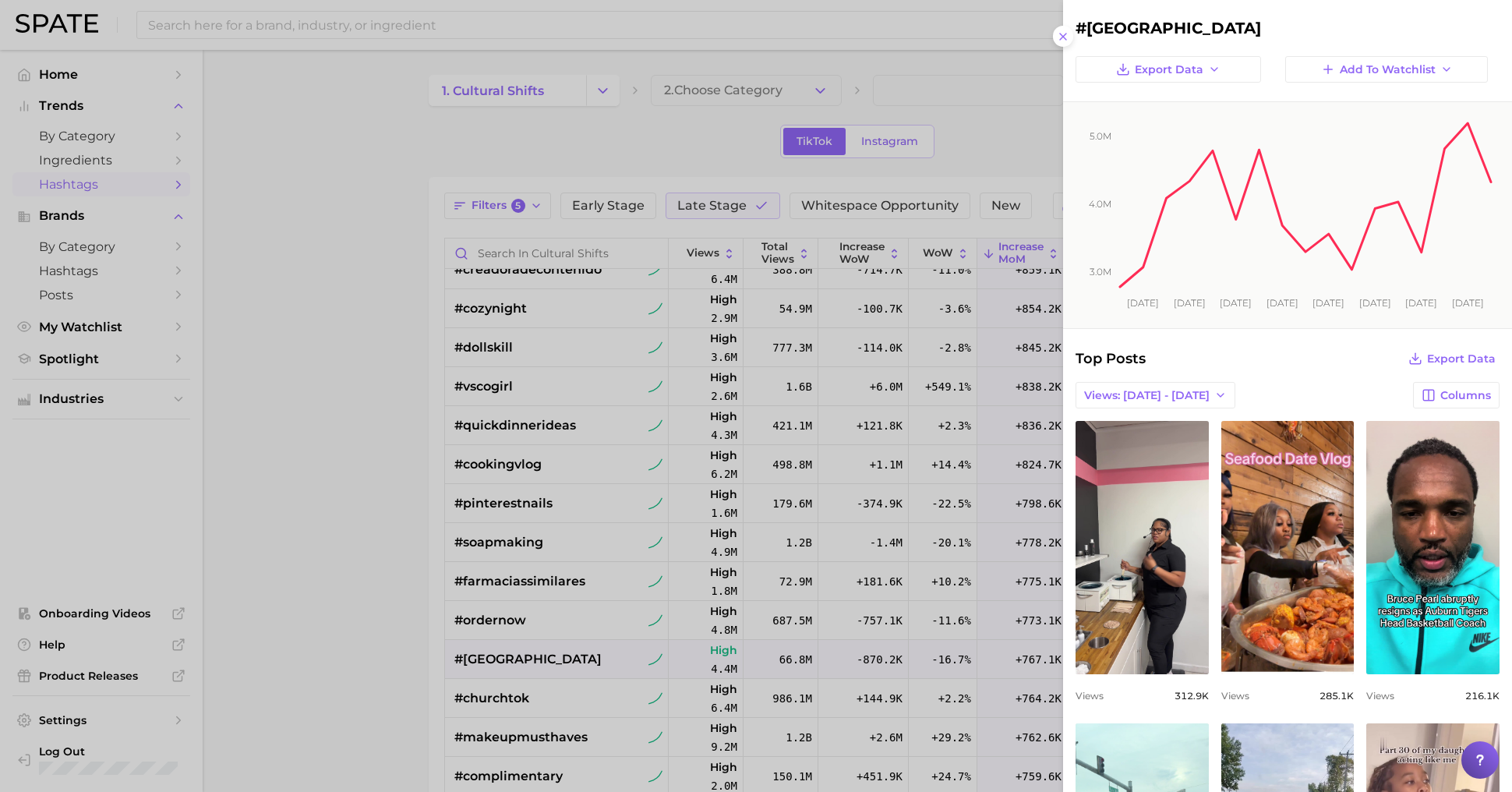
scroll to position [0, 0]
click at [575, 658] on div at bounding box center [756, 396] width 1512 height 792
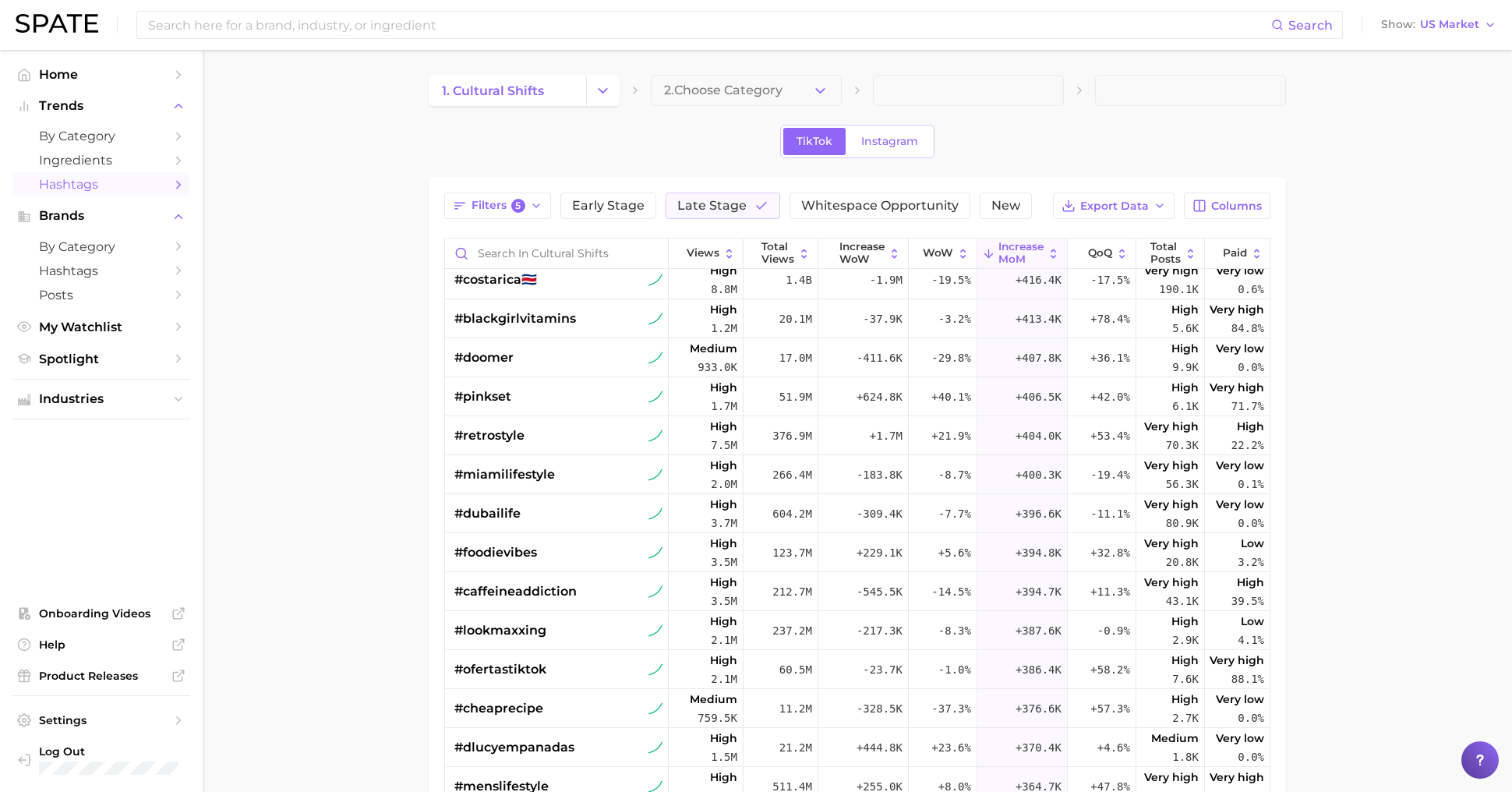
scroll to position [4652, 0]
click at [910, 156] on div "TikTok Instagram" at bounding box center [856, 141] width 154 height 33
click at [903, 145] on span "Instagram" at bounding box center [889, 141] width 57 height 14
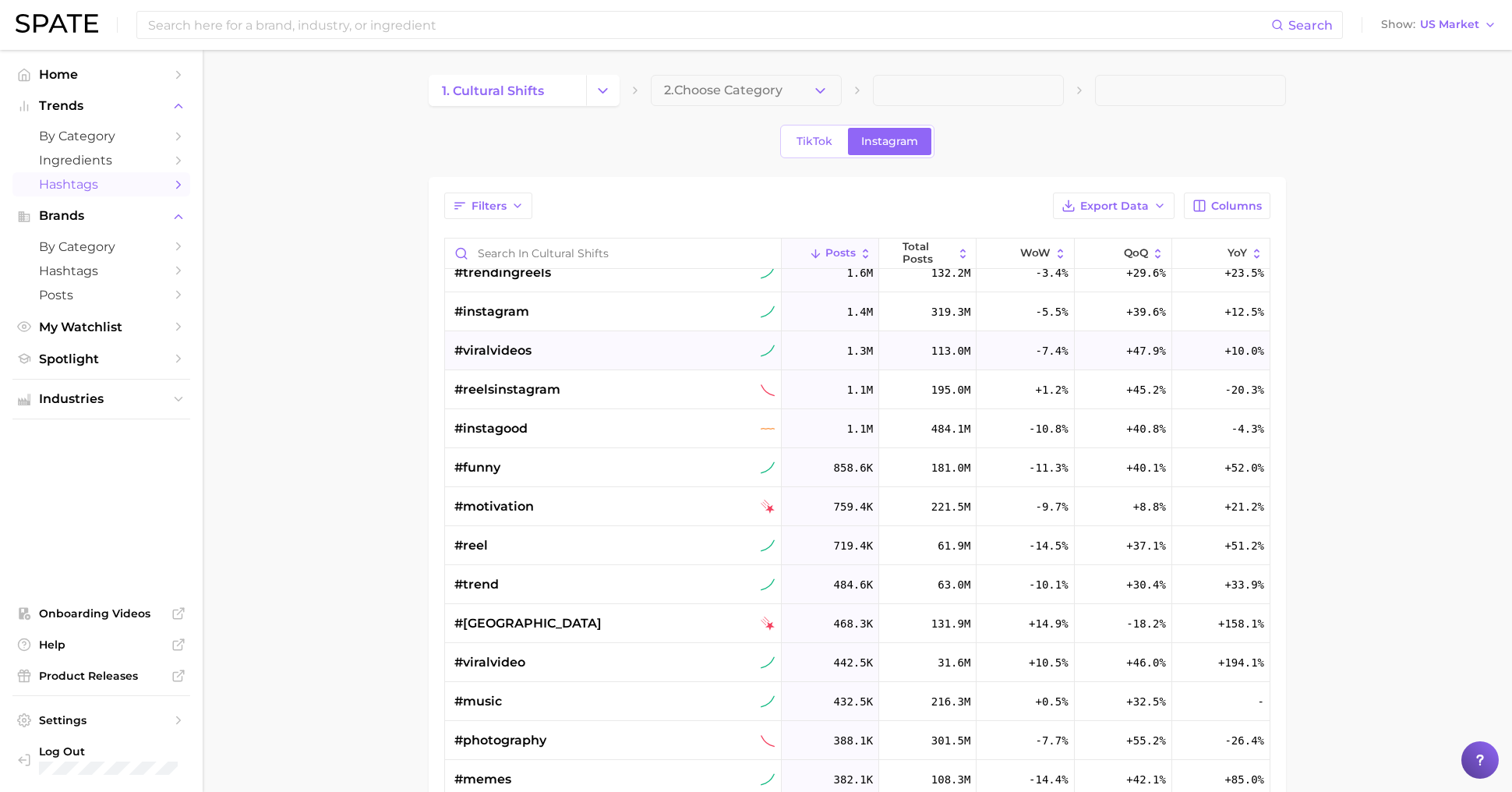
scroll to position [176, 0]
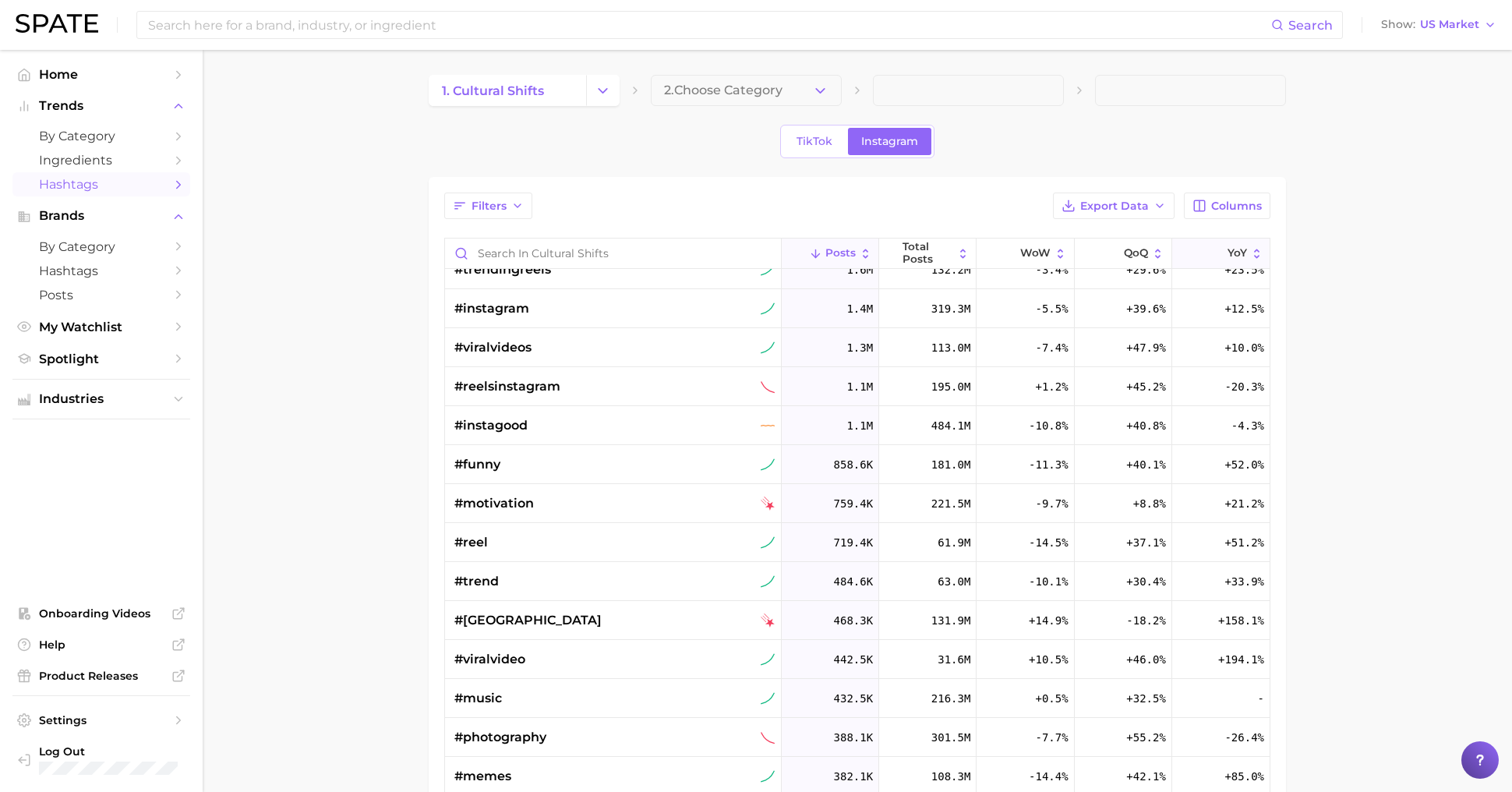
click at [1197, 255] on button "YoY" at bounding box center [1221, 254] width 97 height 31
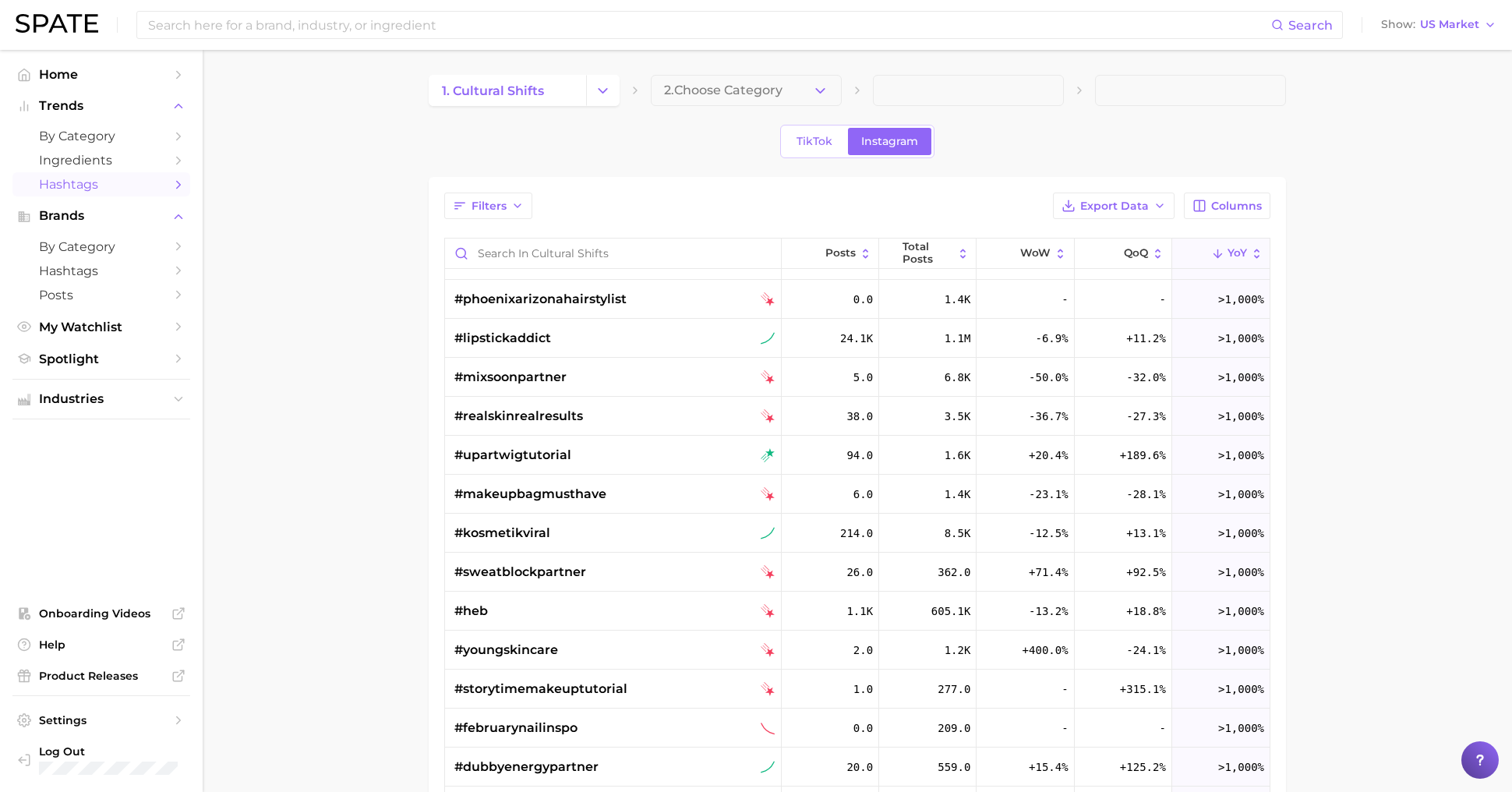
scroll to position [1352, 0]
click at [102, 333] on span "My Watchlist" at bounding box center [101, 327] width 124 height 14
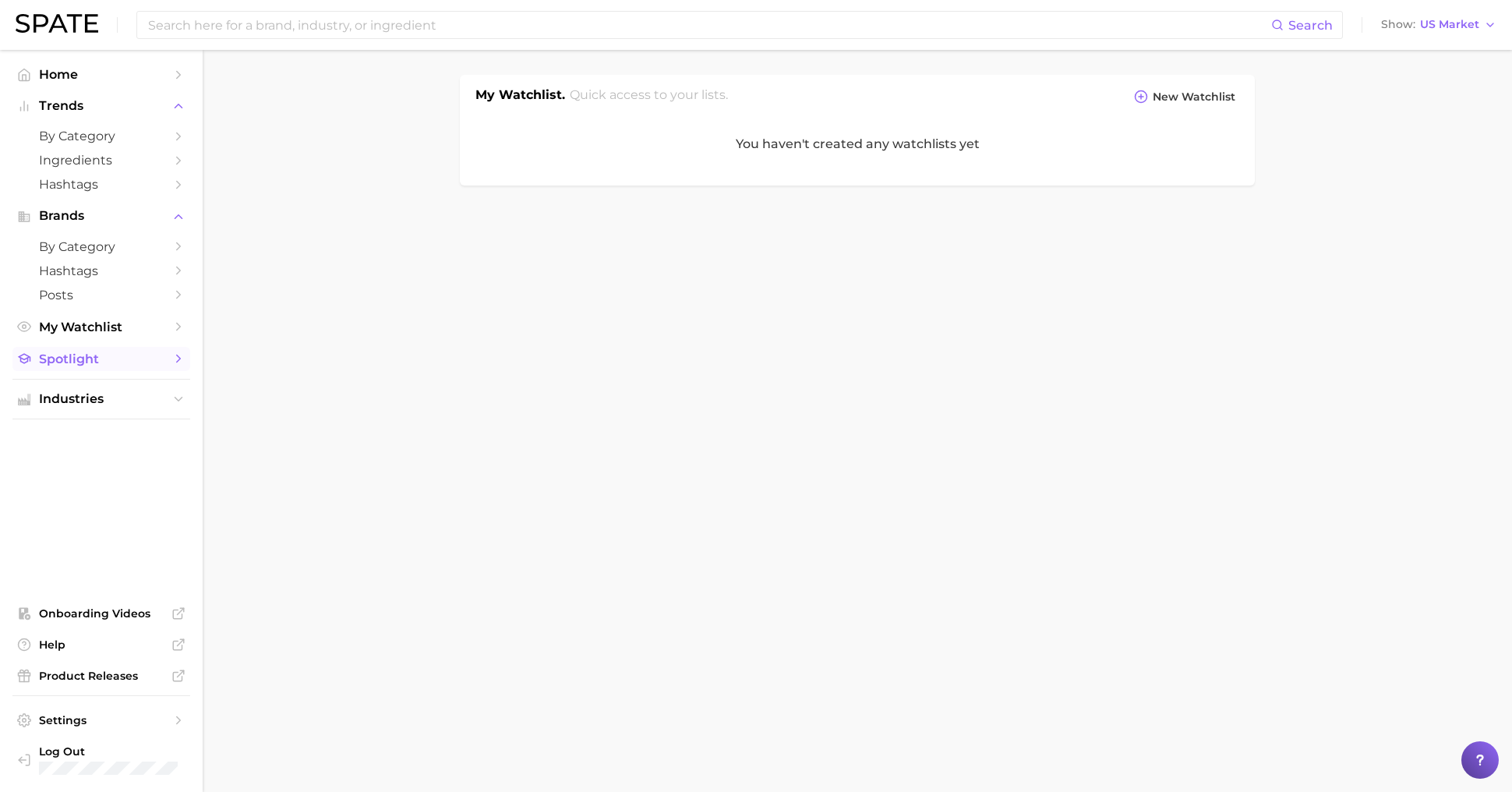
click at [90, 360] on span "Spotlight" at bounding box center [101, 359] width 124 height 14
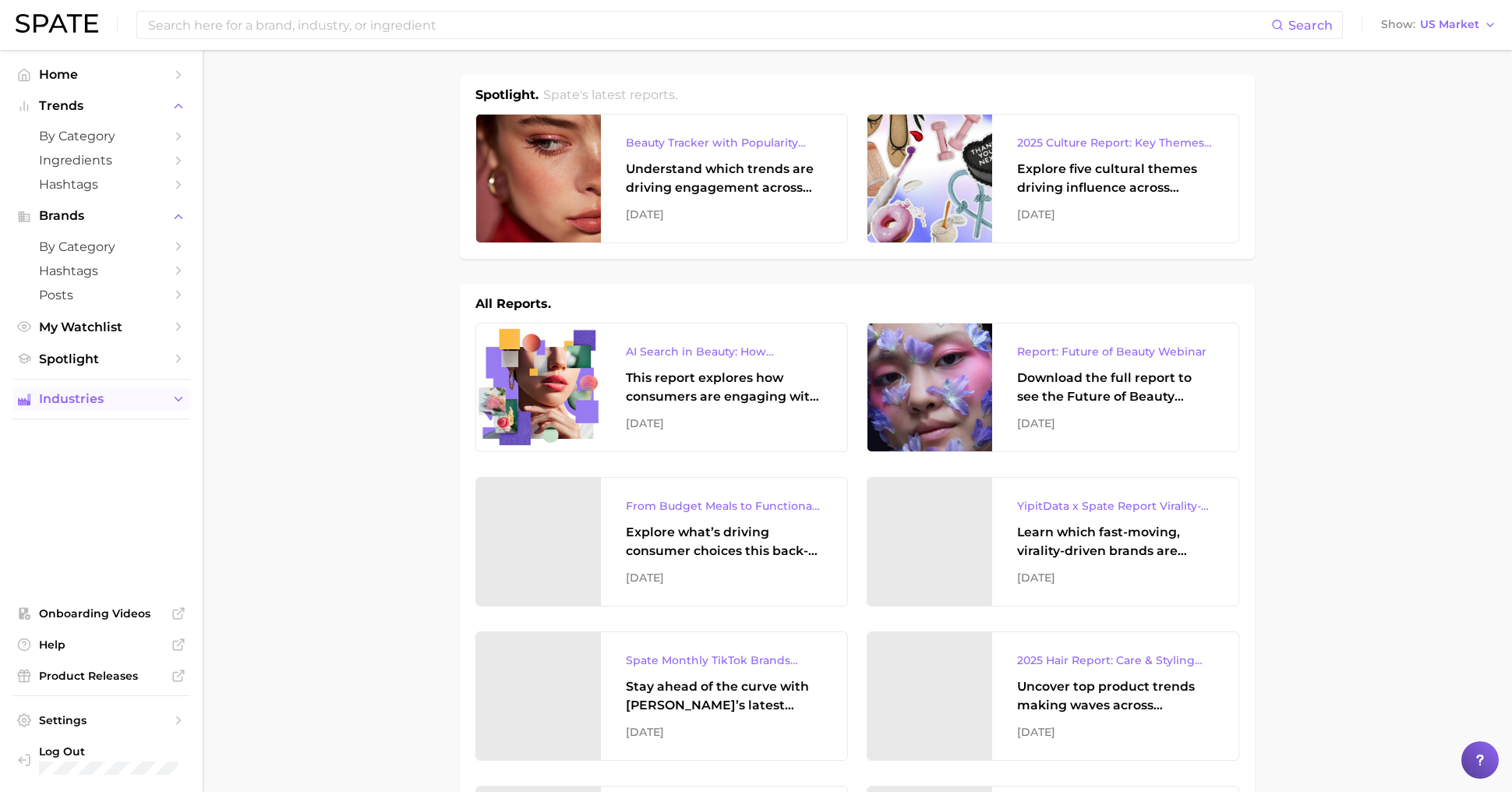
click at [90, 390] on button "Industries" at bounding box center [101, 399] width 177 height 23
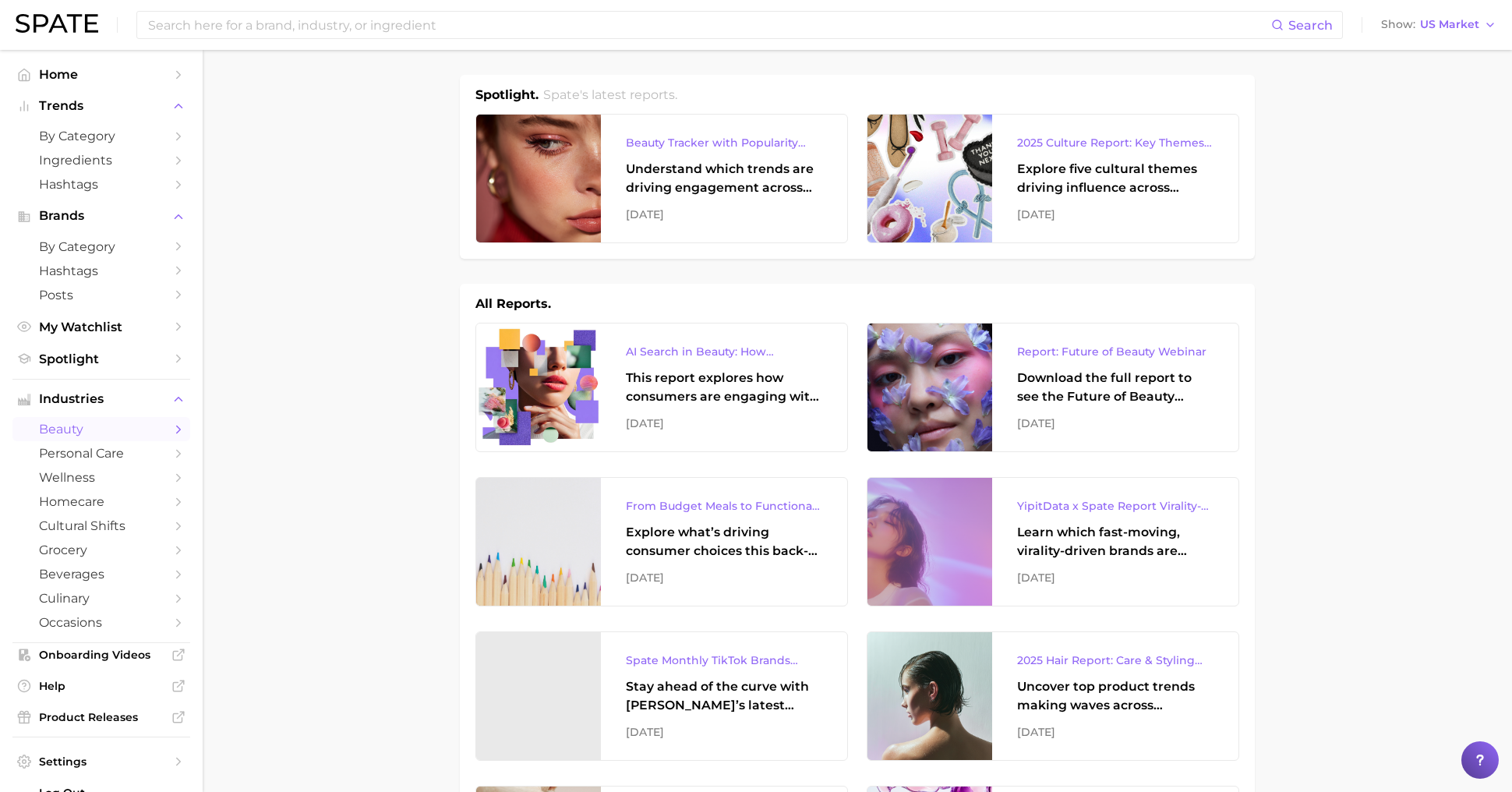
click at [92, 430] on span "beauty" at bounding box center [101, 429] width 124 height 14
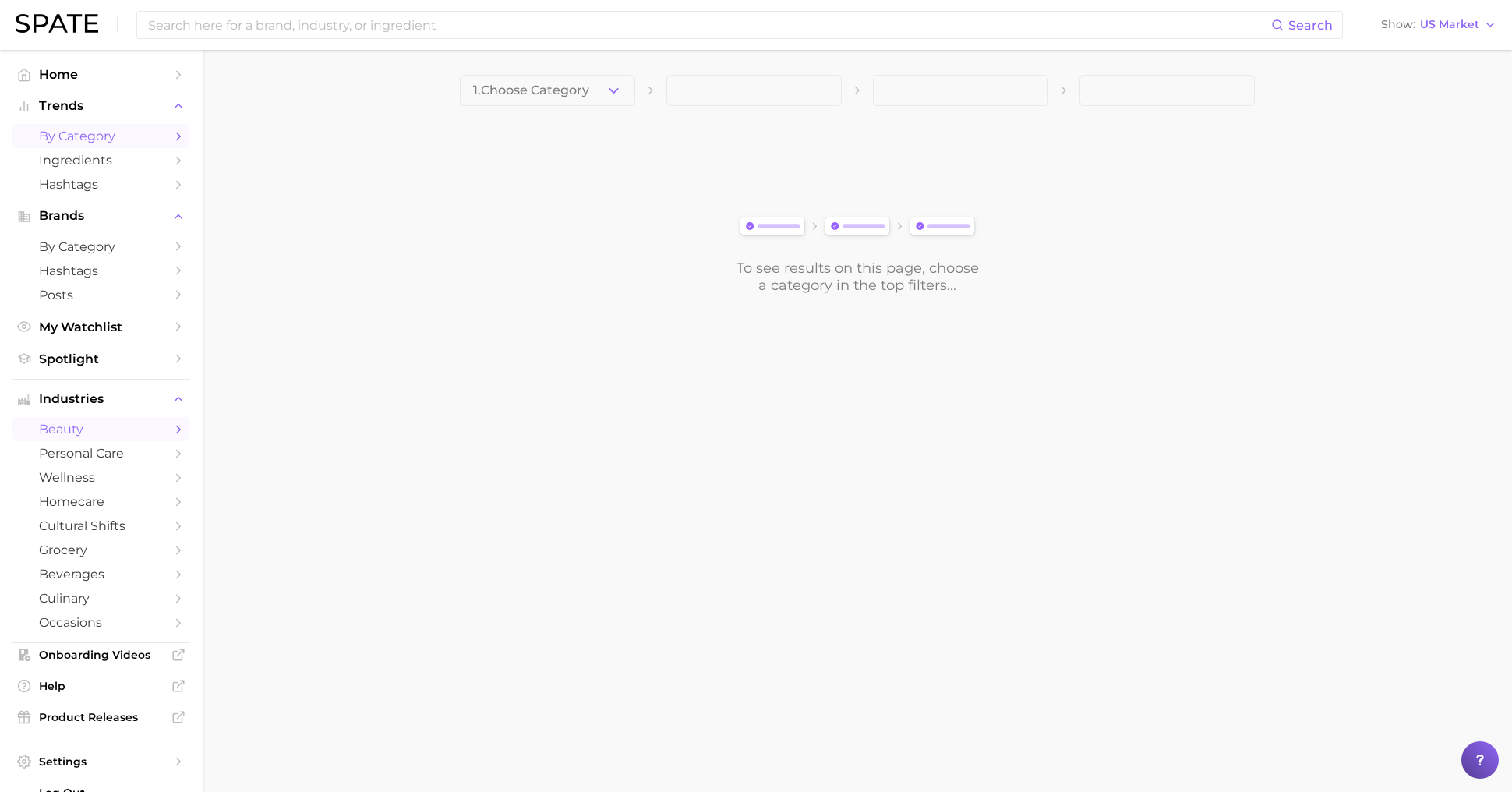
click at [82, 132] on span "by Category" at bounding box center [101, 136] width 124 height 14
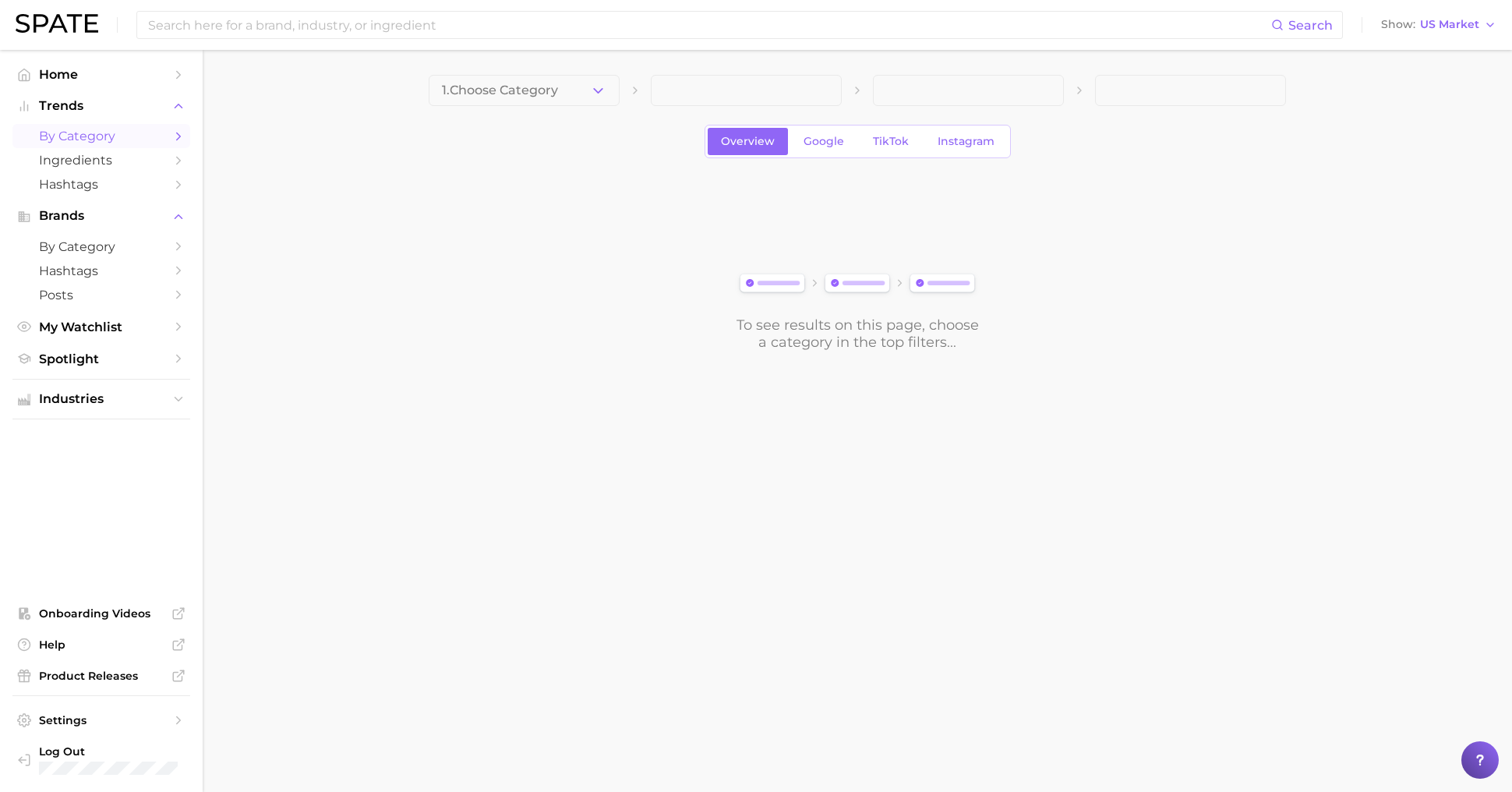
click at [525, 64] on main "1. Choose Category Overview Google TikTok Instagram To see results on this page…" at bounding box center [857, 239] width 1309 height 379
click at [534, 102] on button "1. Choose Category" at bounding box center [524, 90] width 191 height 32
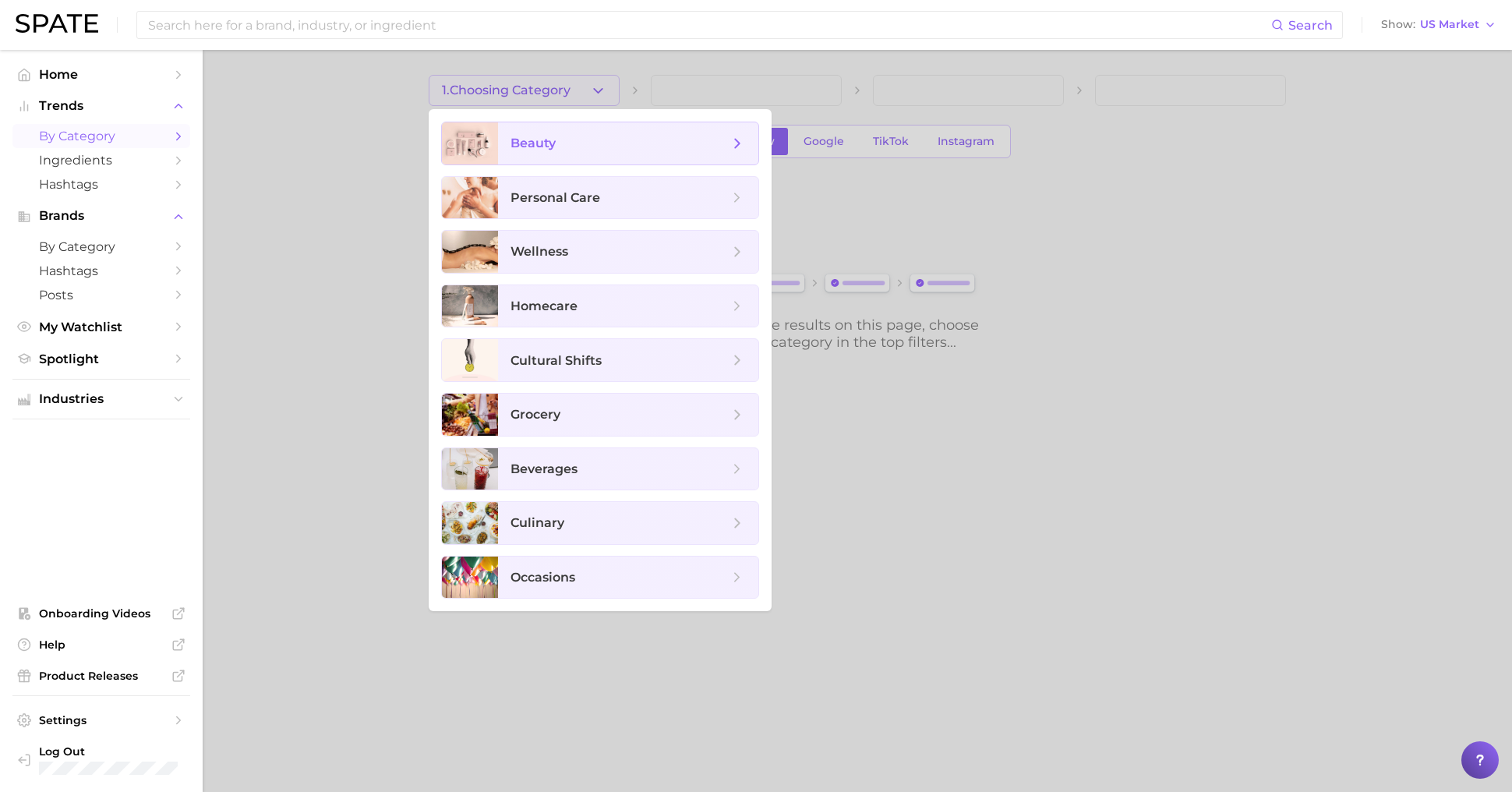
click at [558, 155] on span "beauty" at bounding box center [628, 143] width 260 height 42
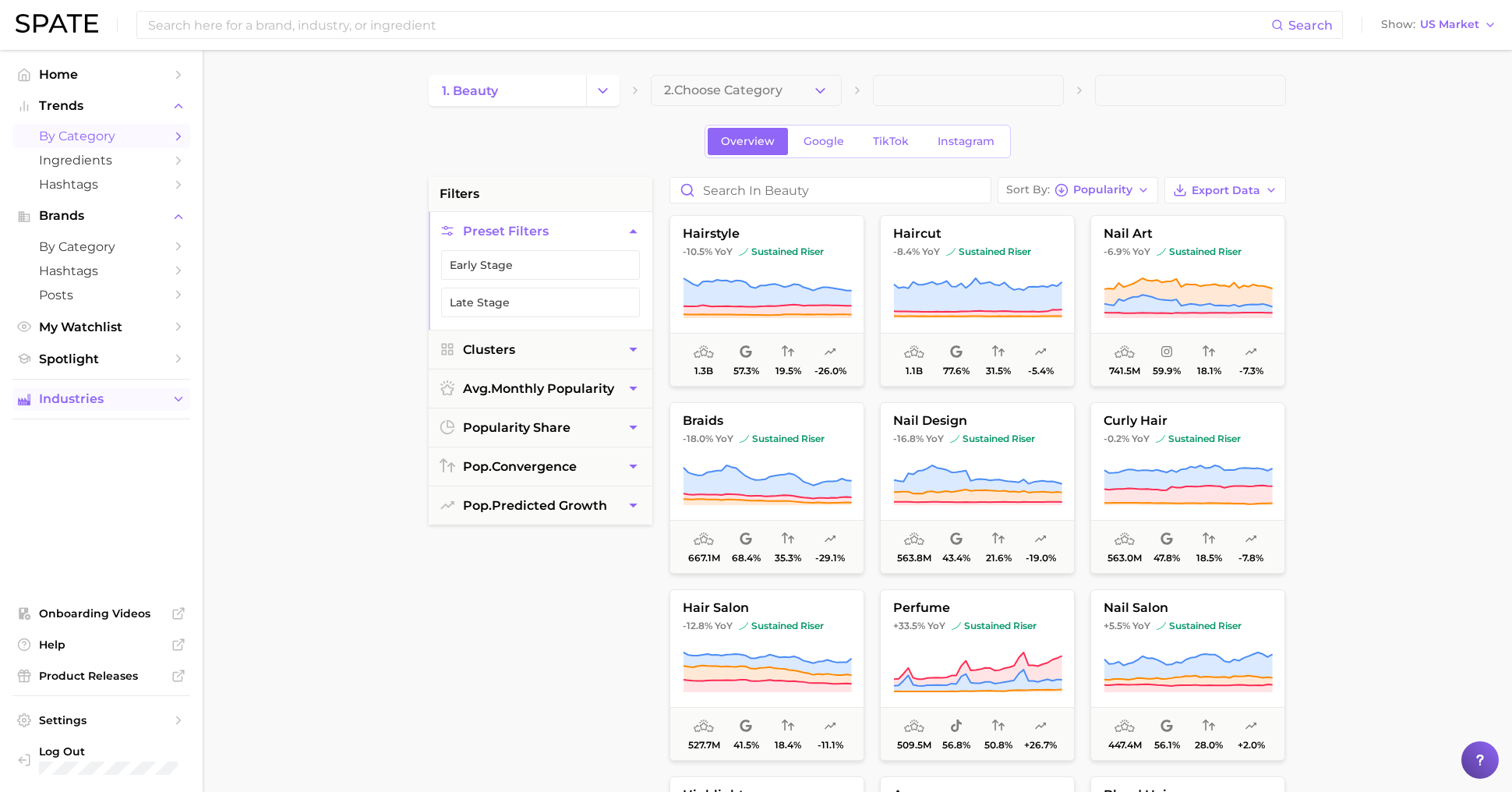
click at [109, 394] on span "Industries" at bounding box center [101, 399] width 124 height 14
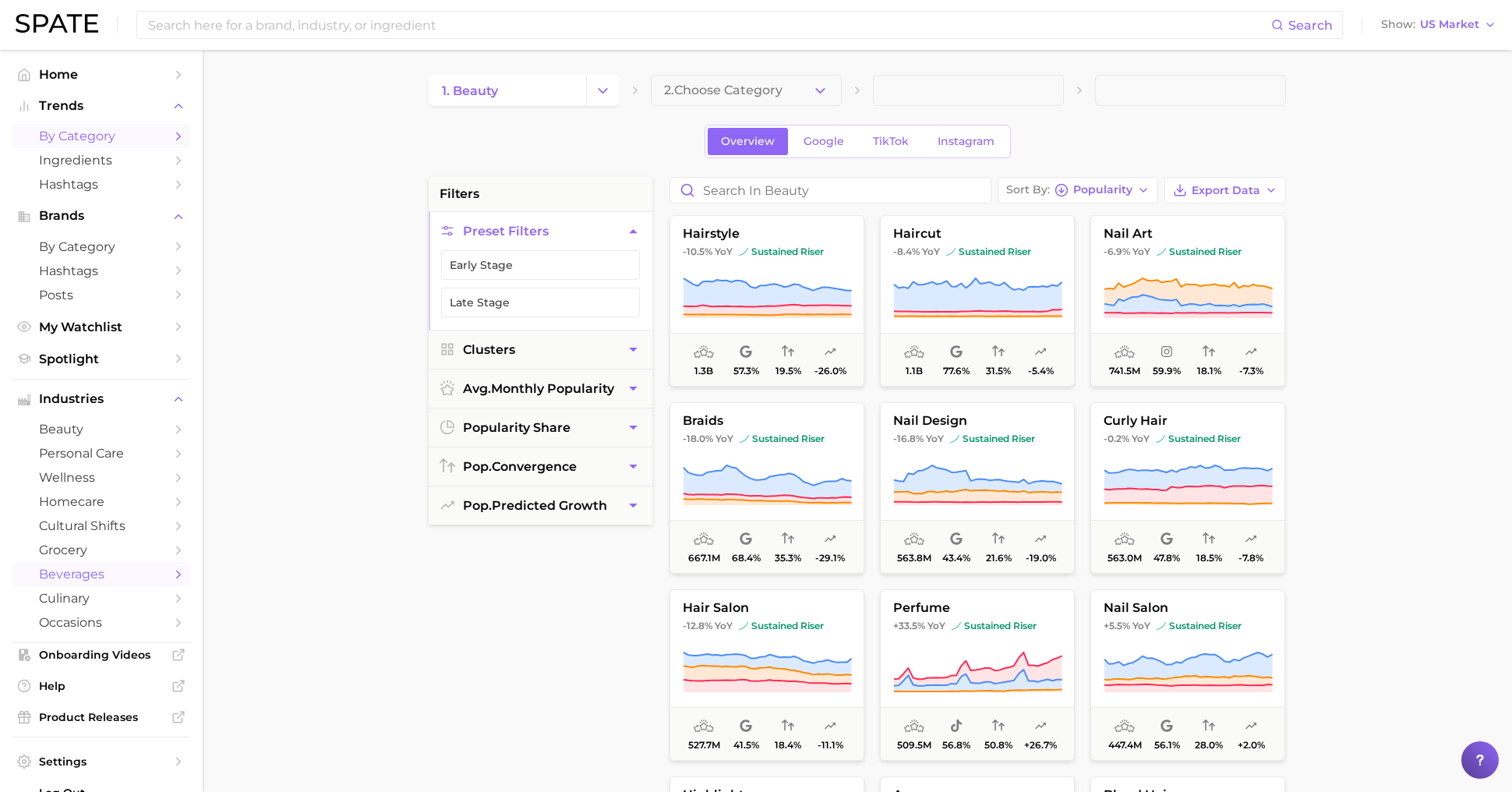
click at [75, 578] on span "beverages" at bounding box center [101, 574] width 124 height 14
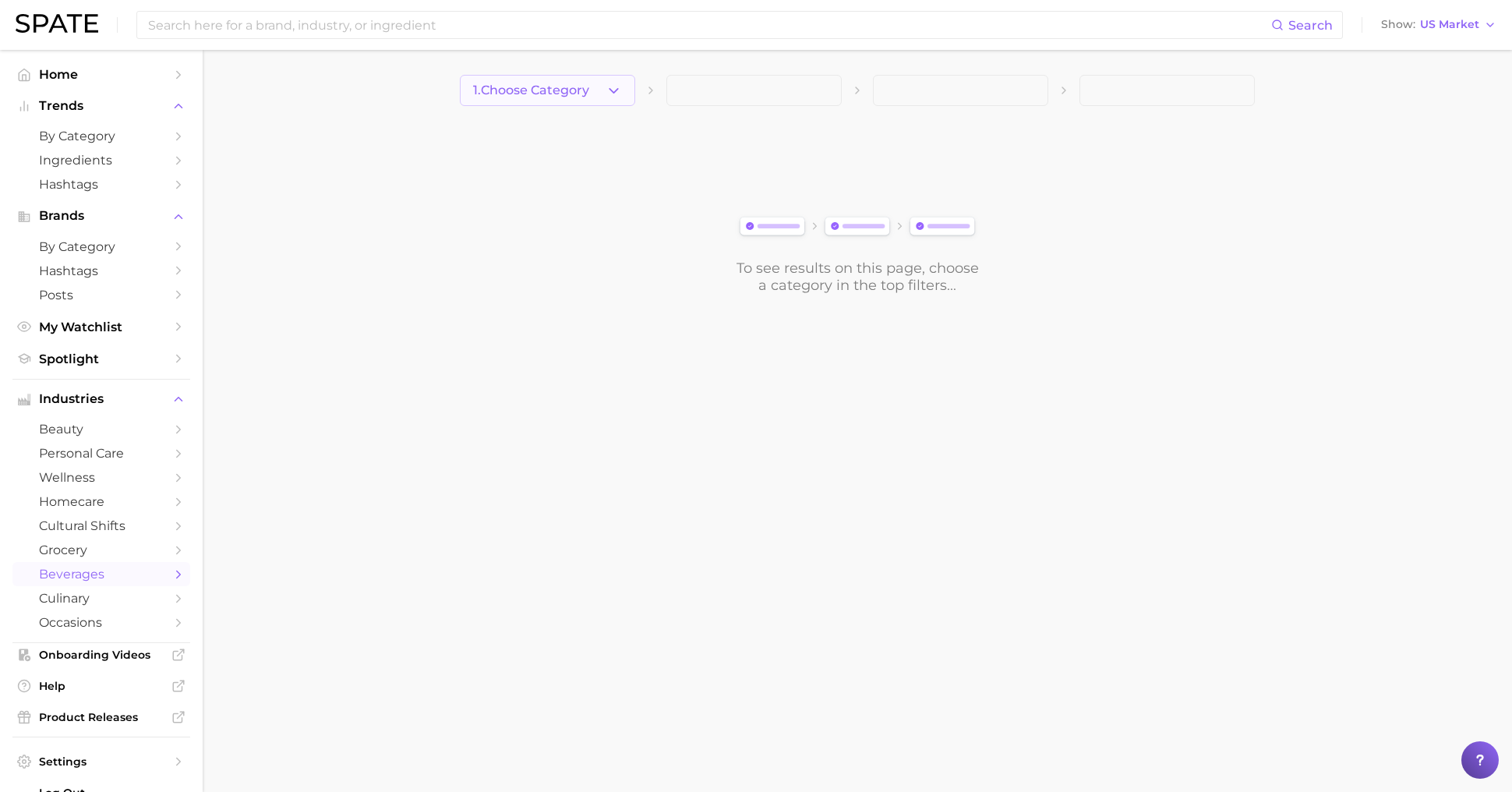
click at [557, 86] on span "1. Choose Category" at bounding box center [530, 91] width 116 height 14
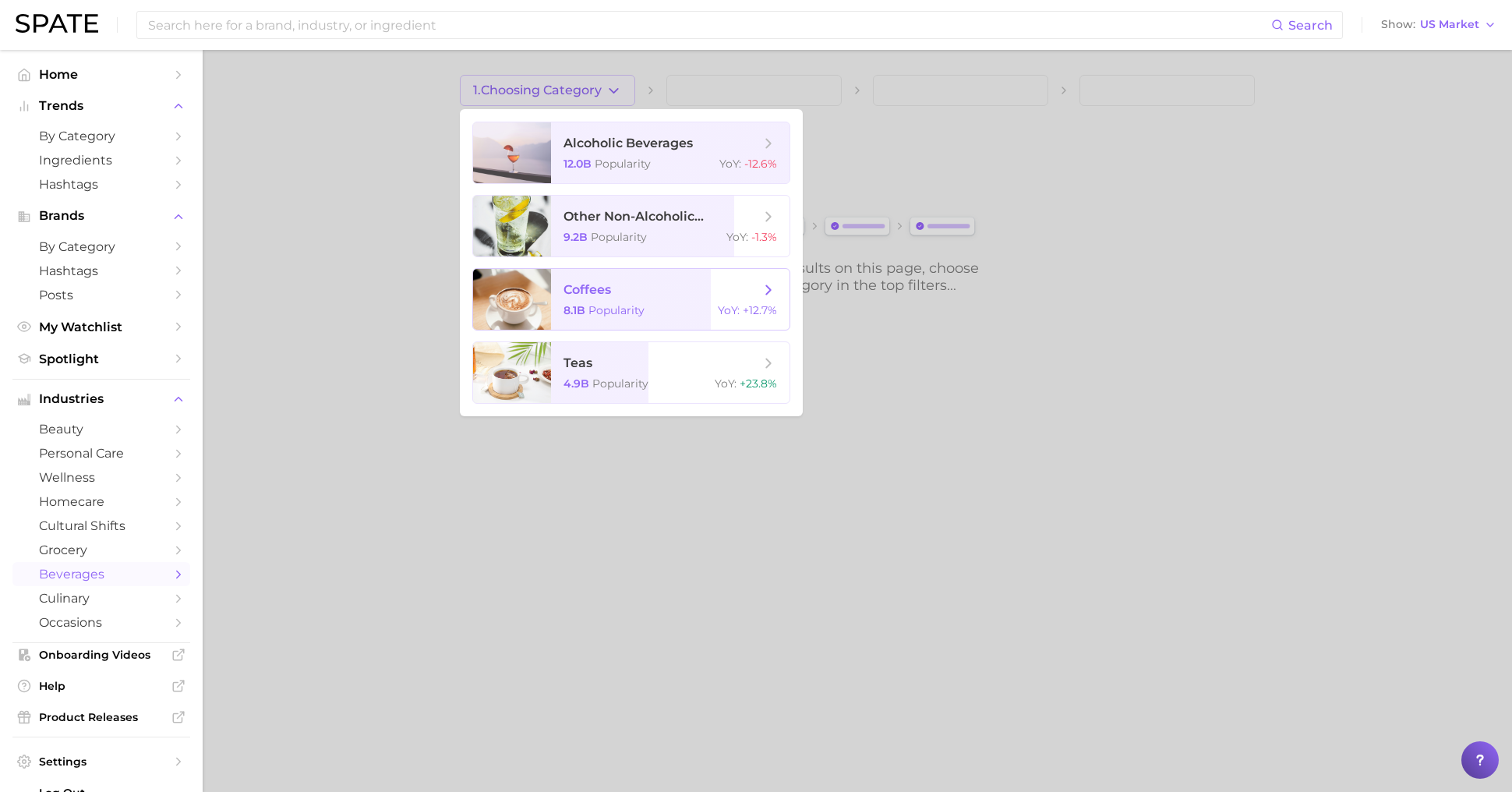
click at [576, 280] on span "coffees 8.1b Popularity YoY : +12.7%" at bounding box center [670, 300] width 239 height 61
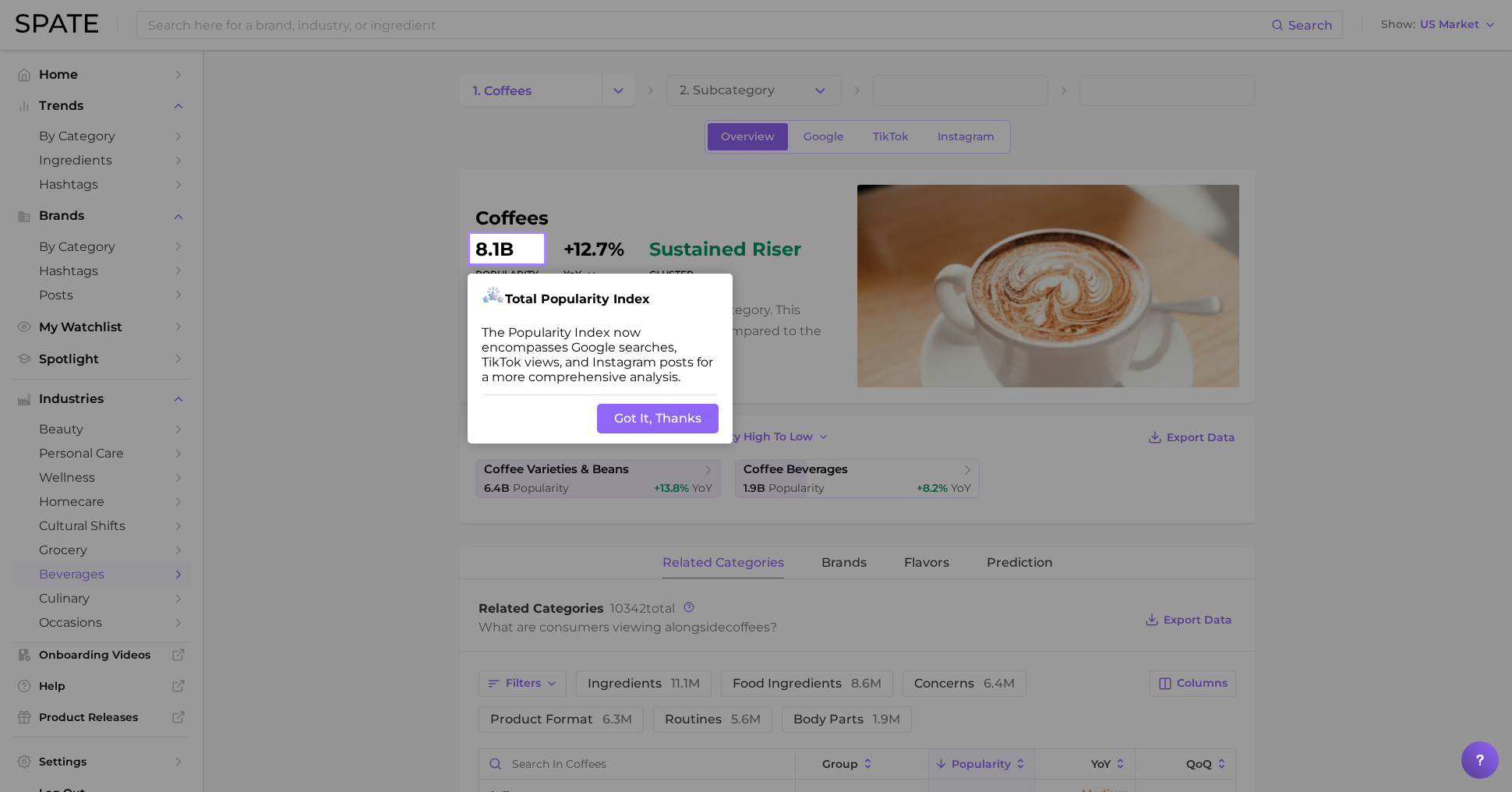
click at [676, 398] on div "Back Got It, Thanks" at bounding box center [600, 418] width 265 height 50
click at [678, 421] on button "Got It, Thanks" at bounding box center [657, 418] width 122 height 30
